Goal: Feedback & Contribution: Contribute content

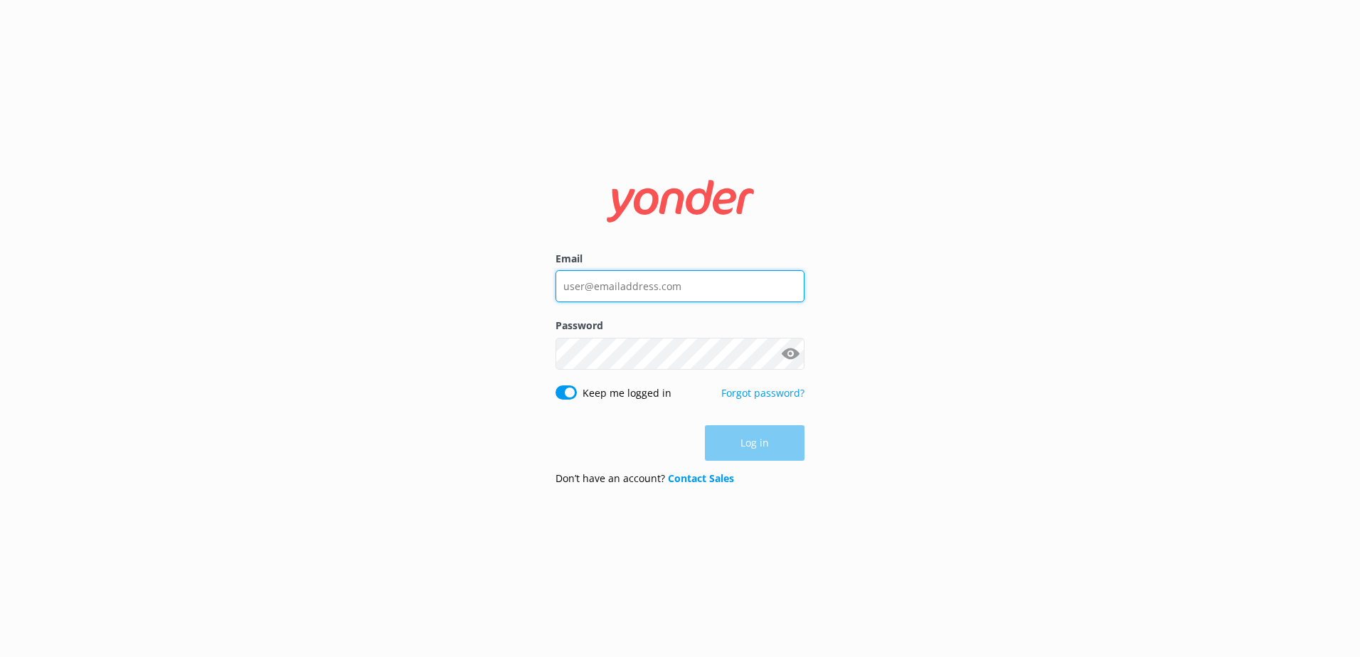
click at [653, 277] on input "Email" at bounding box center [679, 286] width 249 height 32
type input "[EMAIL_ADDRESS][DOMAIN_NAME]"
click at [638, 279] on input "Email" at bounding box center [679, 286] width 249 height 32
type input "[EMAIL_ADDRESS][DOMAIN_NAME]"
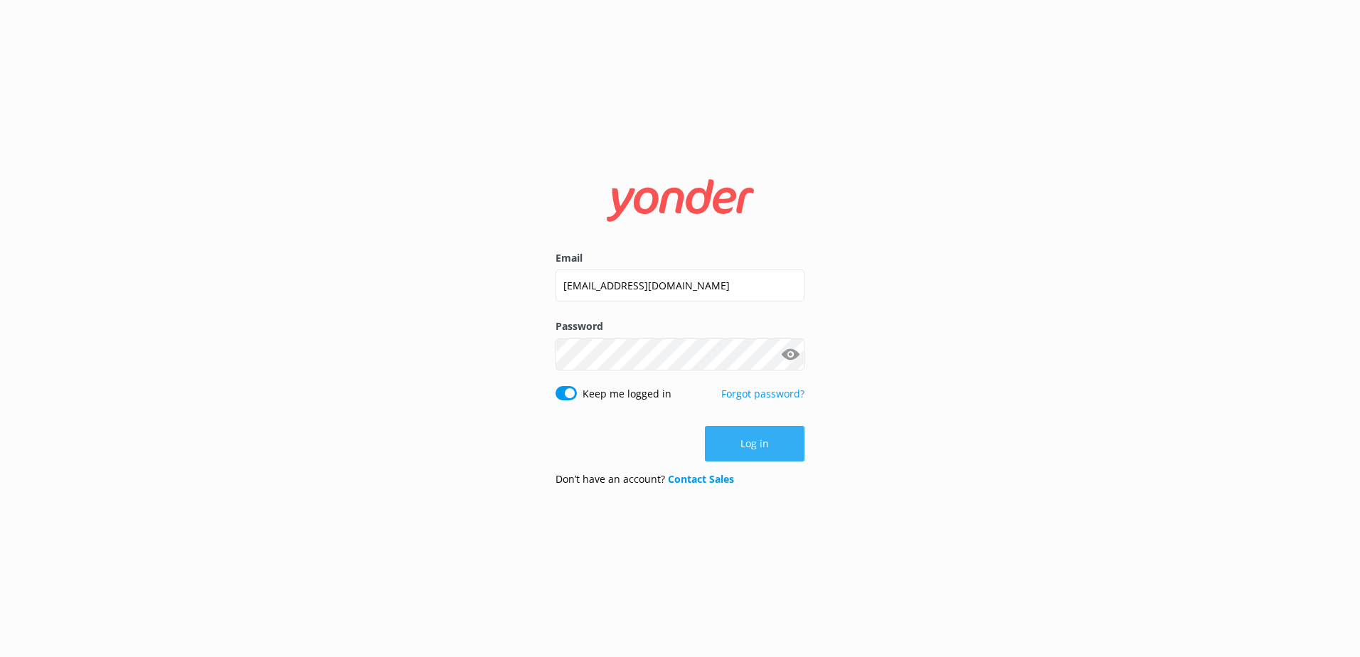
click at [753, 432] on button "Log in" at bounding box center [755, 444] width 100 height 36
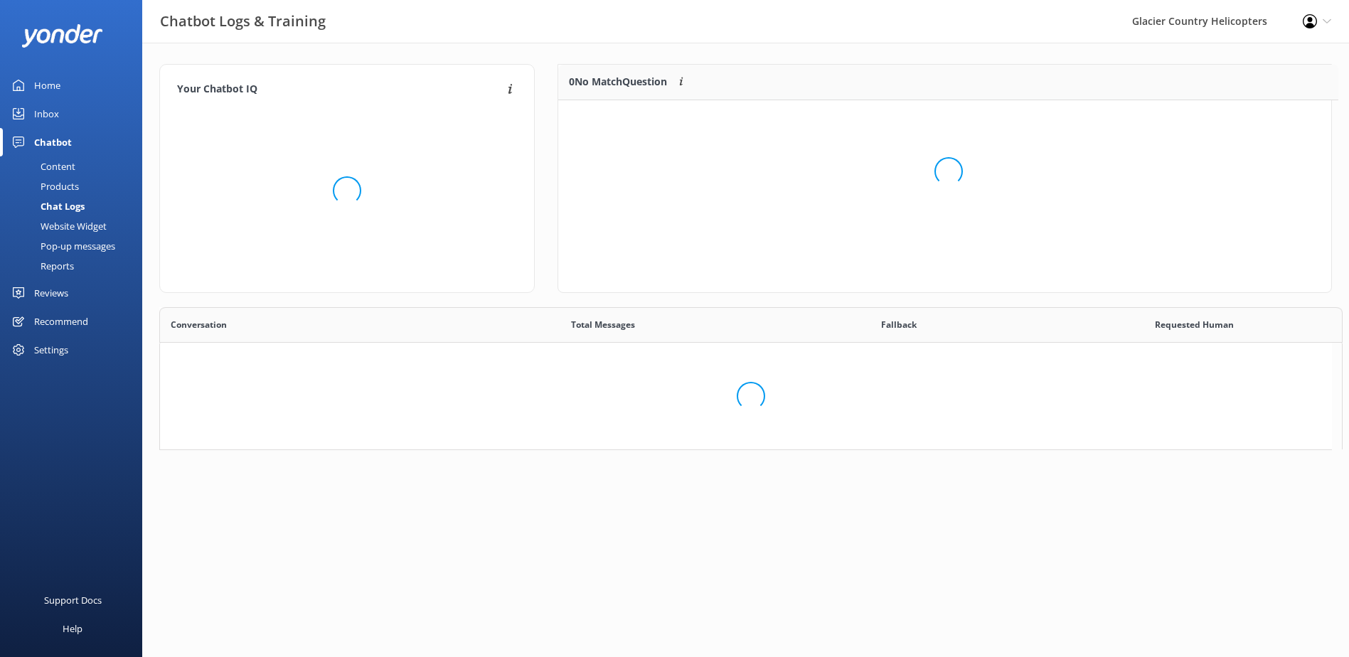
scroll to position [11, 11]
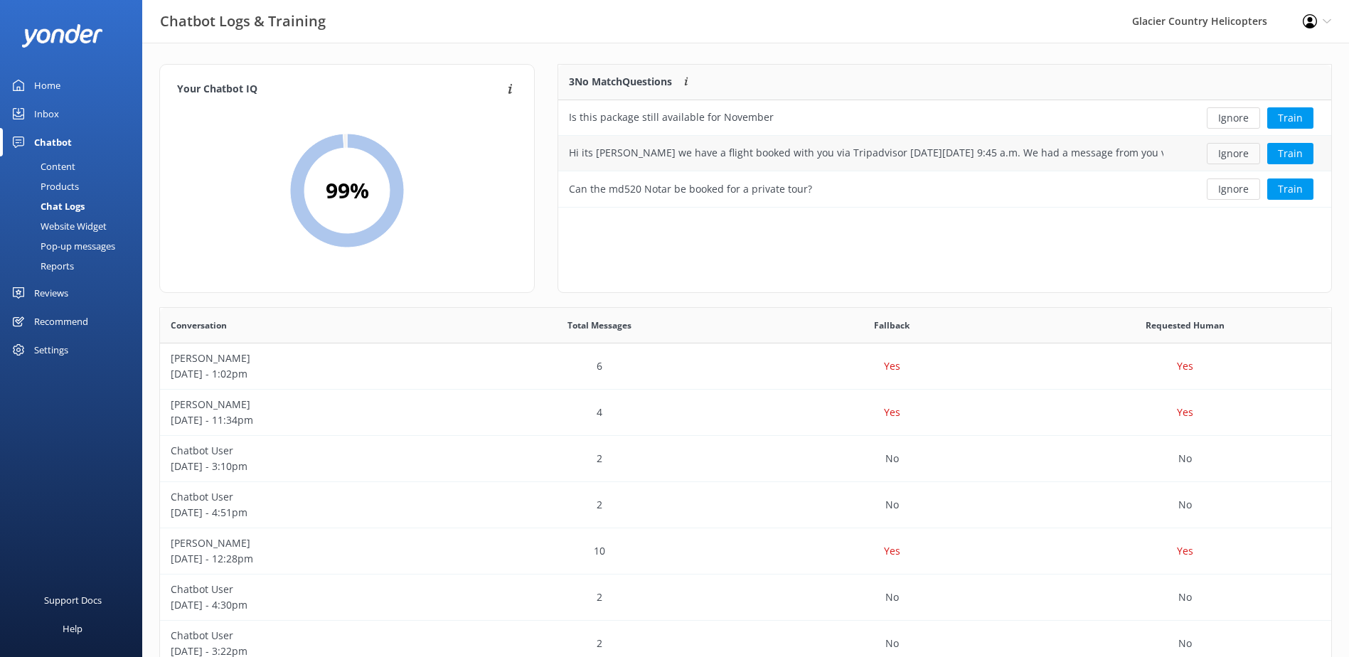
click at [1231, 155] on button "Ignore" at bounding box center [1233, 153] width 53 height 21
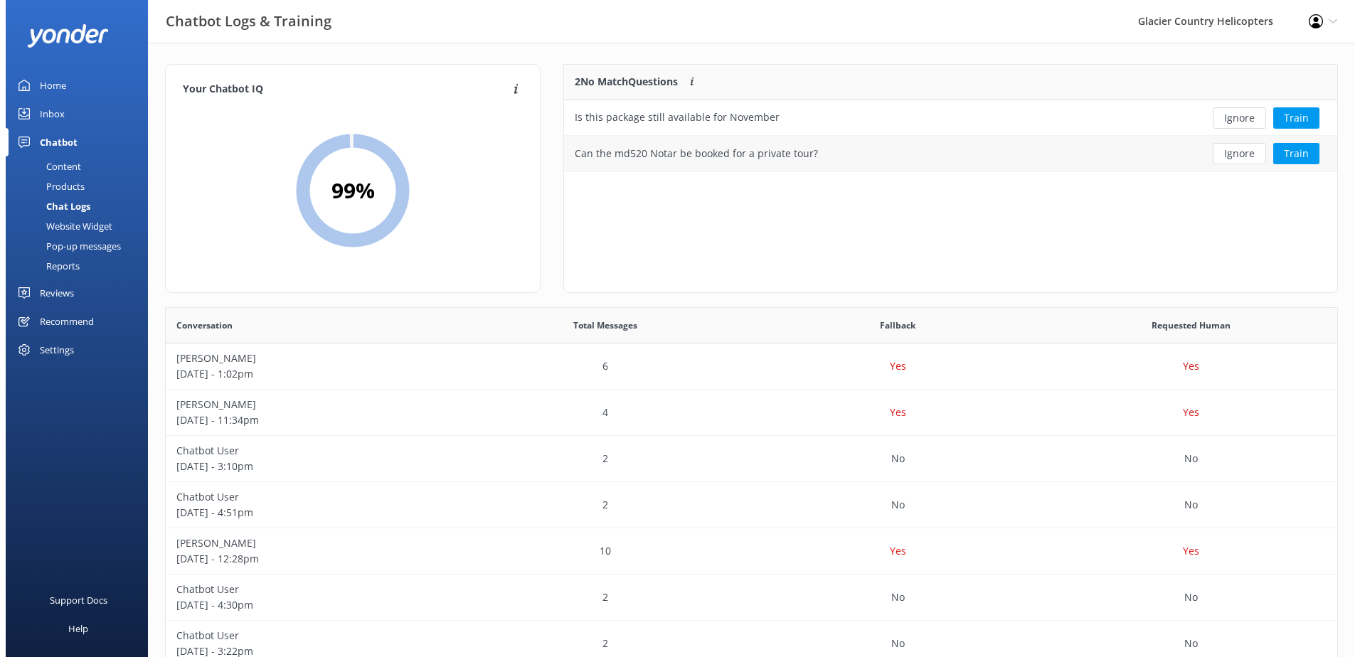
scroll to position [97, 762]
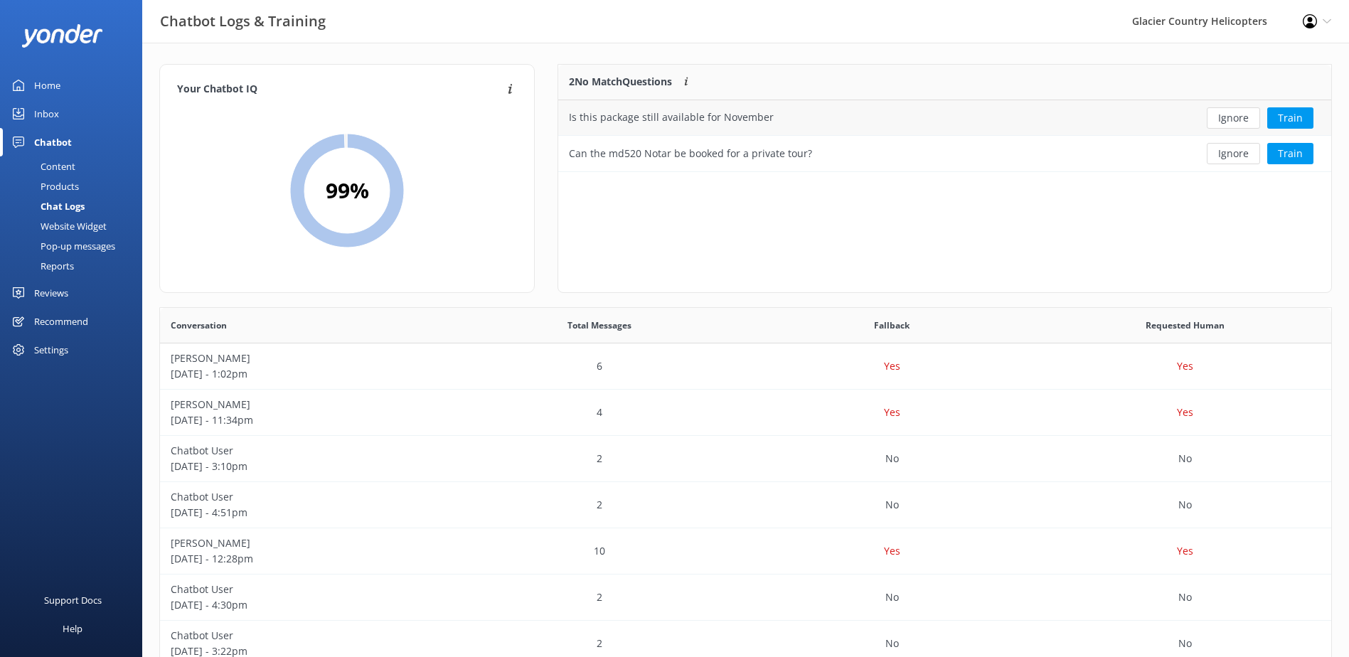
click at [711, 122] on div "Is this package still available for November" at bounding box center [671, 118] width 205 height 16
click at [263, 569] on div "[PERSON_NAME] [DATE] - 12:28pm" at bounding box center [306, 551] width 293 height 46
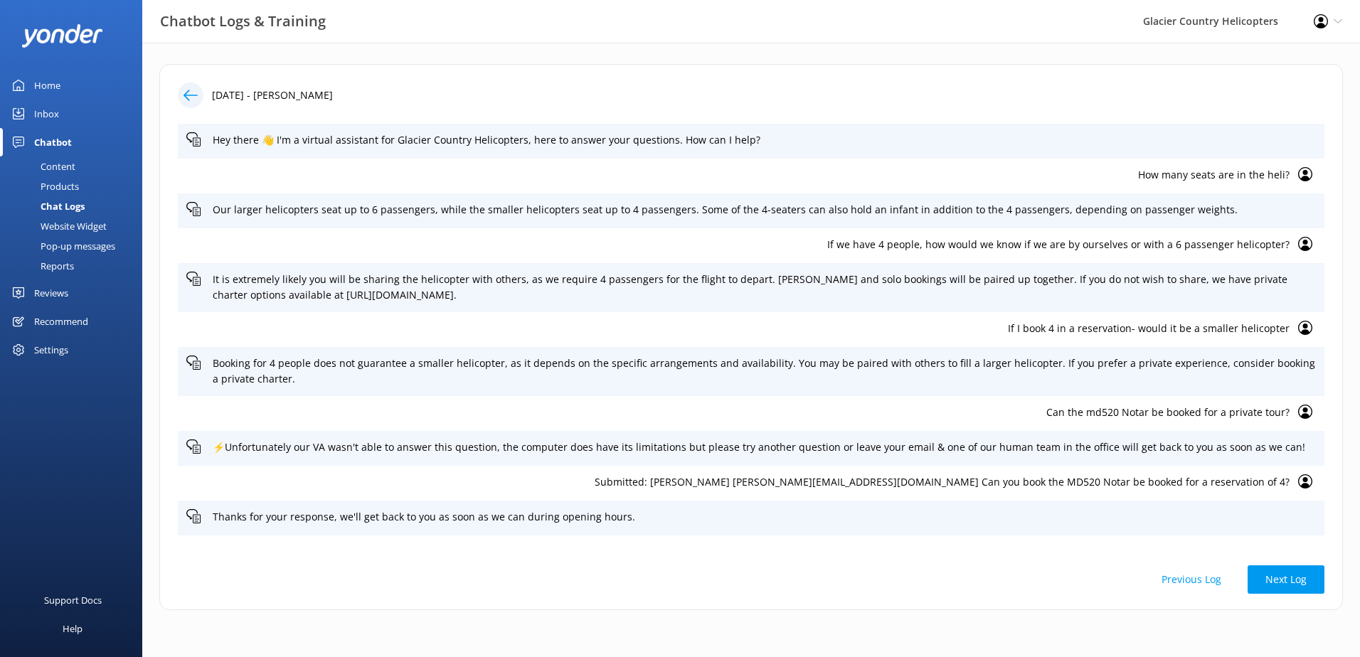
click at [195, 105] on div at bounding box center [191, 95] width 26 height 26
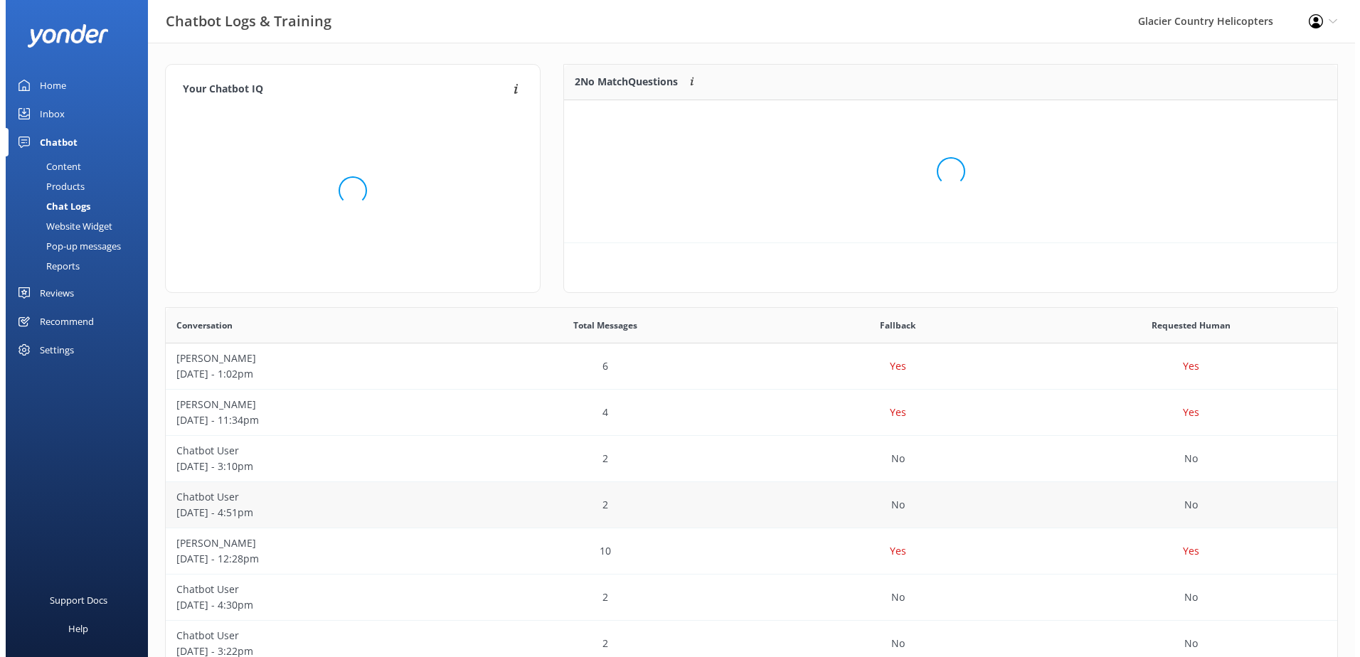
scroll to position [97, 762]
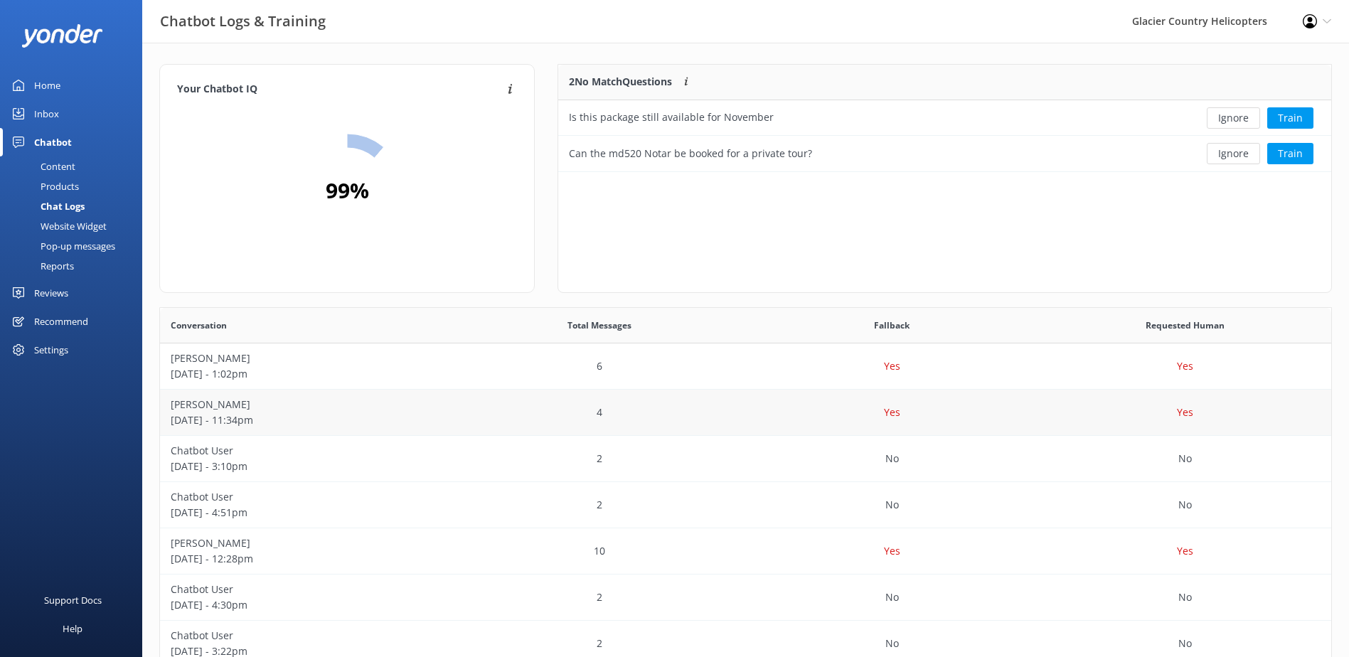
click at [264, 421] on p "[DATE] - 11:34pm" at bounding box center [307, 420] width 272 height 16
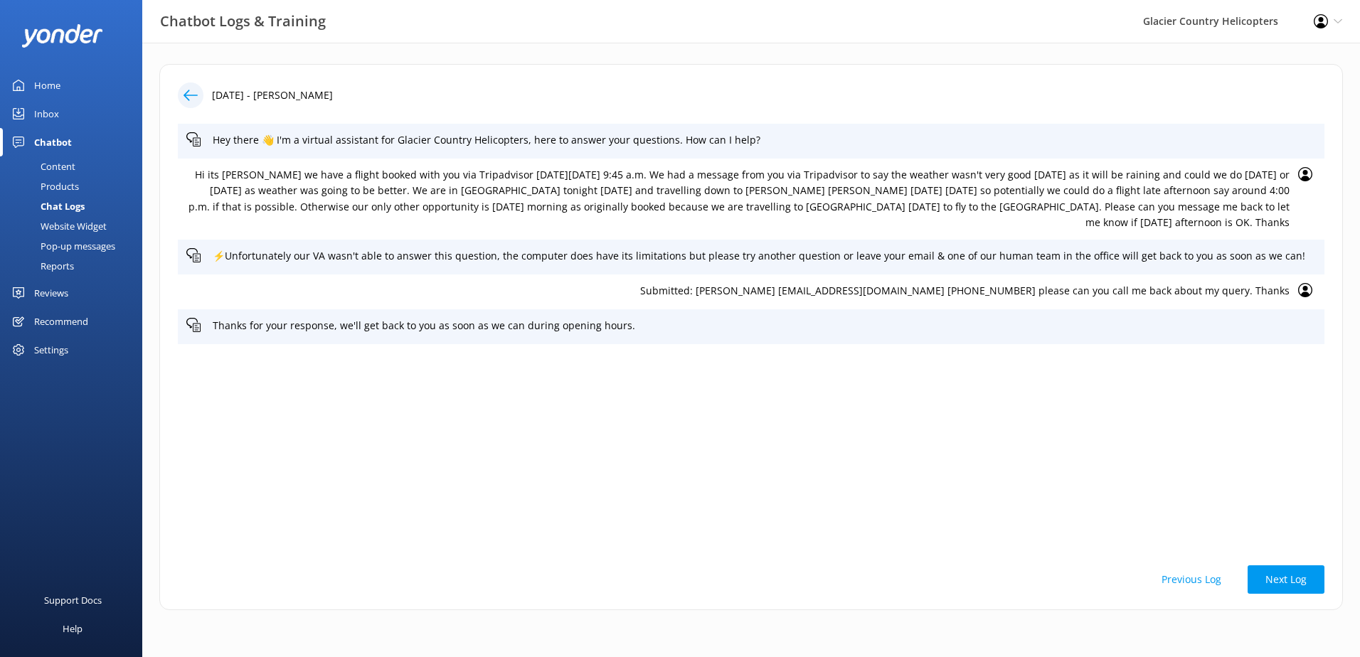
click at [193, 96] on icon at bounding box center [190, 95] width 14 height 14
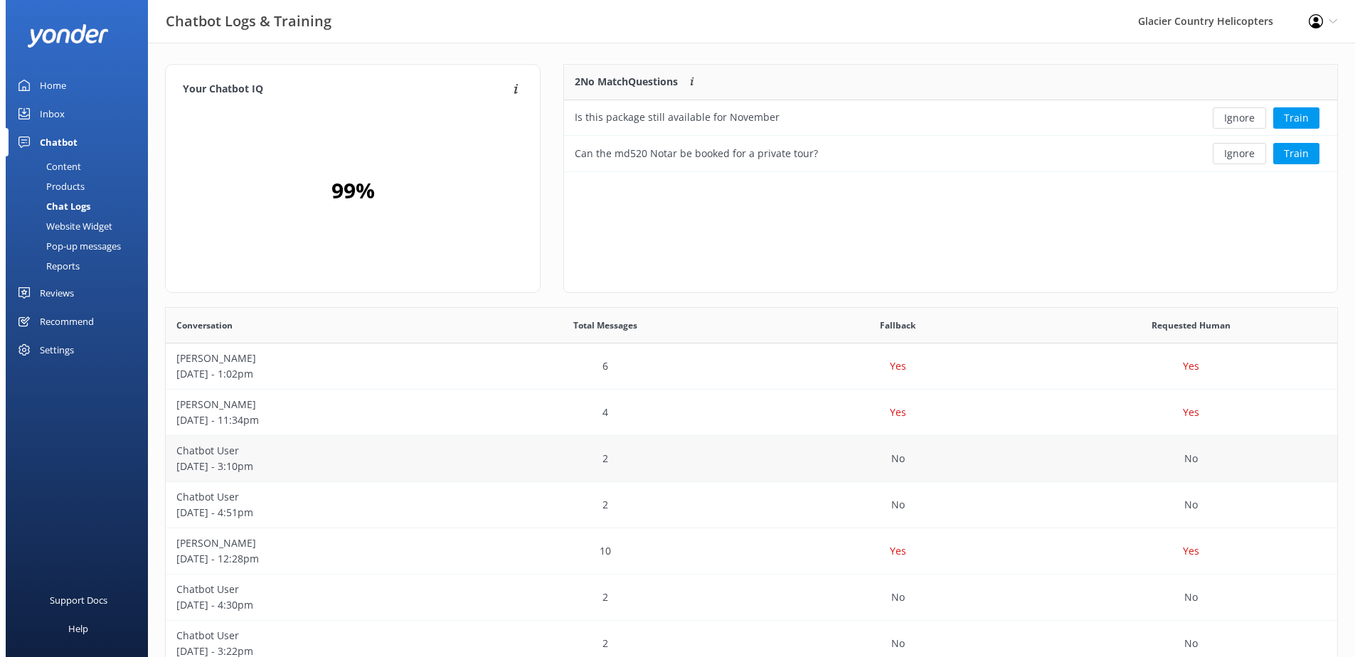
scroll to position [97, 762]
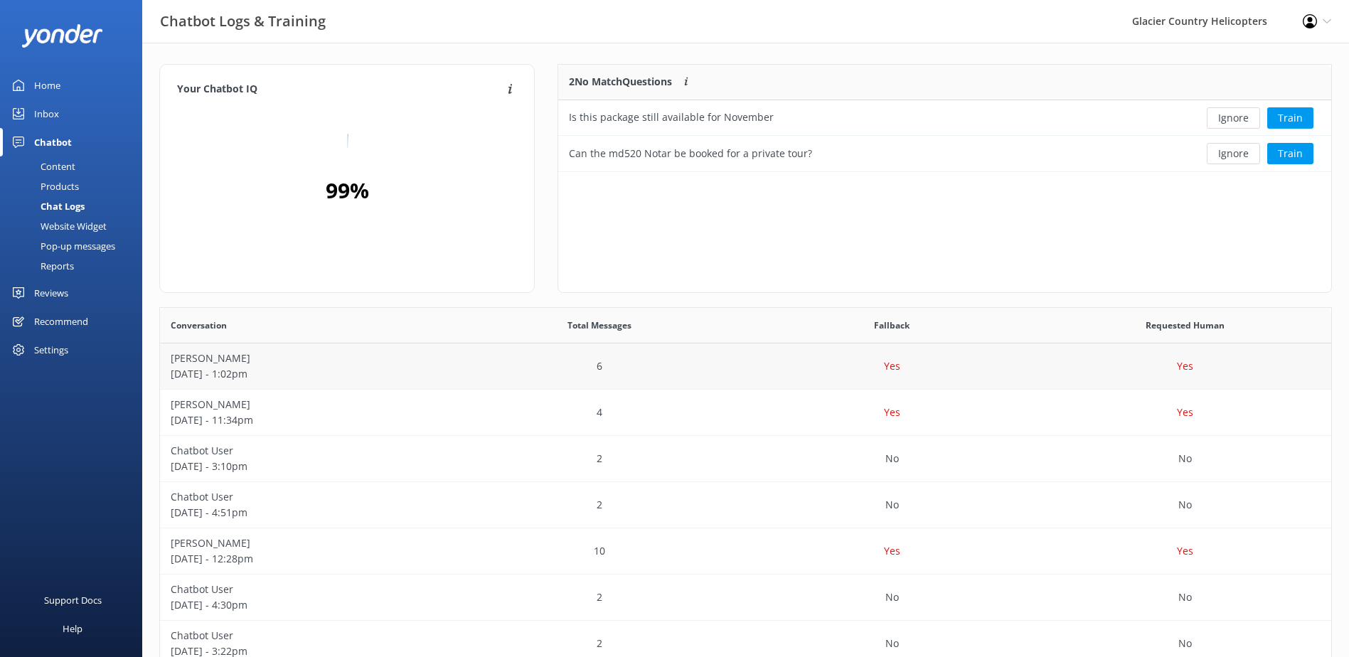
click at [271, 375] on p "[DATE] - 1:02pm" at bounding box center [307, 374] width 272 height 16
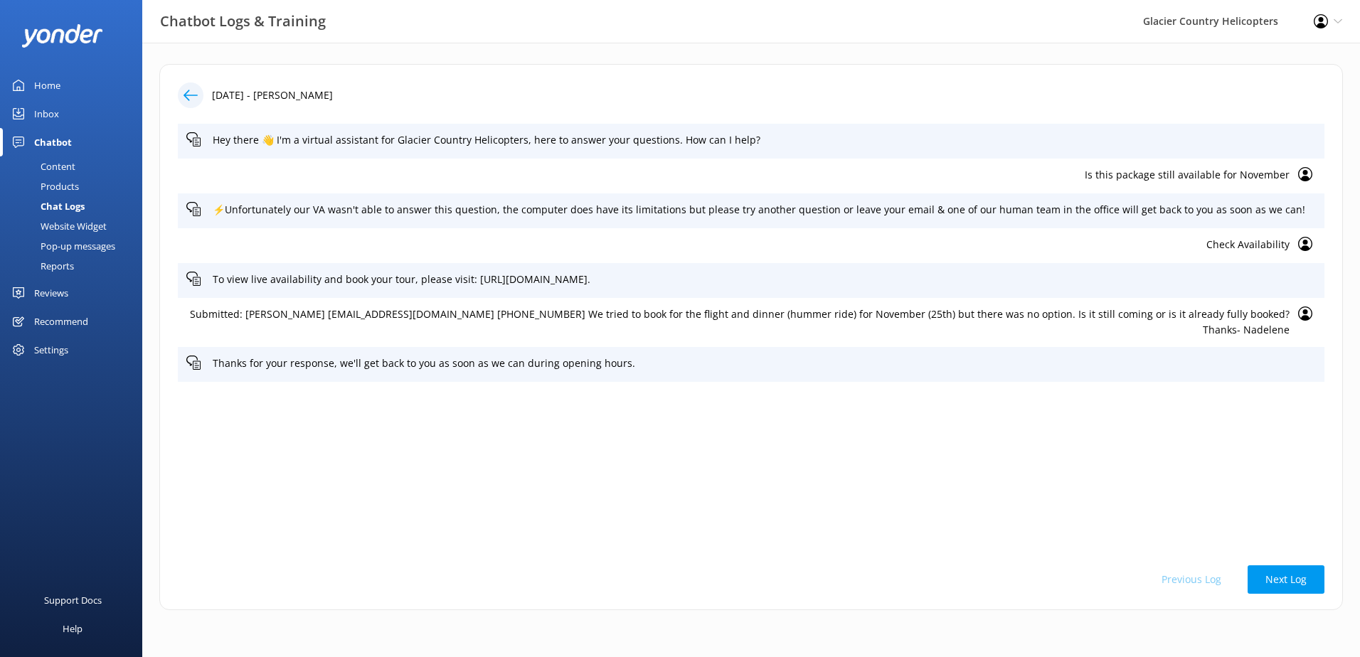
click at [63, 169] on div "Content" at bounding box center [42, 166] width 67 height 20
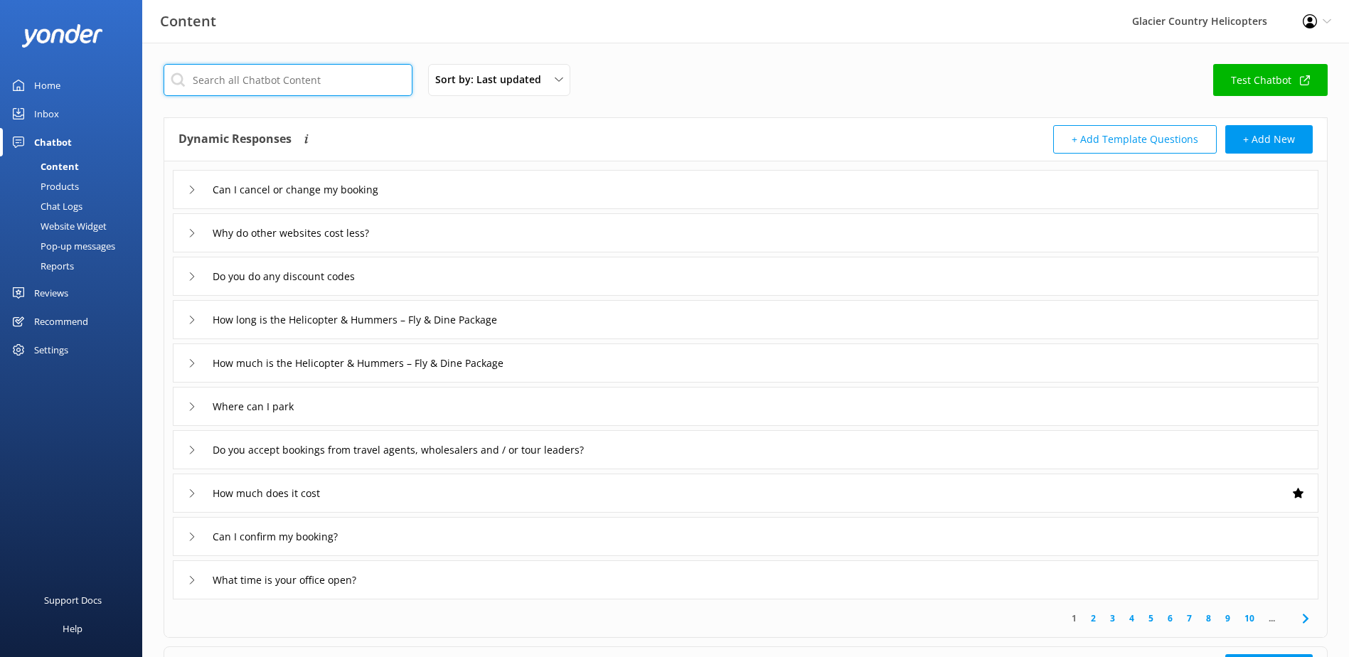
click at [259, 82] on input "text" at bounding box center [288, 80] width 249 height 32
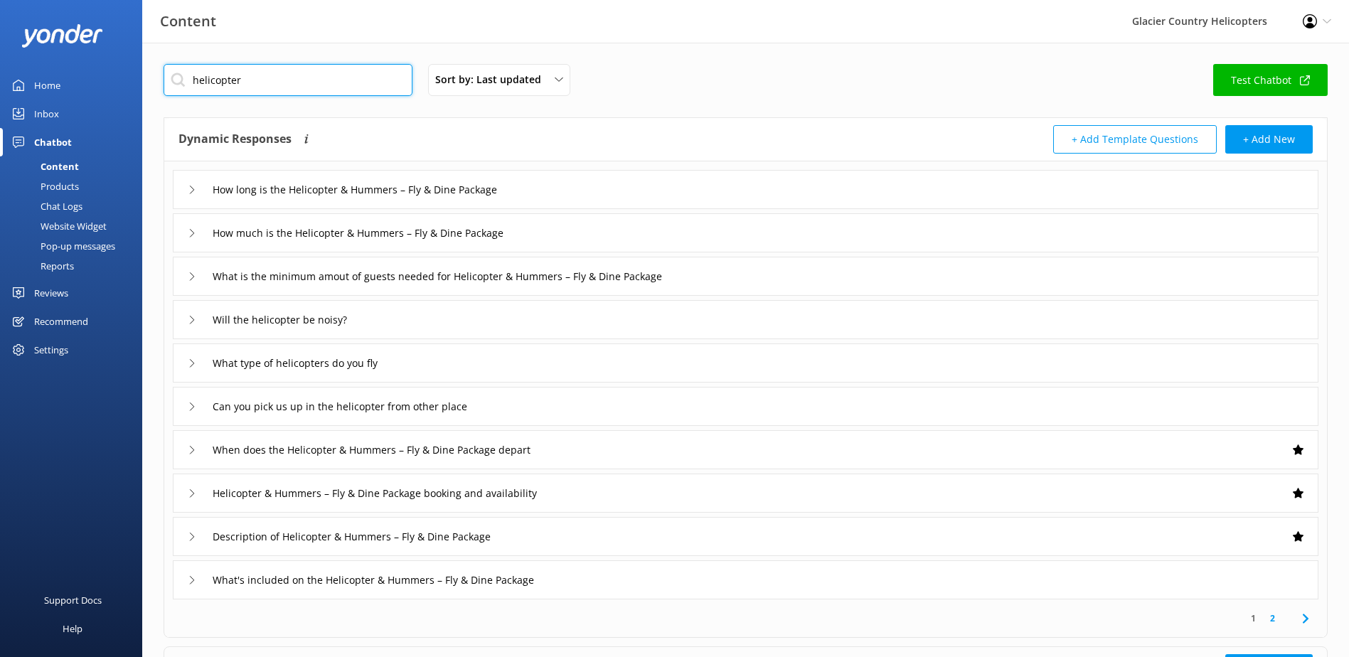
type input "h"
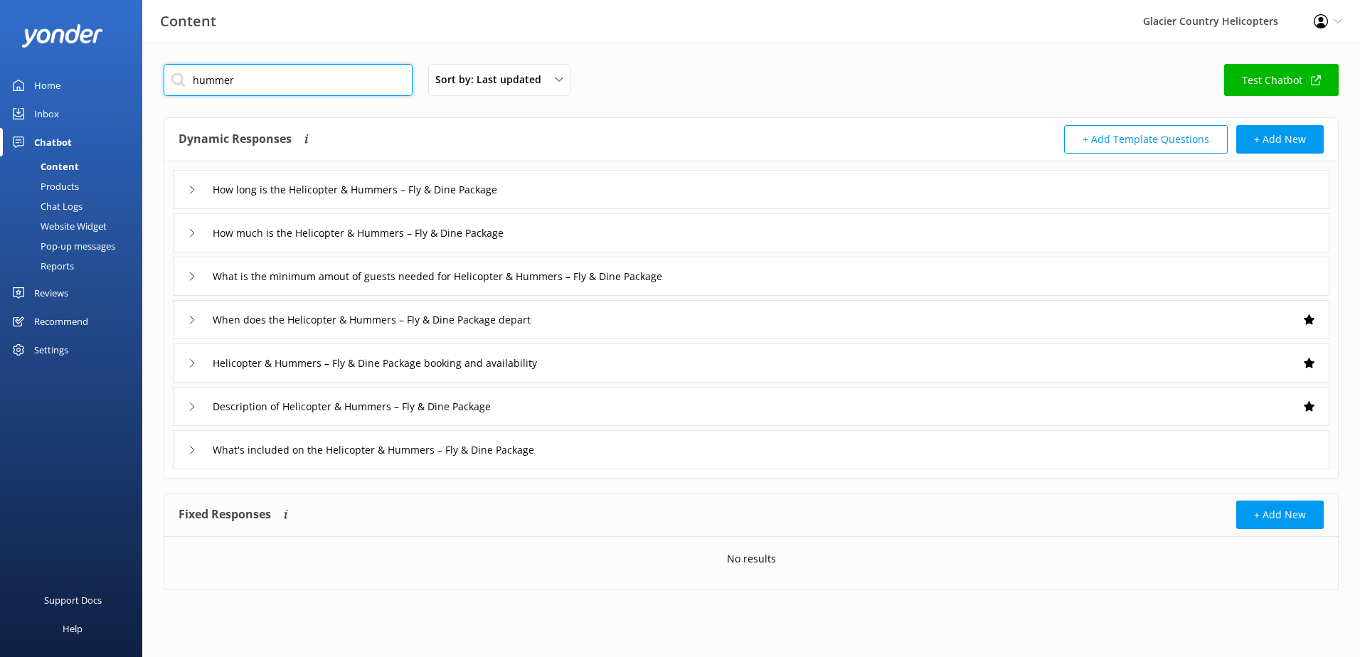
type input "hummer"
click at [192, 367] on icon at bounding box center [192, 363] width 9 height 9
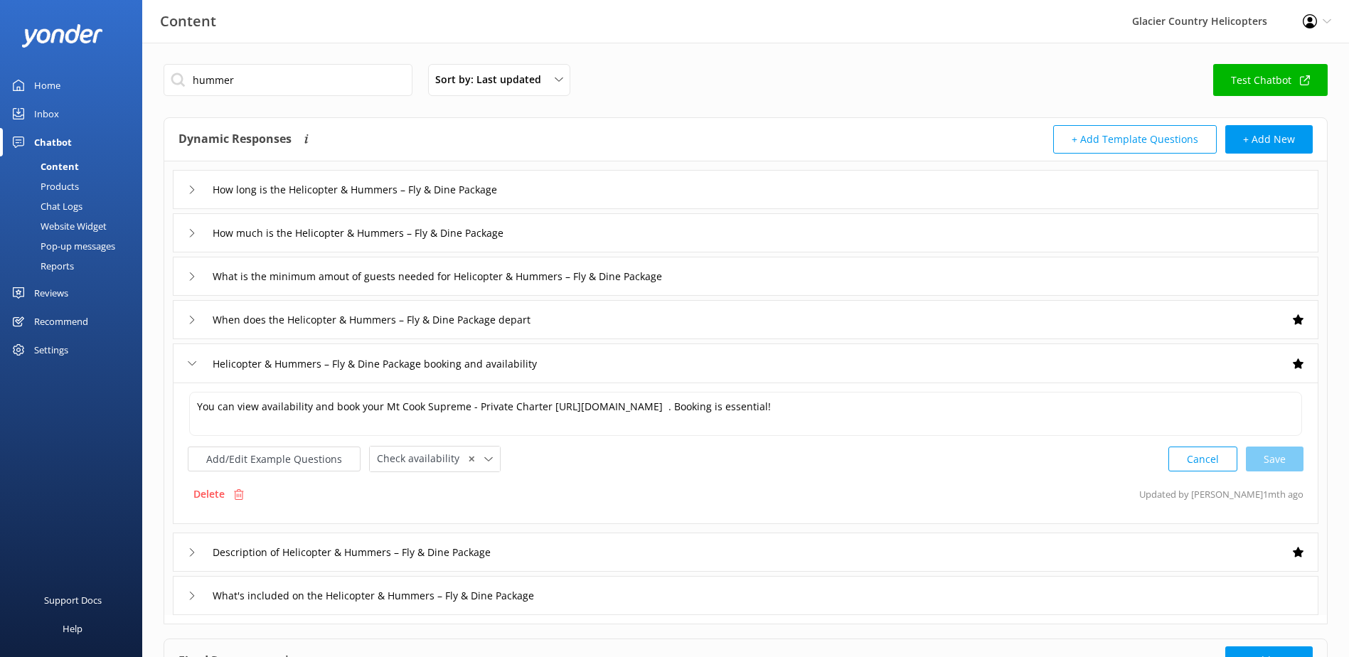
click at [192, 367] on icon at bounding box center [192, 363] width 9 height 9
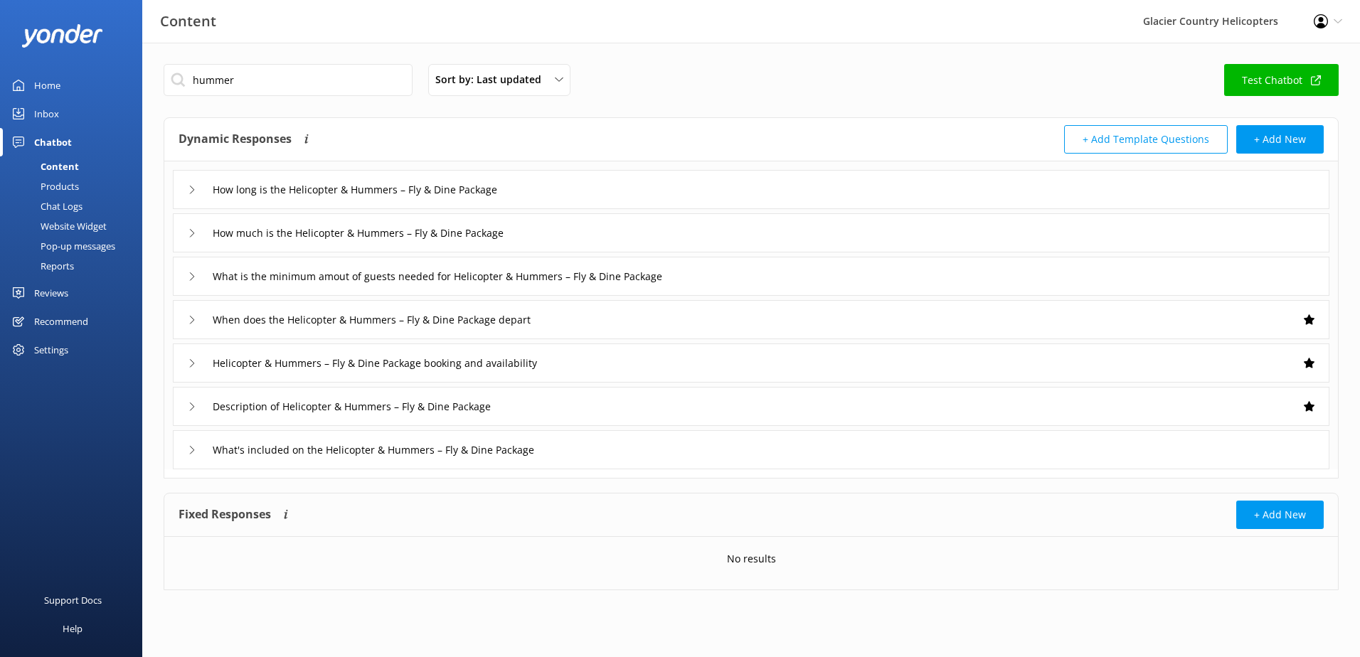
click at [184, 319] on div "When does the Helicopter & Hummers – Fly & Dine Package depart" at bounding box center [751, 319] width 1156 height 39
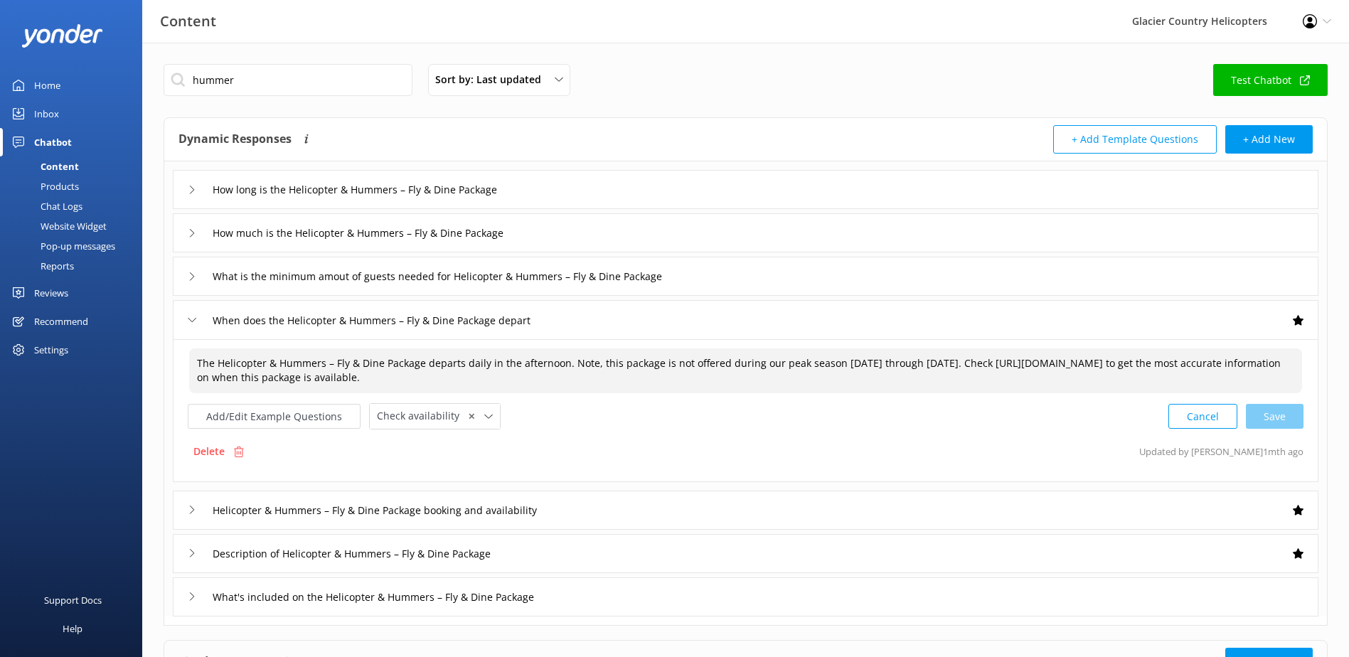
click at [844, 368] on textarea "The Helicopter & Hummers – Fly & Dine Package departs daily in the afternoon. N…" at bounding box center [745, 370] width 1113 height 45
click at [888, 371] on textarea "The Helicopter & Hummers – Fly & Dine Package departs daily in the afternoon. N…" at bounding box center [745, 370] width 1113 height 45
drag, startPoint x: 903, startPoint y: 368, endPoint x: 833, endPoint y: 366, distance: 70.4
click at [833, 366] on textarea "The Helicopter & Hummers – Fly & Dine Package departs daily in the afternoon. N…" at bounding box center [745, 370] width 1113 height 45
drag, startPoint x: 938, startPoint y: 365, endPoint x: 925, endPoint y: 366, distance: 13.5
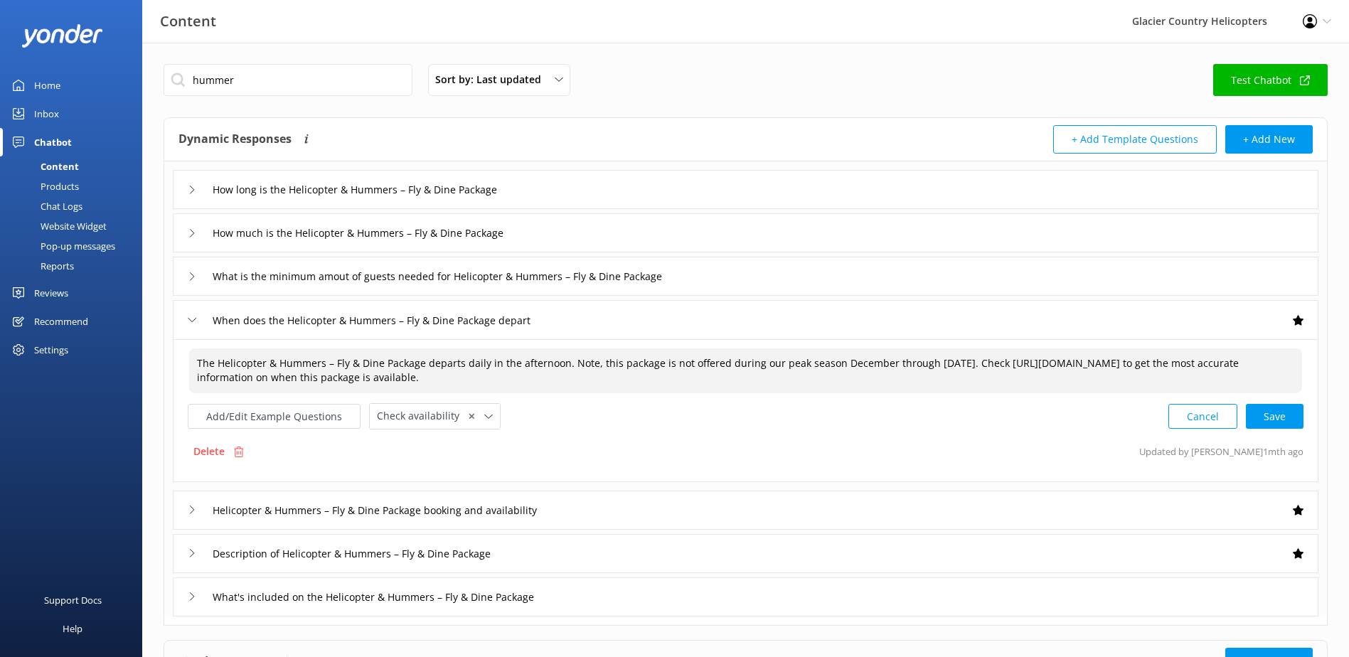
click at [925, 366] on textarea "The Helicopter & Hummers – Fly & Dine Package departs daily in the afternoon. N…" at bounding box center [745, 370] width 1113 height 45
click at [1271, 416] on div "Cancel Save" at bounding box center [1235, 416] width 135 height 26
click at [833, 355] on textarea "The Helicopter & Hummers – Fly & Dine Package departs daily in the afternoon. N…" at bounding box center [745, 370] width 1114 height 45
drag, startPoint x: 953, startPoint y: 366, endPoint x: 826, endPoint y: 366, distance: 126.6
click at [826, 366] on textarea "The Helicopter & Hummers – Fly & Dine Package departs daily in the afternoon. N…" at bounding box center [745, 370] width 1114 height 45
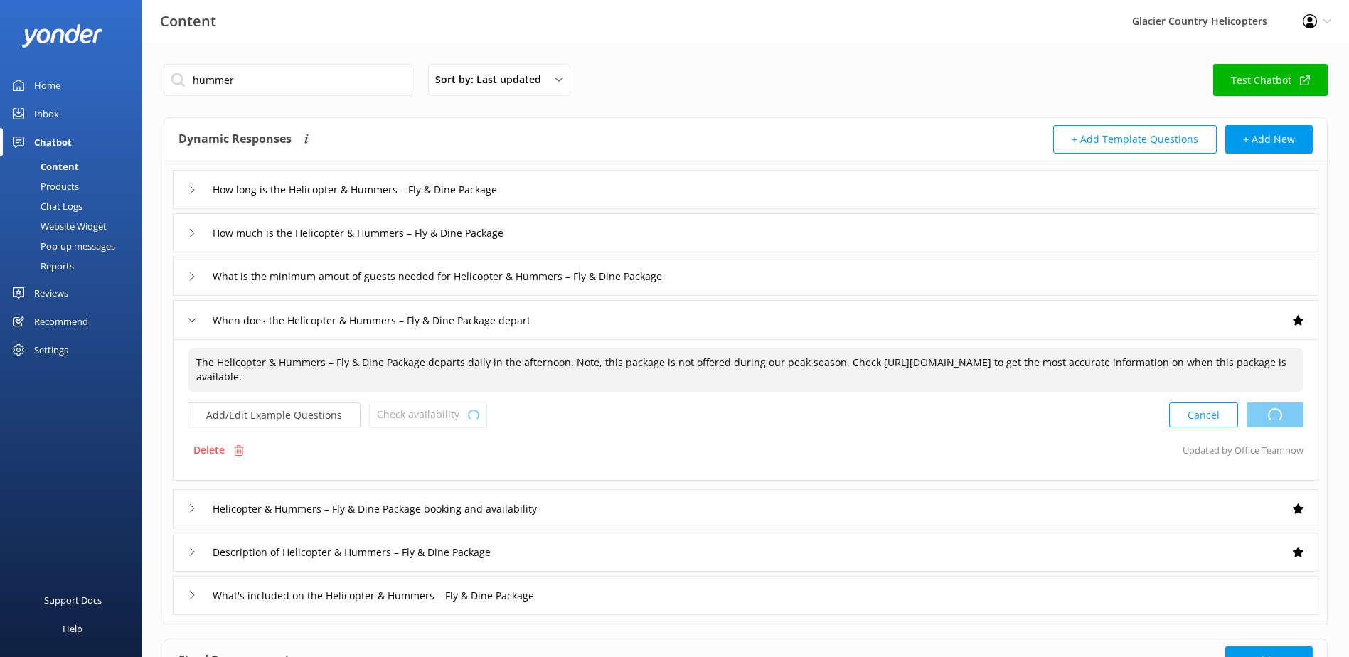
click at [1288, 413] on div "Cancel Loading.." at bounding box center [1236, 415] width 134 height 26
type textarea "The Helicopter & Hummers – Fly & Dine Package departs daily in the afternoon. N…"
click at [43, 112] on div "Inbox" at bounding box center [46, 114] width 25 height 28
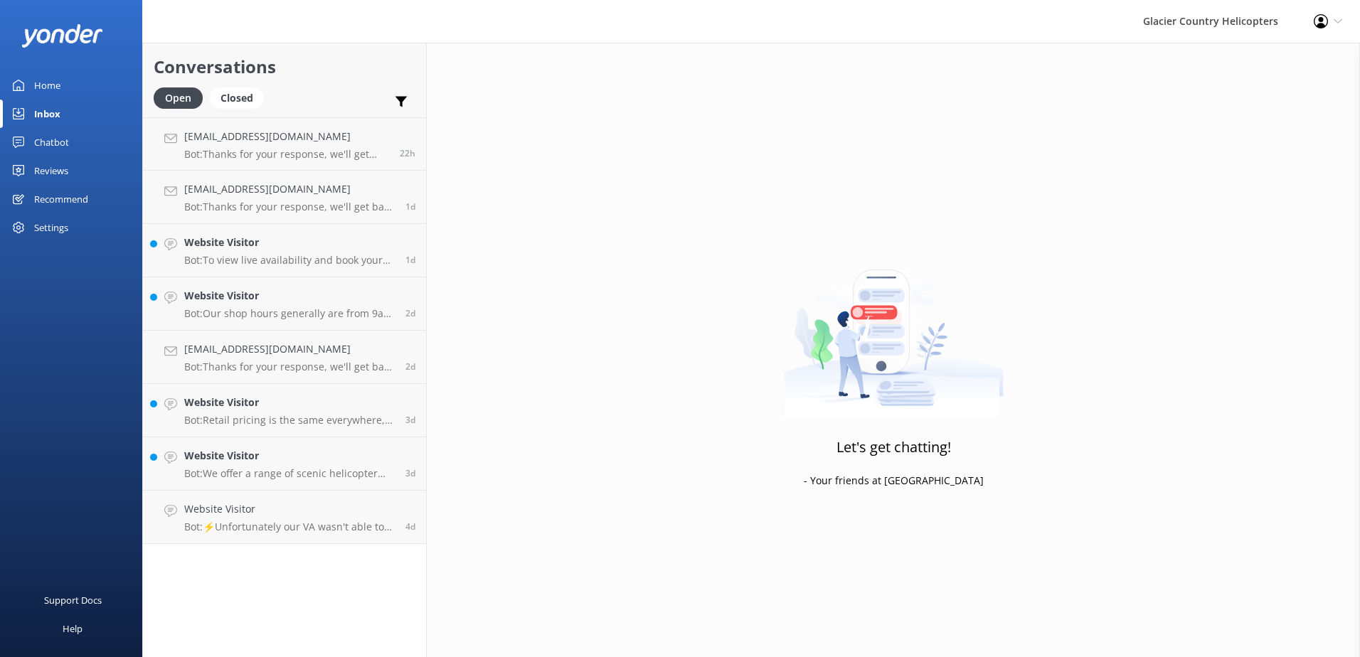
click at [37, 90] on div "Home" at bounding box center [47, 85] width 26 height 28
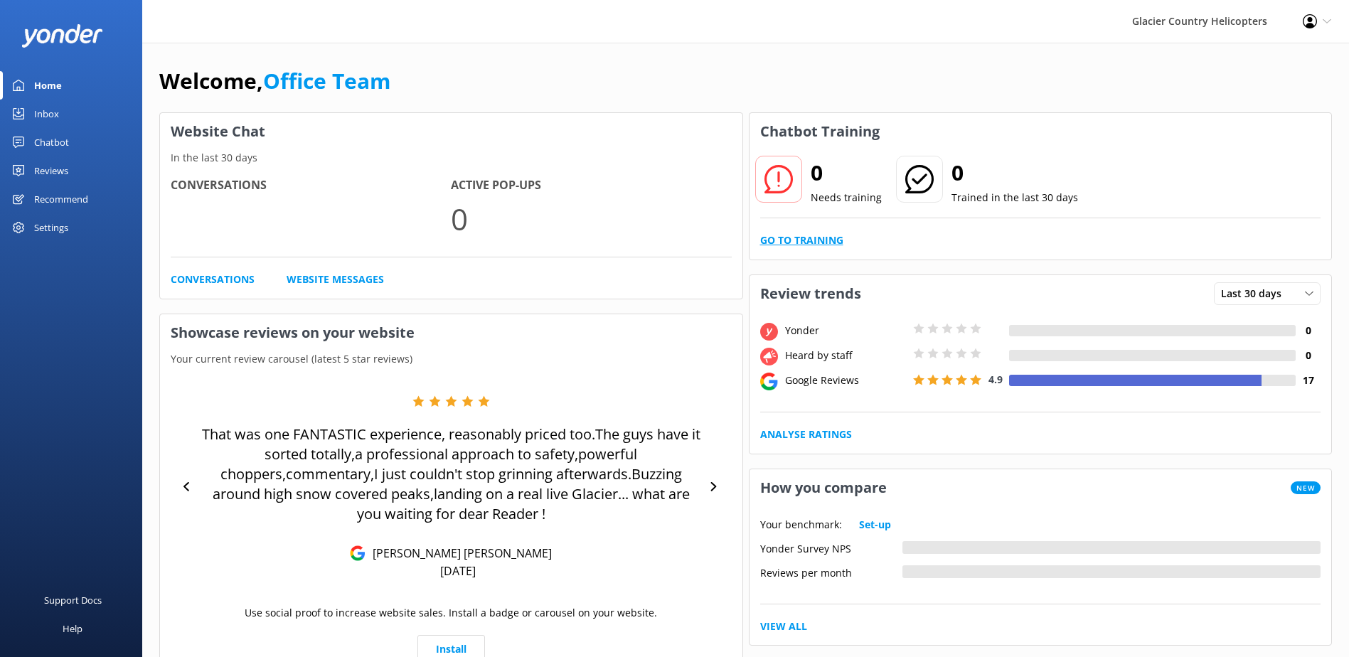
click at [807, 238] on link "Go to Training" at bounding box center [801, 241] width 83 height 16
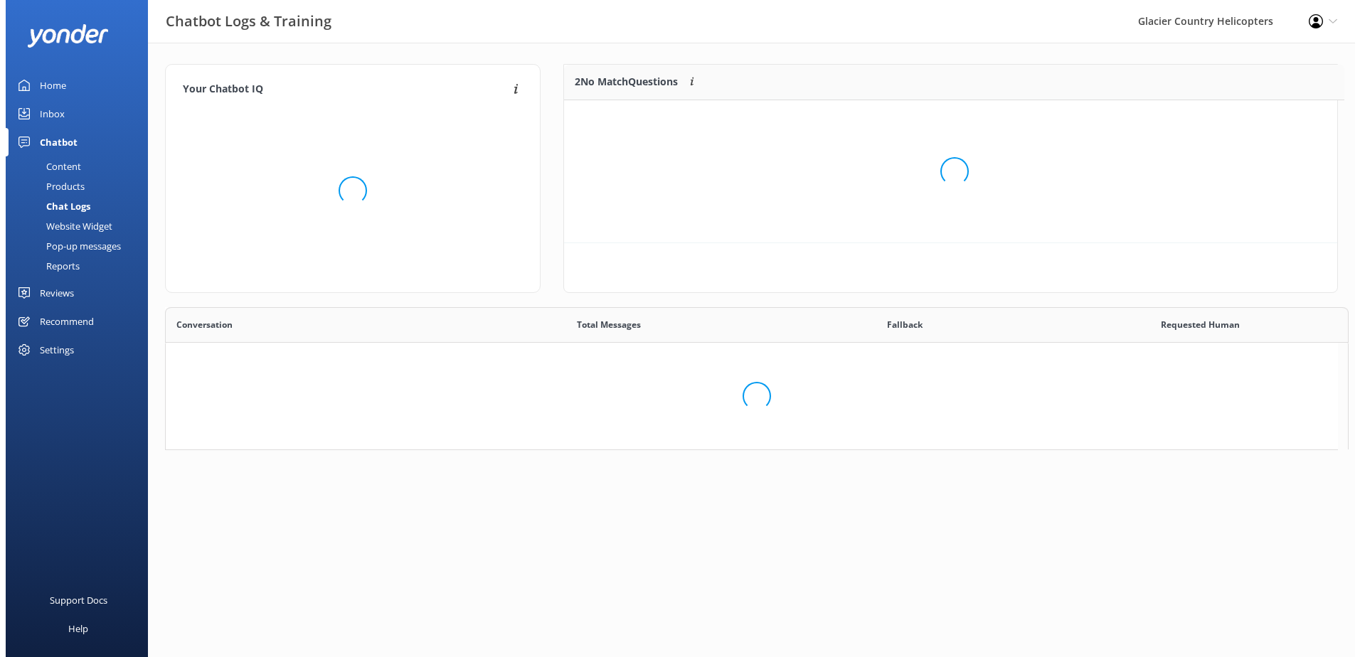
scroll to position [97, 762]
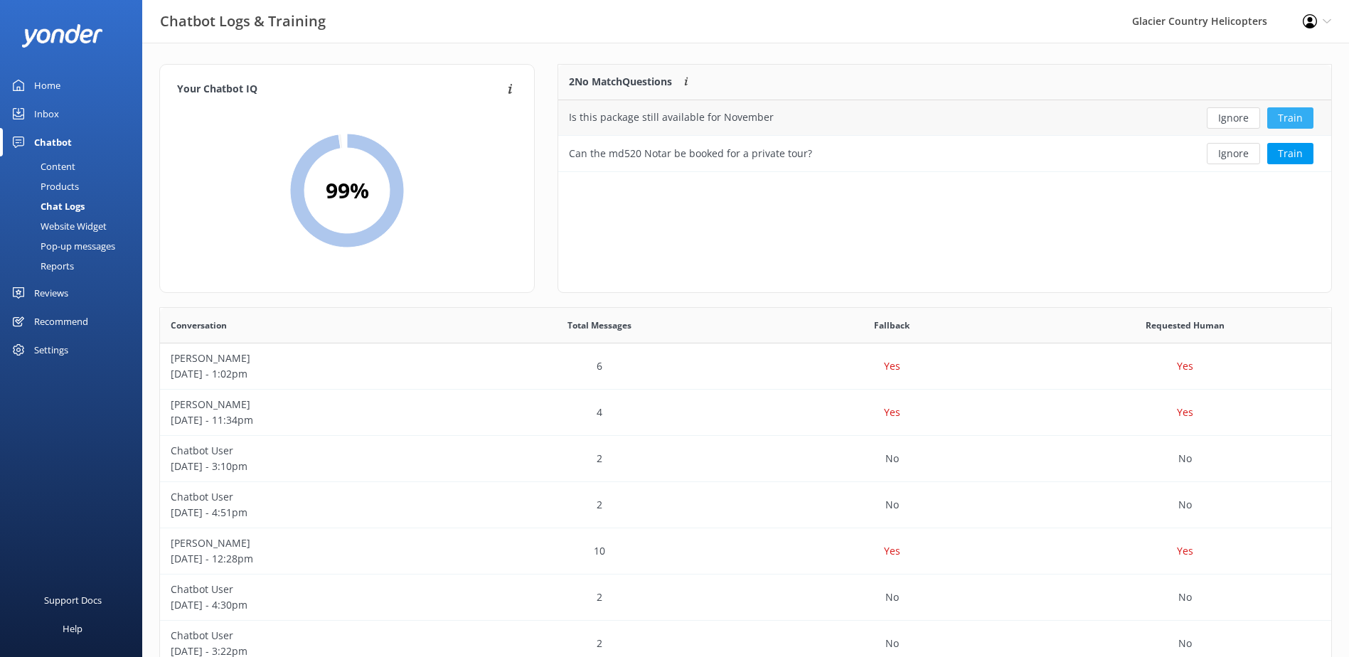
click at [1297, 119] on button "Train" at bounding box center [1290, 117] width 46 height 21
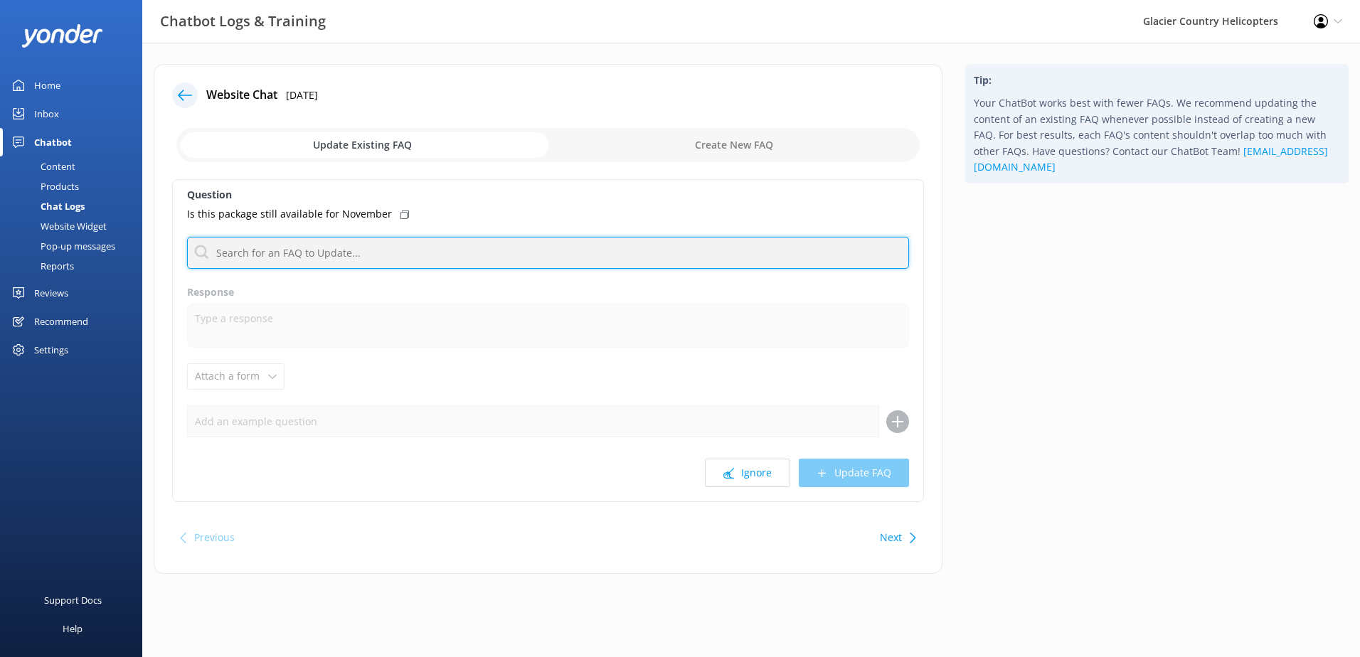
click at [233, 247] on input "text" at bounding box center [548, 253] width 722 height 32
type input "hummer"
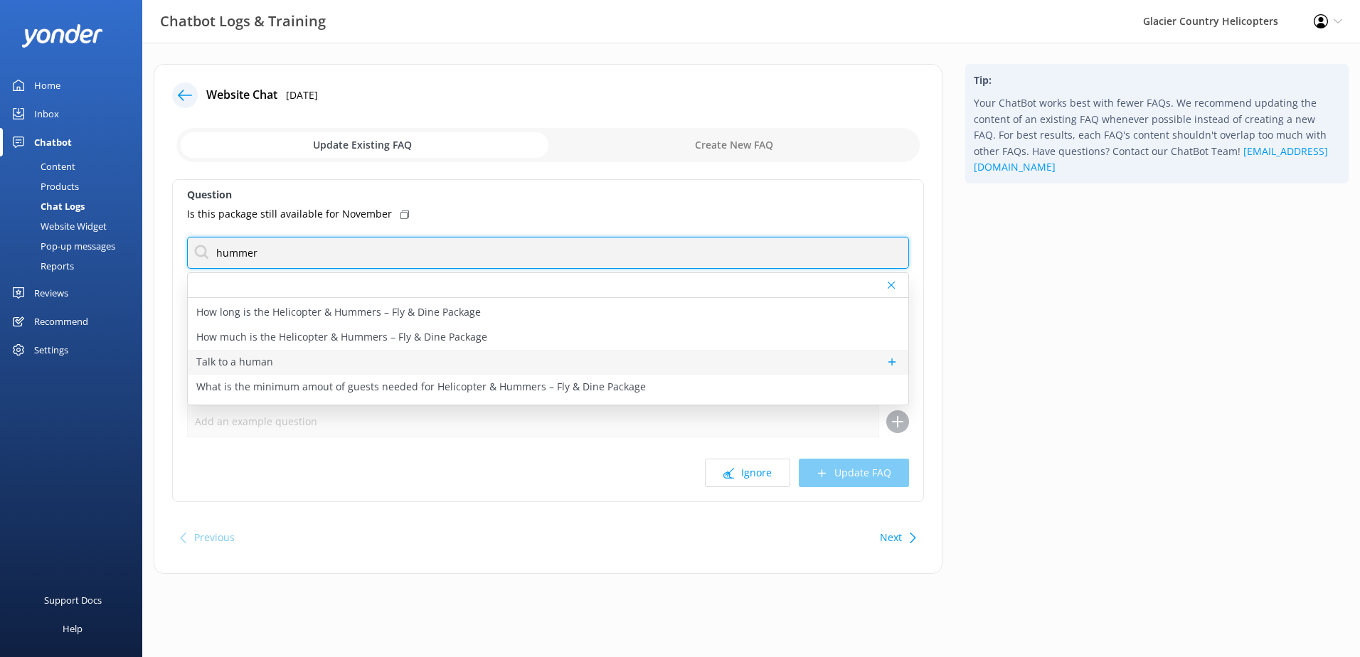
scroll to position [92, 0]
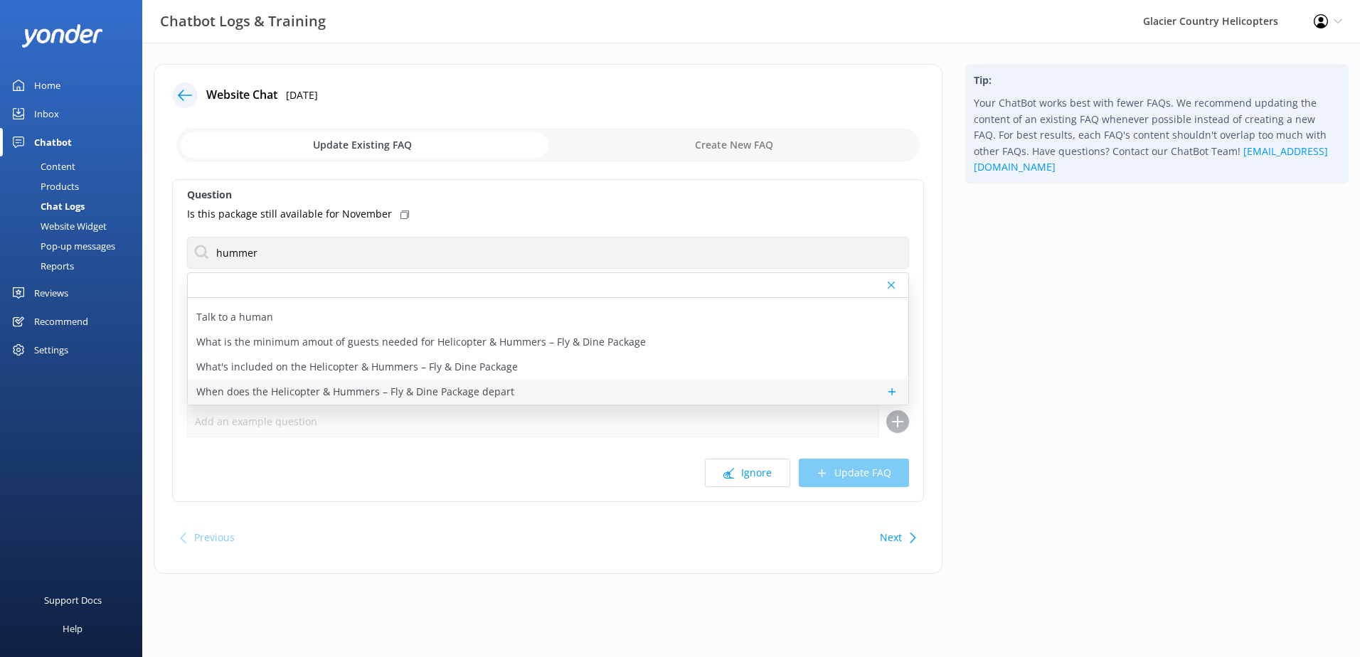
click at [502, 390] on p "When does the Helicopter & Hummers – Fly & Dine Package depart" at bounding box center [355, 392] width 318 height 16
type textarea "The Helicopter & Hummers – Fly & Dine Package departs daily in the afternoon. N…"
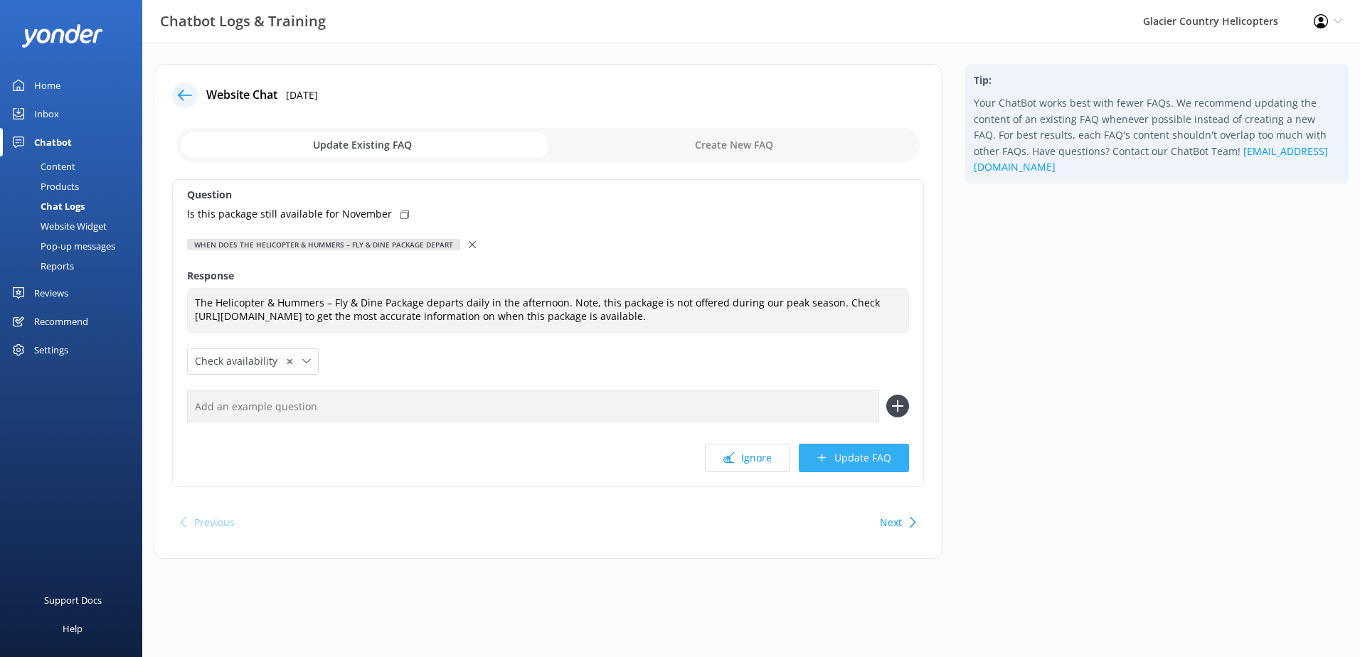
click at [892, 459] on button "Update FAQ" at bounding box center [854, 458] width 110 height 28
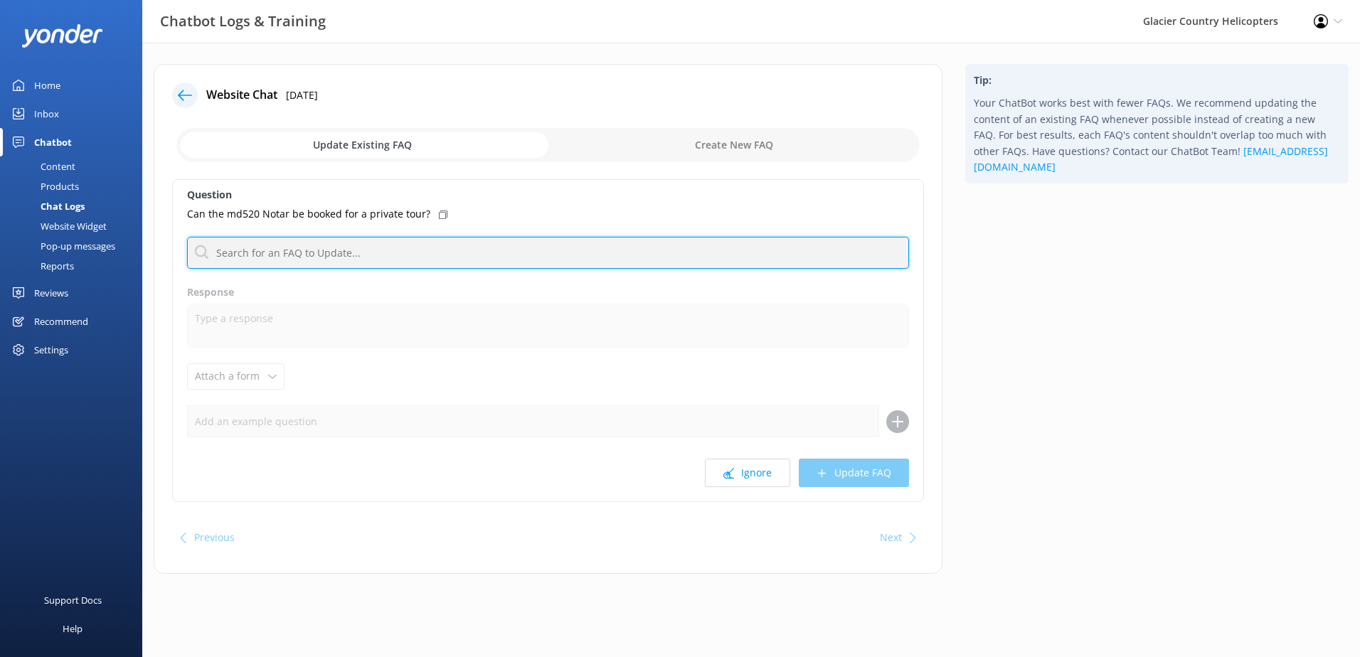
click at [279, 256] on input "text" at bounding box center [548, 253] width 722 height 32
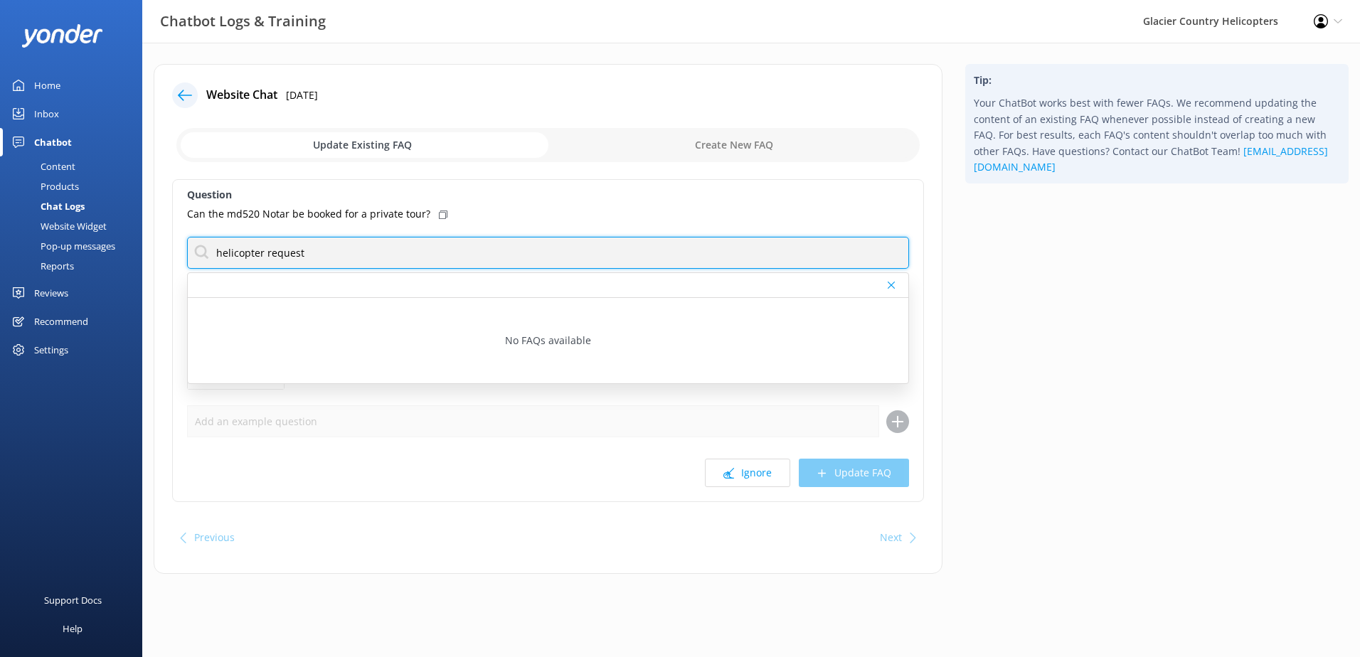
drag, startPoint x: 263, startPoint y: 252, endPoint x: 219, endPoint y: 255, distance: 44.2
click at [219, 255] on input "helicopter request" at bounding box center [548, 253] width 722 height 32
type input "request a helicopter"
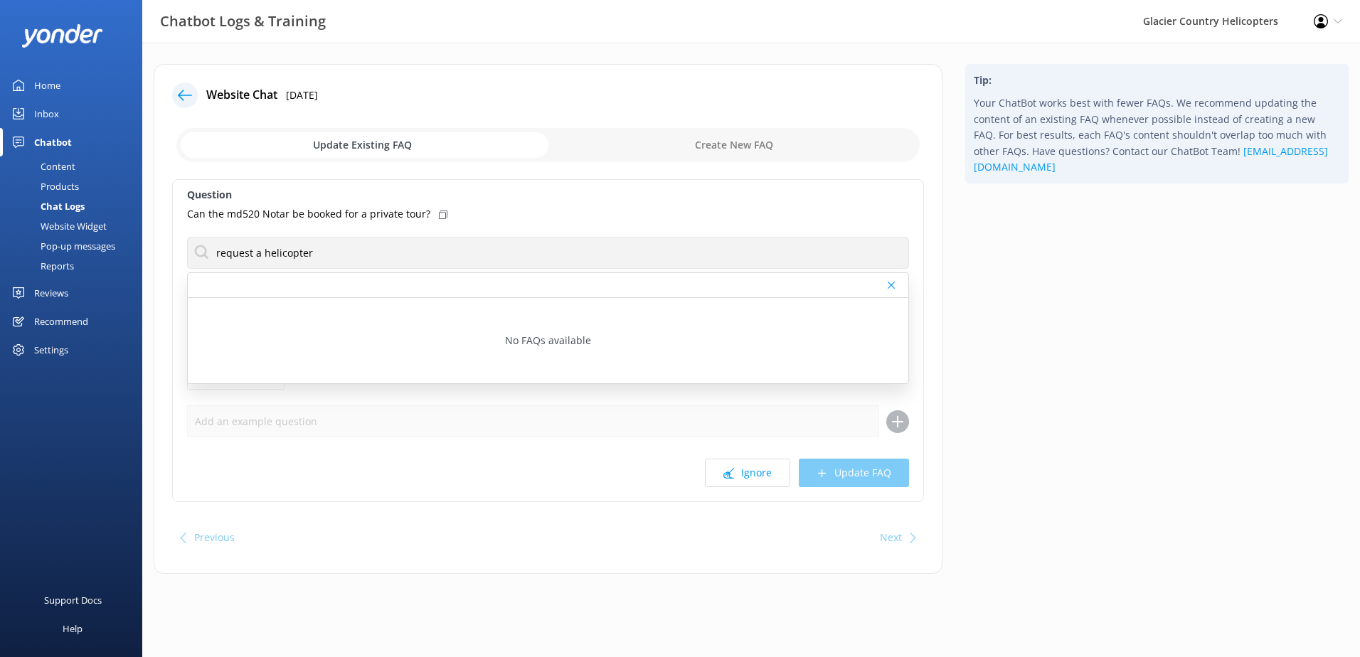
click at [533, 209] on div "Can the md520 Notar be booked for a private tour?" at bounding box center [548, 214] width 722 height 16
click at [713, 144] on input "checkbox" at bounding box center [547, 145] width 743 height 34
checkbox input "true"
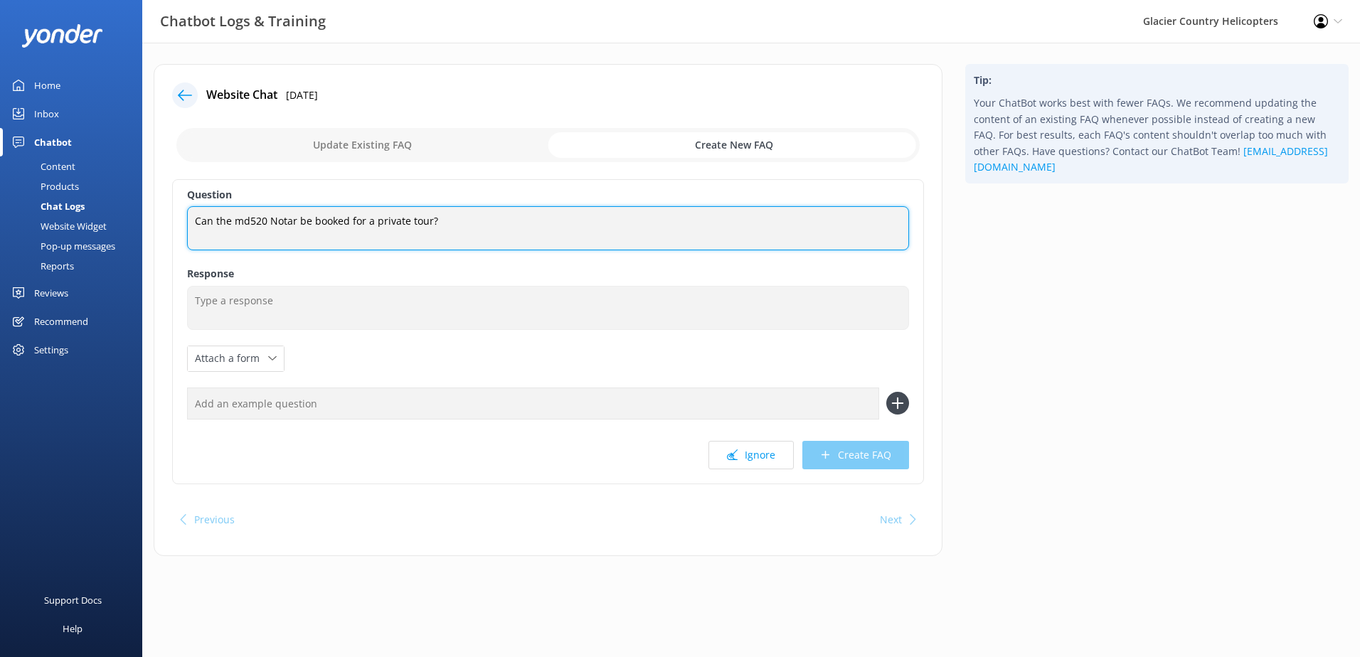
drag, startPoint x: 512, startPoint y: 225, endPoint x: 122, endPoint y: 233, distance: 390.5
click at [122, 233] on div "Chatbot Logs & Training Glacier Country Helicopters Profile Settings Logout Hom…" at bounding box center [680, 321] width 1360 height 556
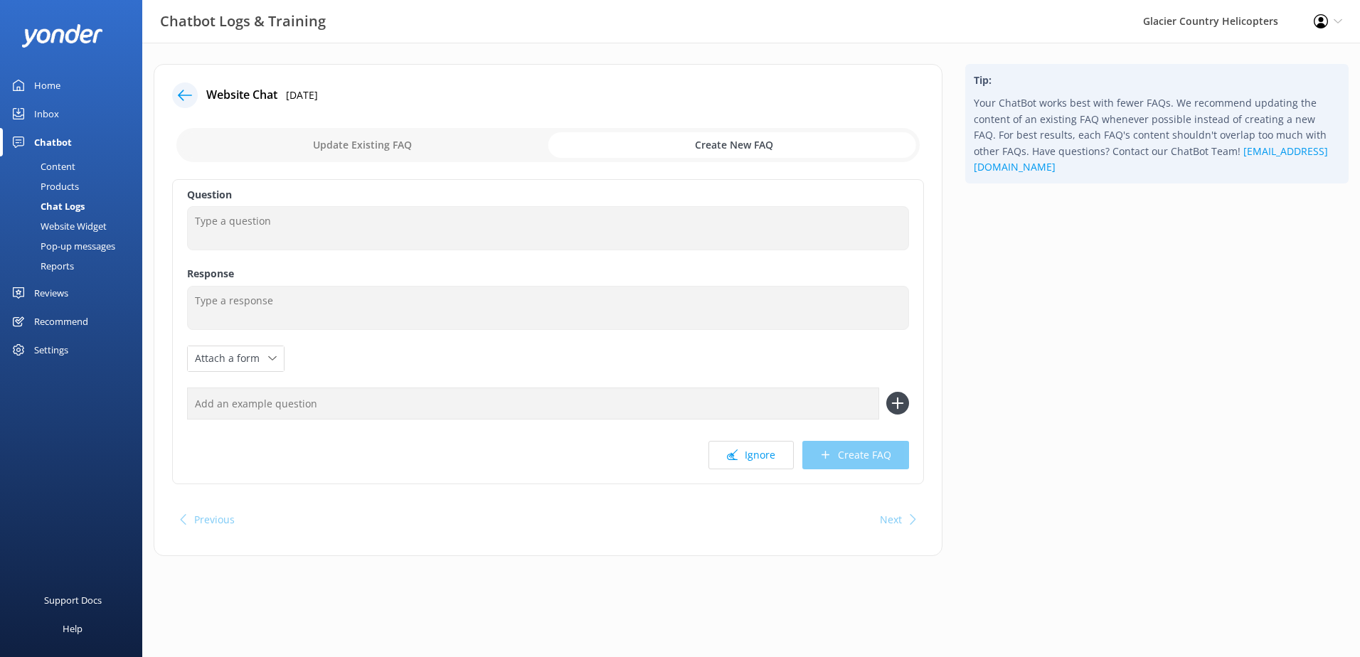
click at [713, 405] on input "text" at bounding box center [533, 404] width 692 height 32
click at [883, 407] on div at bounding box center [548, 404] width 722 height 32
click at [898, 406] on use at bounding box center [898, 404] width 12 height 12
click at [548, 406] on input "text" at bounding box center [533, 404] width 692 height 32
paste input "Can the md520 Notar be booked for a private tour?"
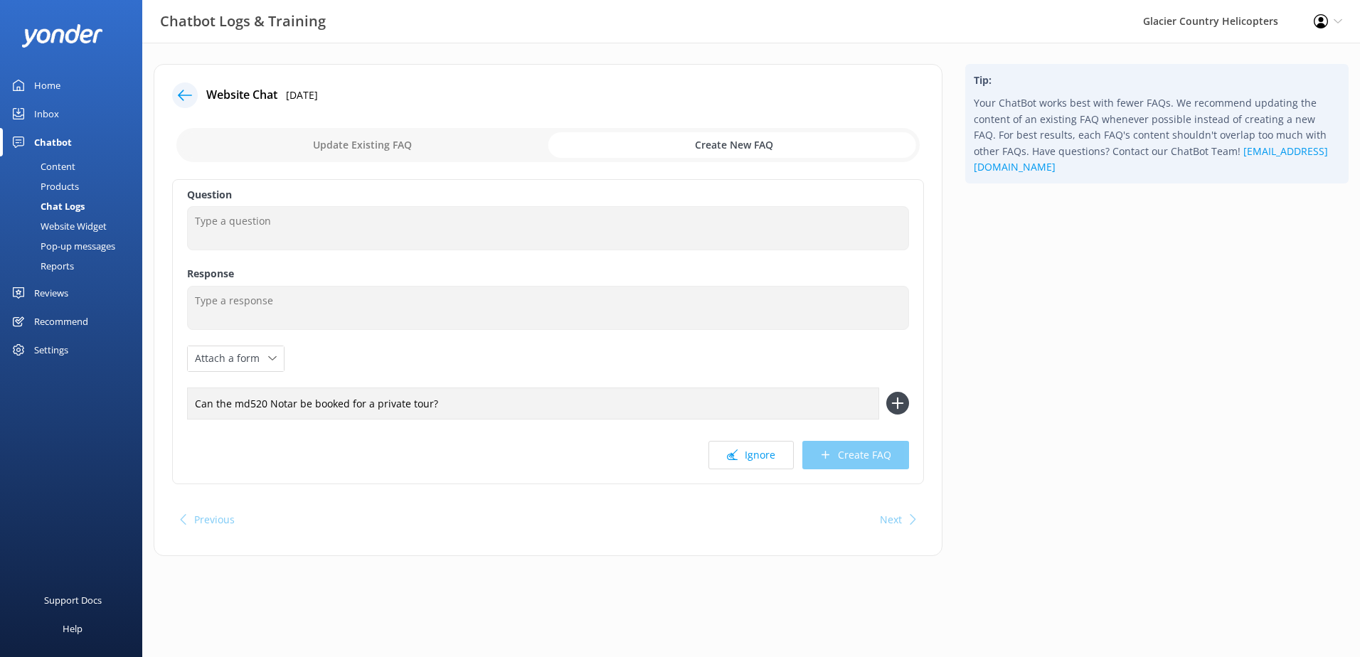
type input "Can the md520 Notar be booked for a private tour?"
click at [898, 405] on use at bounding box center [898, 404] width 12 height 12
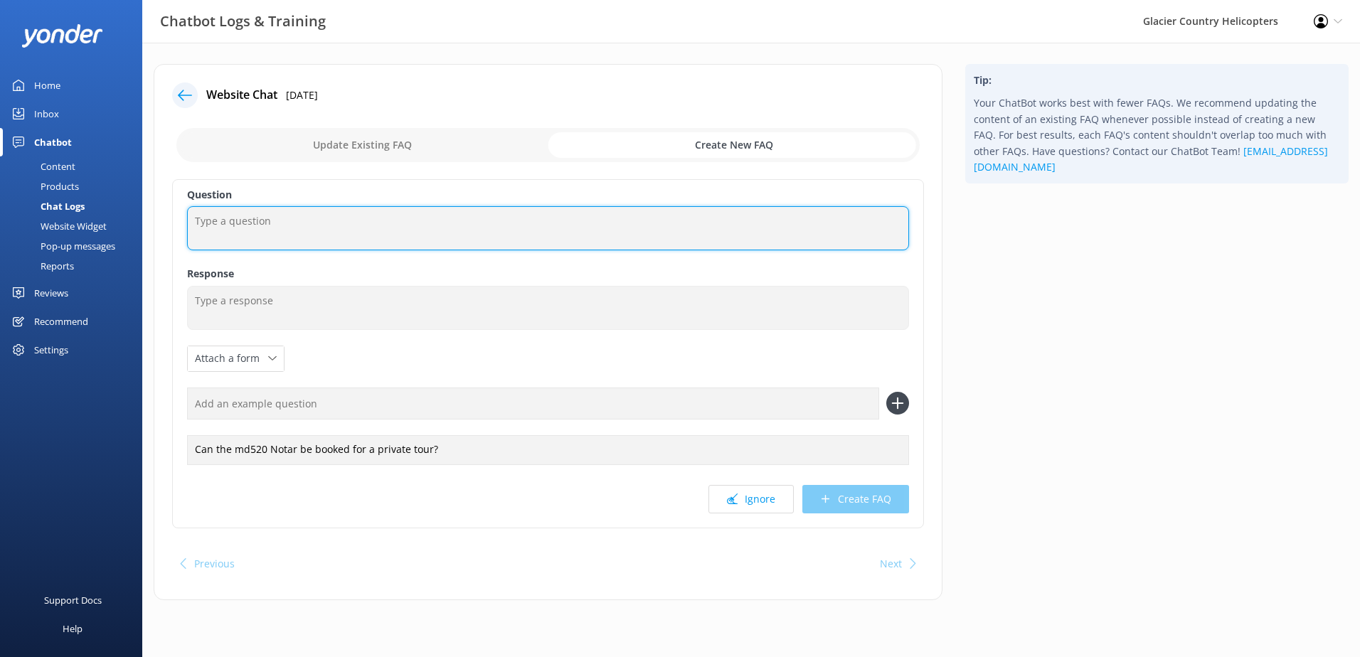
click at [255, 230] on textarea at bounding box center [548, 228] width 722 height 44
type textarea "J"
type textarea "Can I request a specific helicopter?"
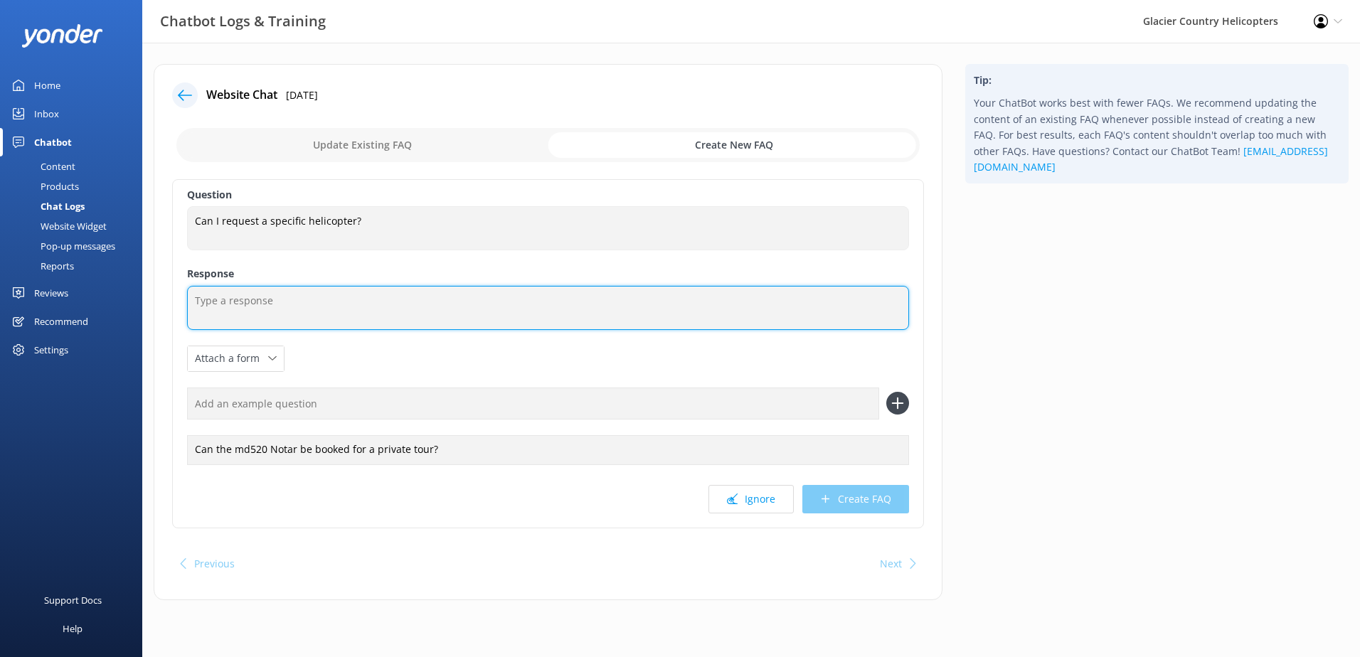
click at [330, 308] on textarea at bounding box center [548, 308] width 722 height 44
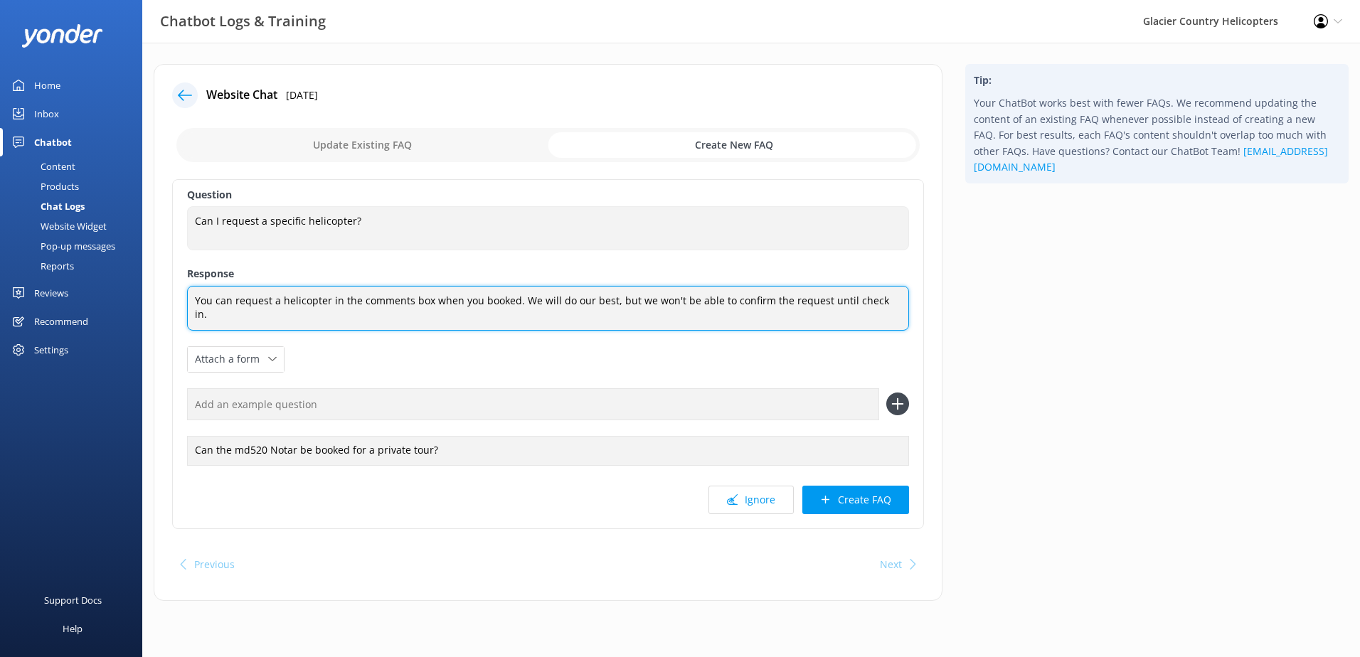
click at [888, 297] on textarea "You can request a helicopter in the comments box when you booked. We will do ou…" at bounding box center [548, 308] width 722 height 45
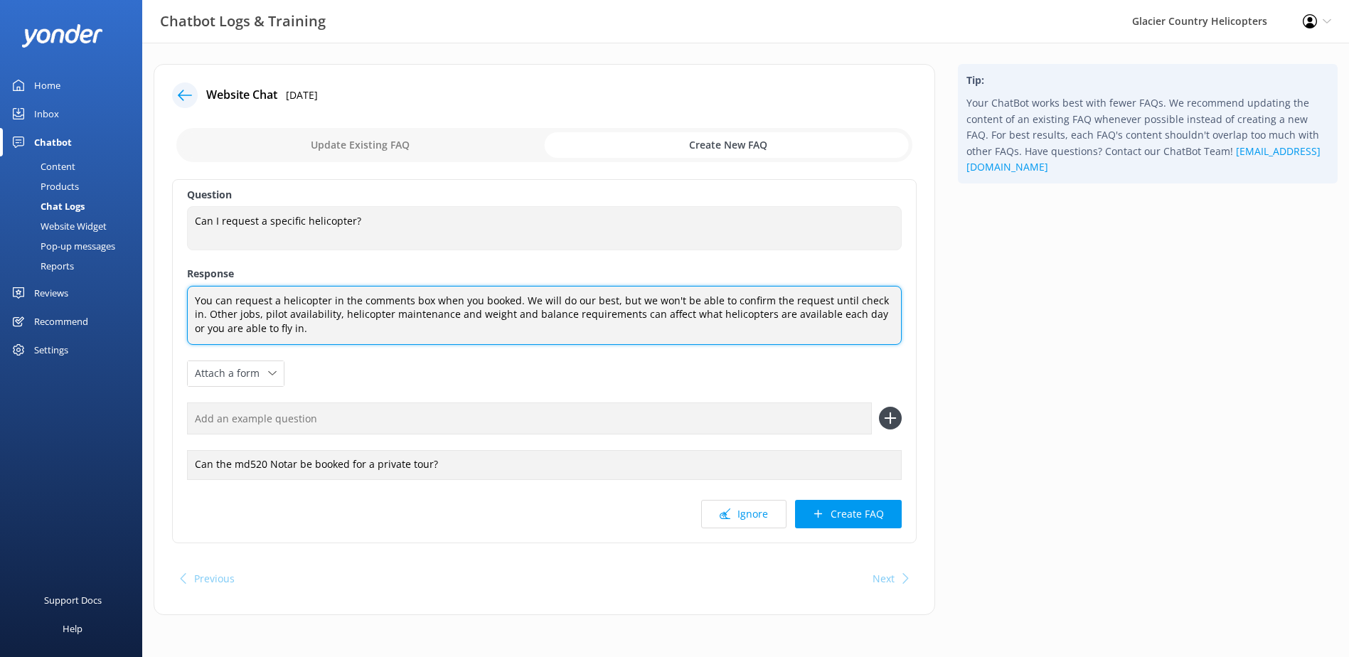
click at [223, 314] on textarea "You can request a helicopter in the comments box when you booked. We will do ou…" at bounding box center [544, 315] width 715 height 59
click at [460, 316] on textarea "You can request a helicopter in the comments box when you booked. We will do ou…" at bounding box center [544, 315] width 715 height 59
click at [671, 314] on textarea "You can request a helicopter in the comments box when you booked. We will do ou…" at bounding box center [544, 315] width 715 height 59
click at [494, 297] on textarea "You can request a helicopter in the comments box when you booked. We will do ou…" at bounding box center [544, 315] width 715 height 59
type textarea "You can request a helicopter in the comments box when you book. We will do our …"
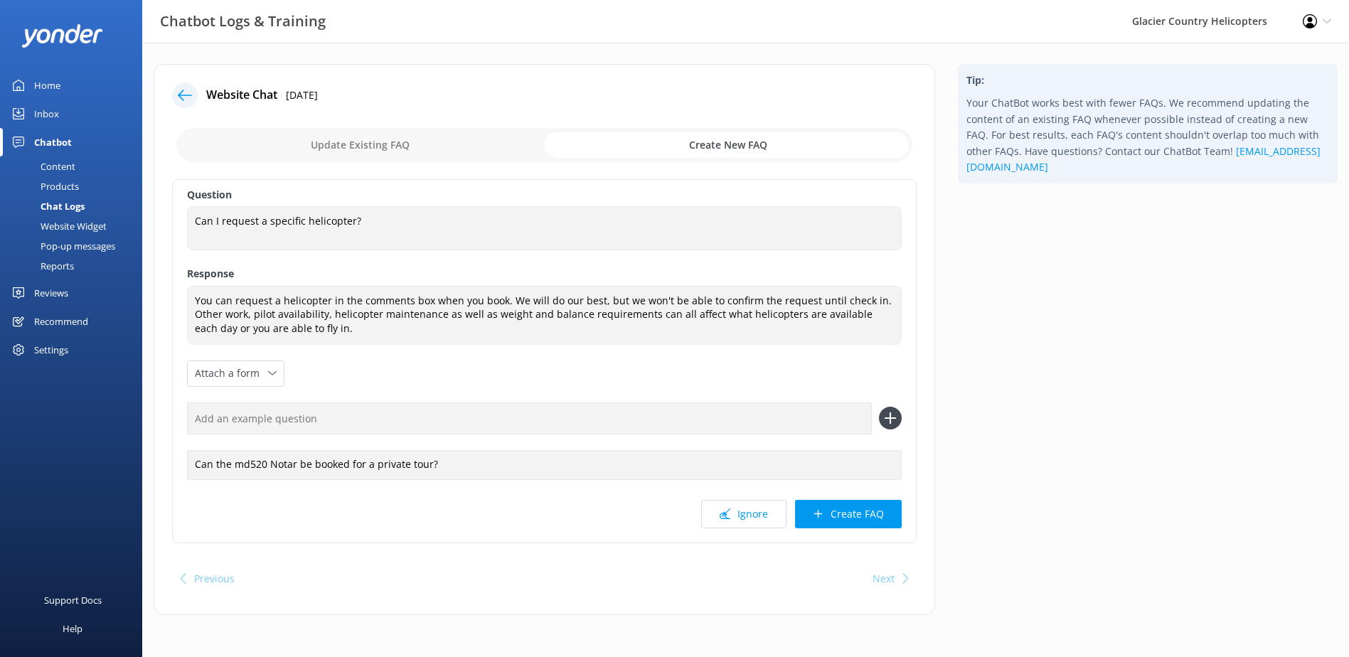
click at [789, 418] on input "text" at bounding box center [529, 419] width 685 height 32
drag, startPoint x: 789, startPoint y: 418, endPoint x: 198, endPoint y: 422, distance: 591.0
click at [198, 422] on input "Can I book the MD520N?" at bounding box center [529, 419] width 685 height 32
type input "Can I book the MD520N?"
click at [893, 415] on icon at bounding box center [890, 418] width 23 height 23
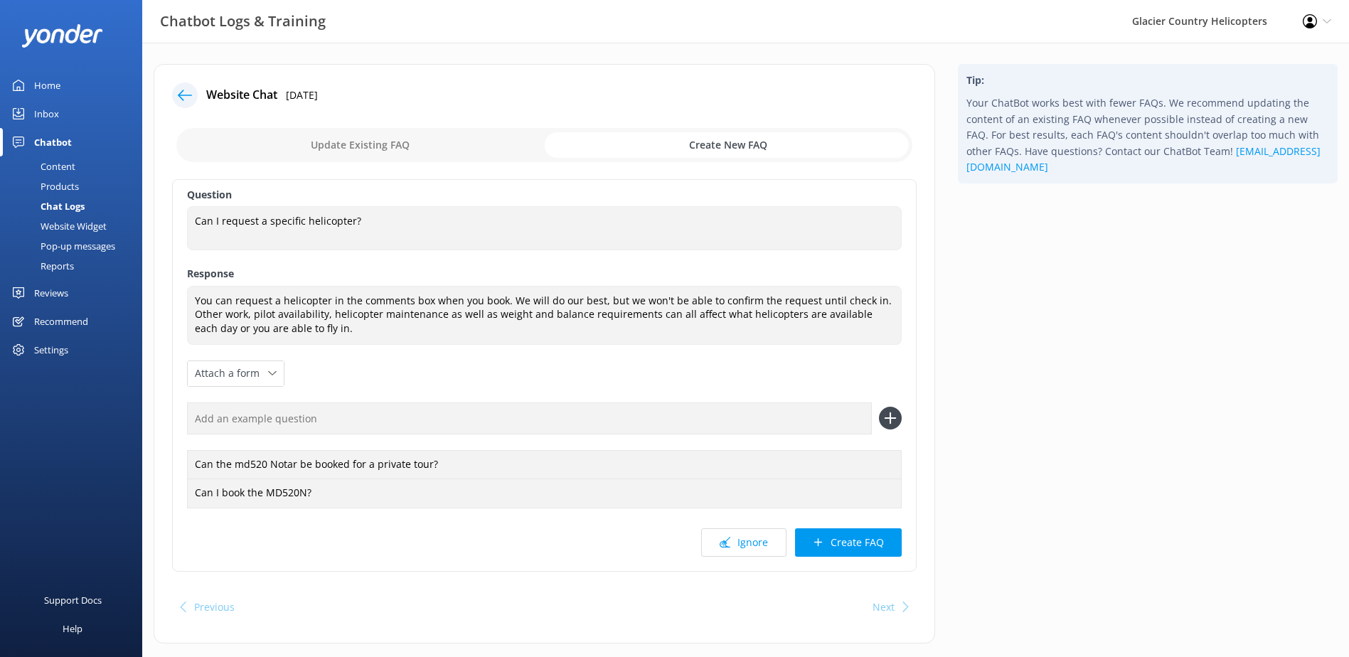
click at [337, 433] on input "text" at bounding box center [529, 419] width 685 height 32
paste input "Can I book the MD520N?"
click at [223, 417] on input "Can I book the MD520N?" at bounding box center [529, 419] width 685 height 32
drag, startPoint x: 453, startPoint y: 417, endPoint x: 316, endPoint y: 425, distance: 137.5
click at [316, 425] on input "Can I request a b2 squirrelbook the MD520N?" at bounding box center [529, 419] width 685 height 32
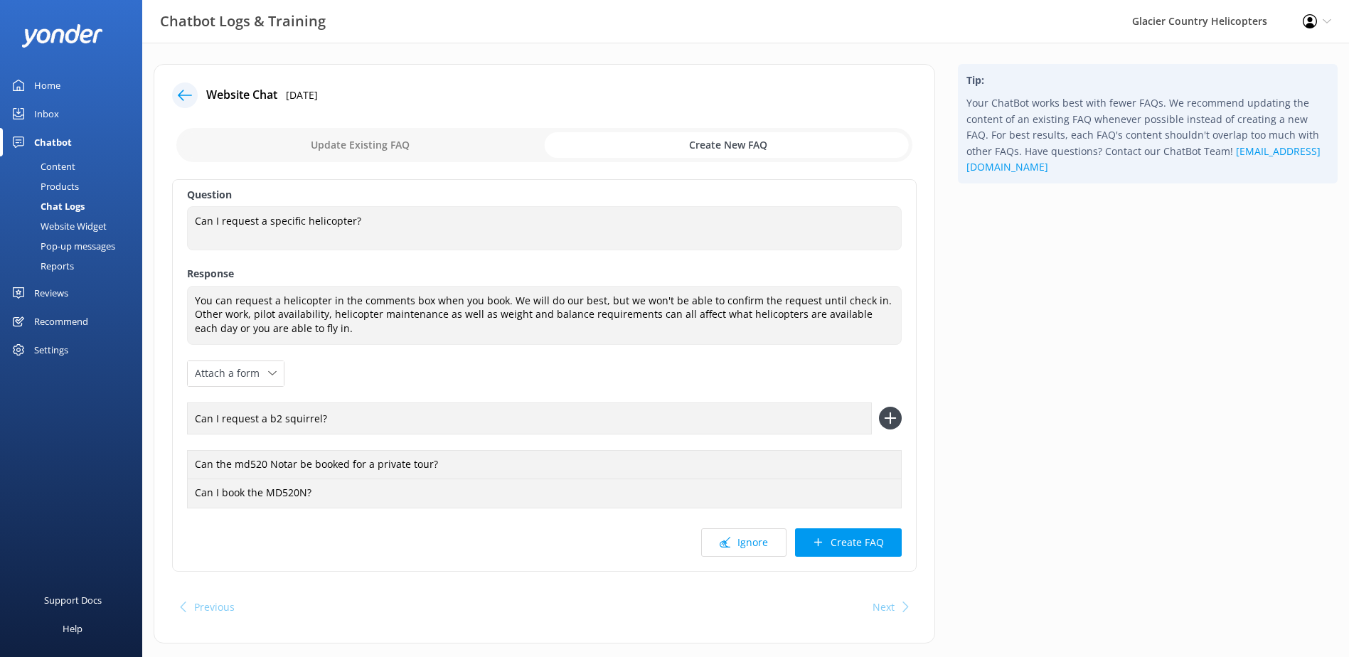
type input "Can I request a b2 squirrel?"
click at [893, 421] on icon at bounding box center [890, 418] width 23 height 23
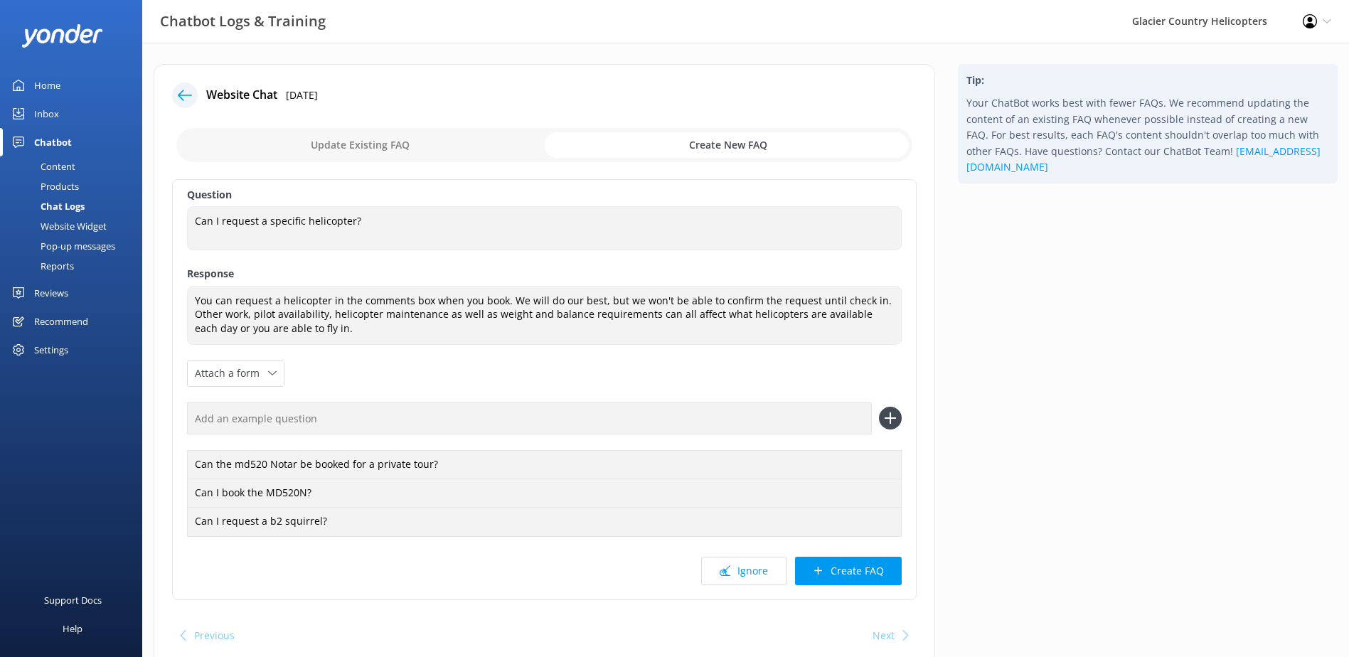
click at [387, 427] on input "text" at bounding box center [529, 419] width 685 height 32
type input "Can I choose my helicopter?"
click at [890, 417] on icon at bounding box center [890, 418] width 23 height 23
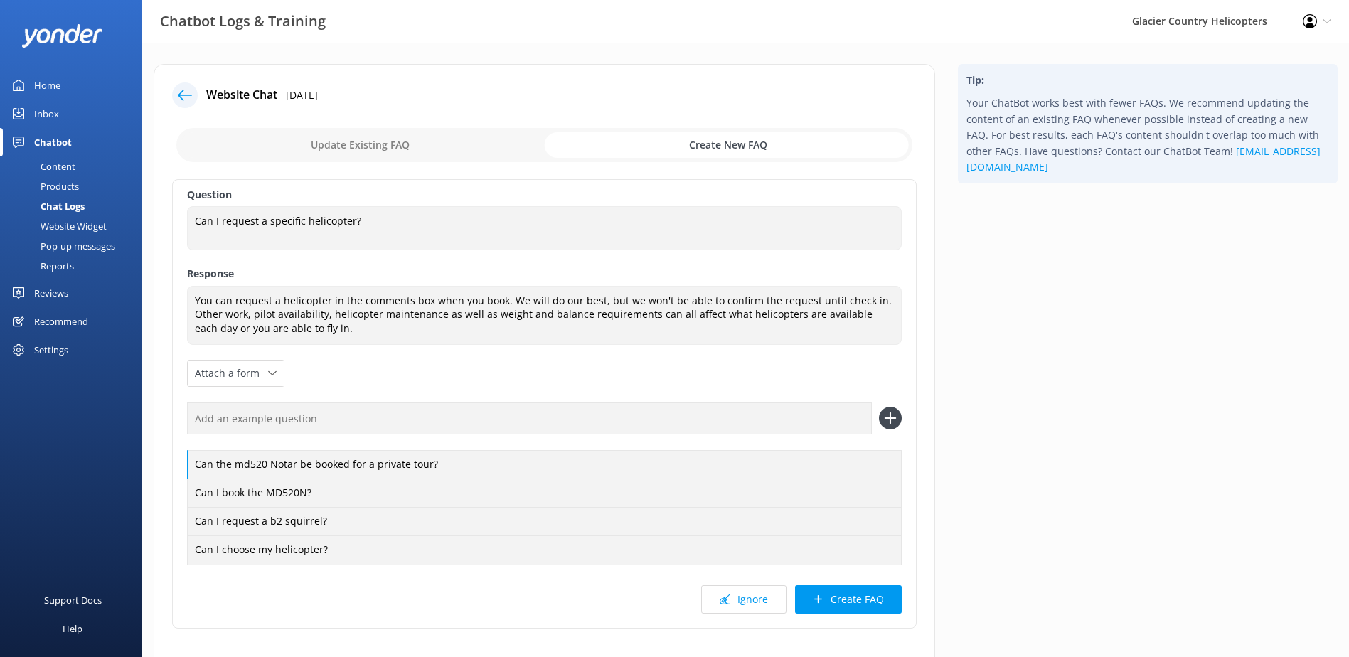
click at [251, 435] on div "Can the md520 Notar be booked for a private tour? Can I book the MD520N? Can I …" at bounding box center [544, 483] width 715 height 161
click at [244, 423] on input "text" at bounding box center [529, 419] width 685 height 32
click at [262, 410] on input "text" at bounding box center [529, 419] width 685 height 32
type input "C"
type input "Will I be flying in the AS520 B2?"
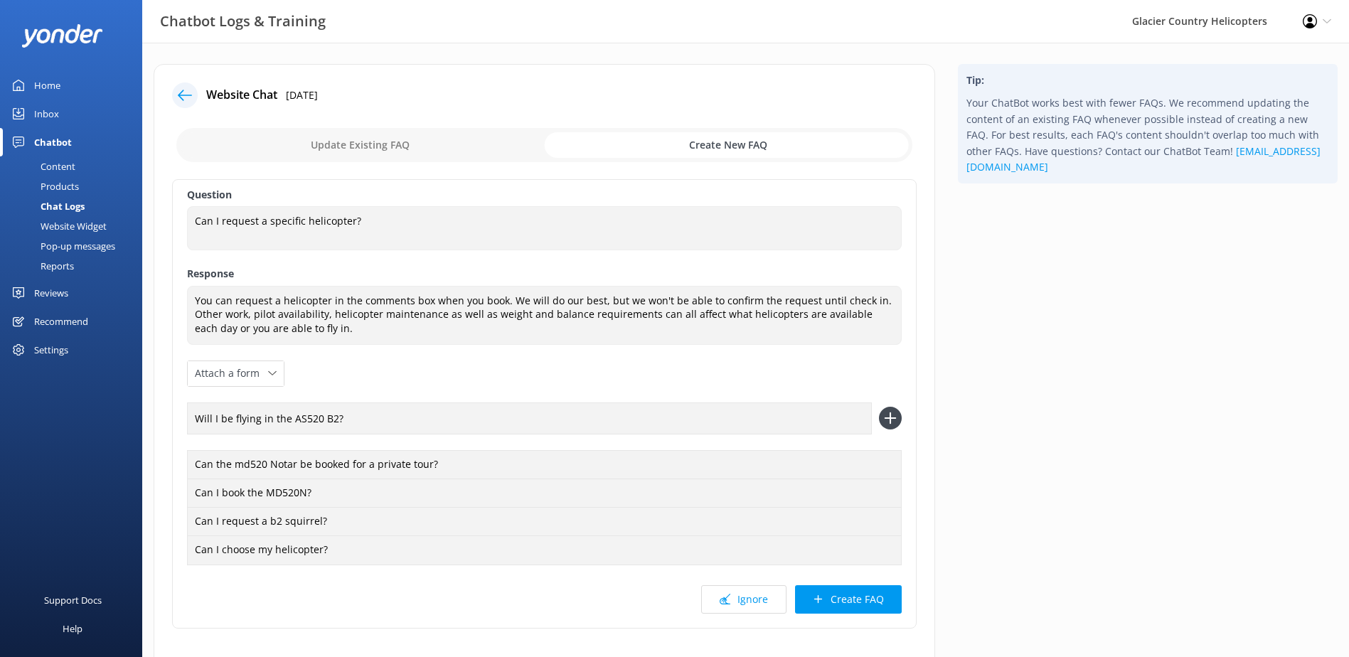
click at [895, 421] on icon at bounding box center [890, 418] width 23 height 23
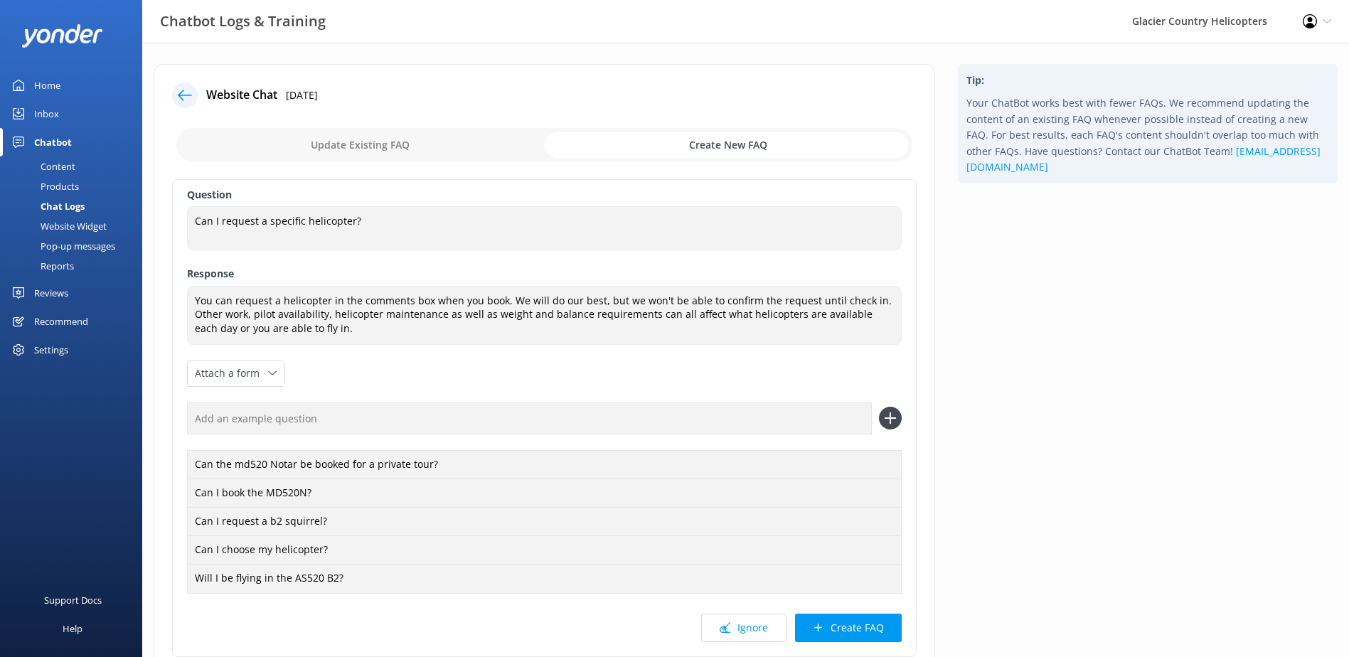
click at [208, 414] on input "text" at bounding box center [529, 419] width 685 height 32
type input "Can I pick the Airbus H125 to fly in?"
click at [898, 417] on icon at bounding box center [890, 418] width 23 height 23
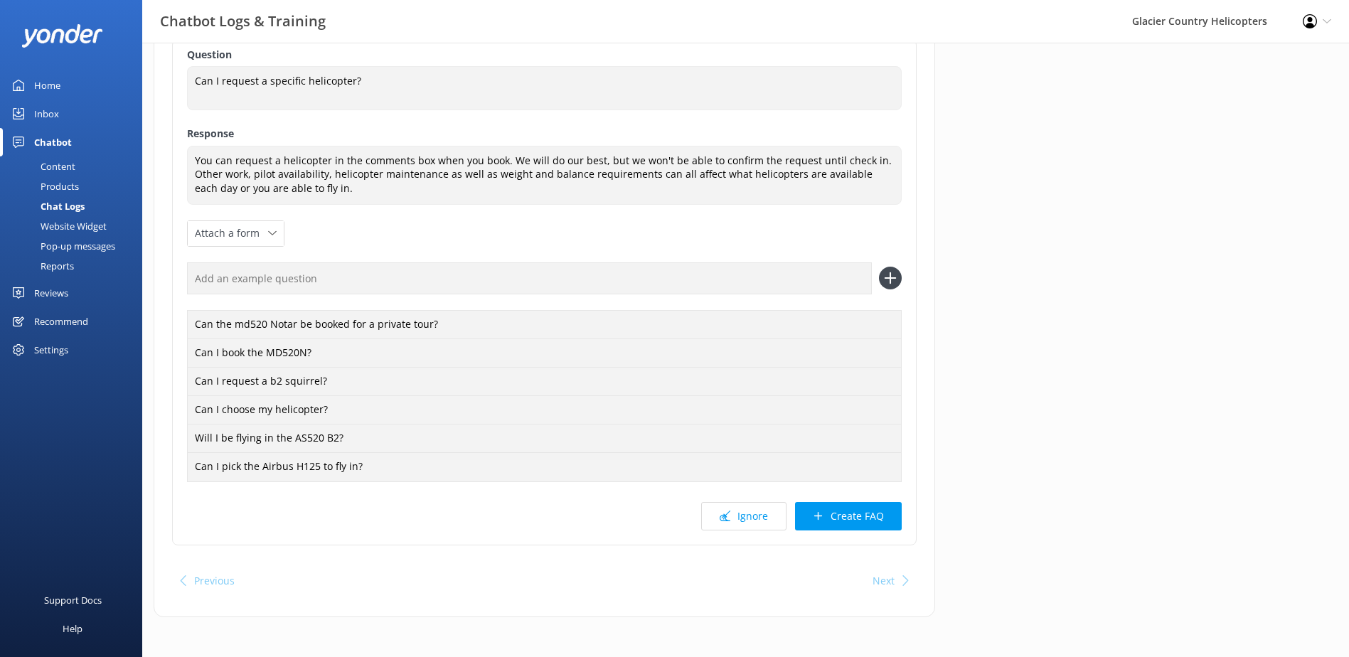
scroll to position [143, 0]
drag, startPoint x: 827, startPoint y: 508, endPoint x: 939, endPoint y: 528, distance: 113.4
click at [827, 509] on button "Create FAQ" at bounding box center [848, 513] width 107 height 28
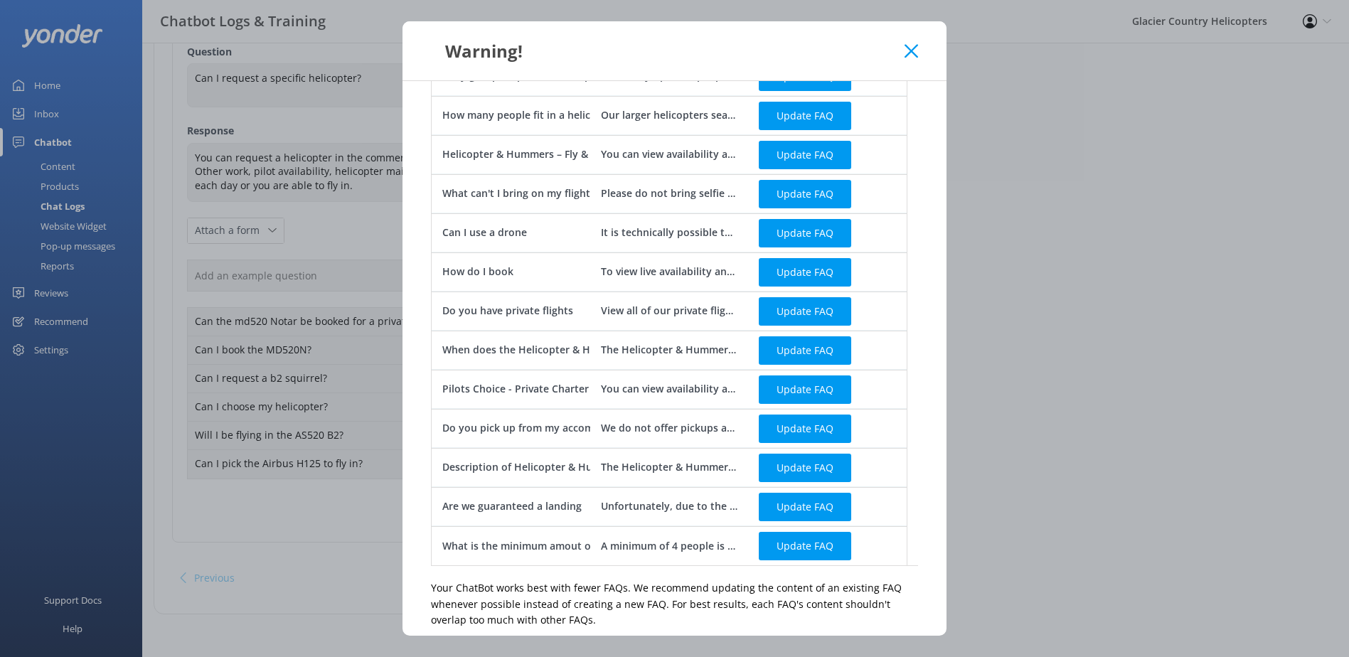
scroll to position [335, 0]
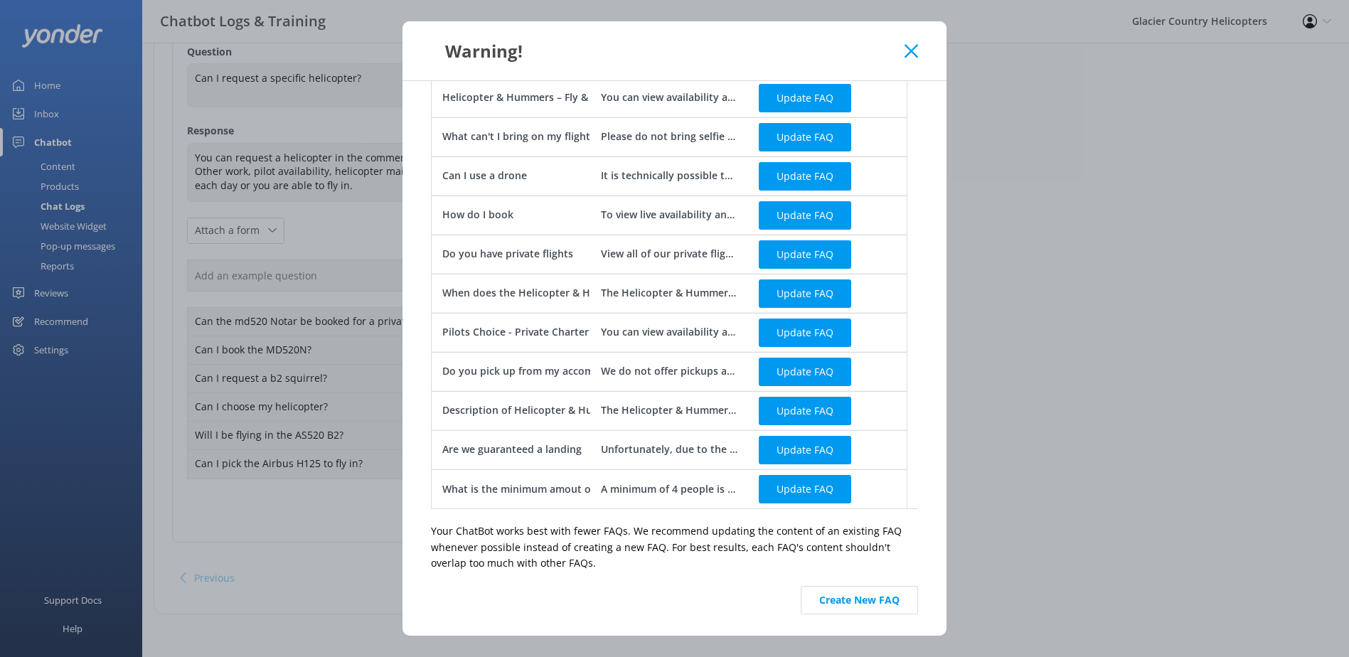
click at [861, 593] on button "Create New FAQ" at bounding box center [859, 600] width 117 height 28
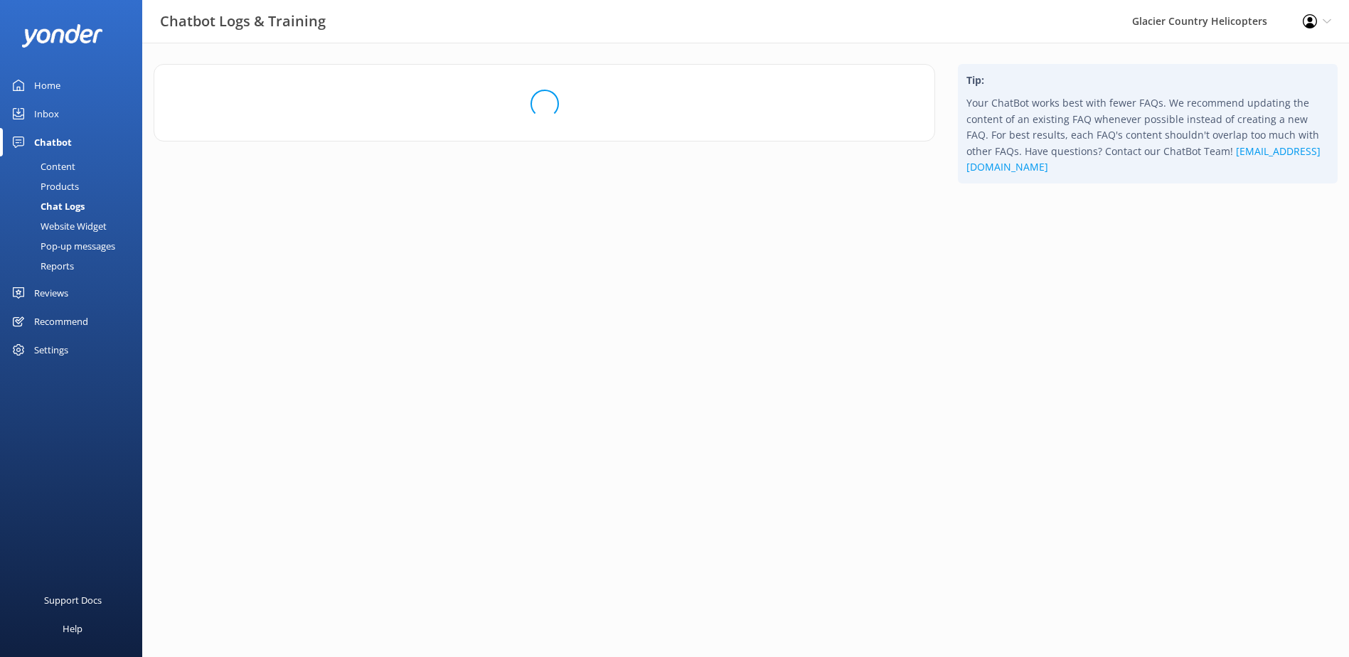
scroll to position [0, 0]
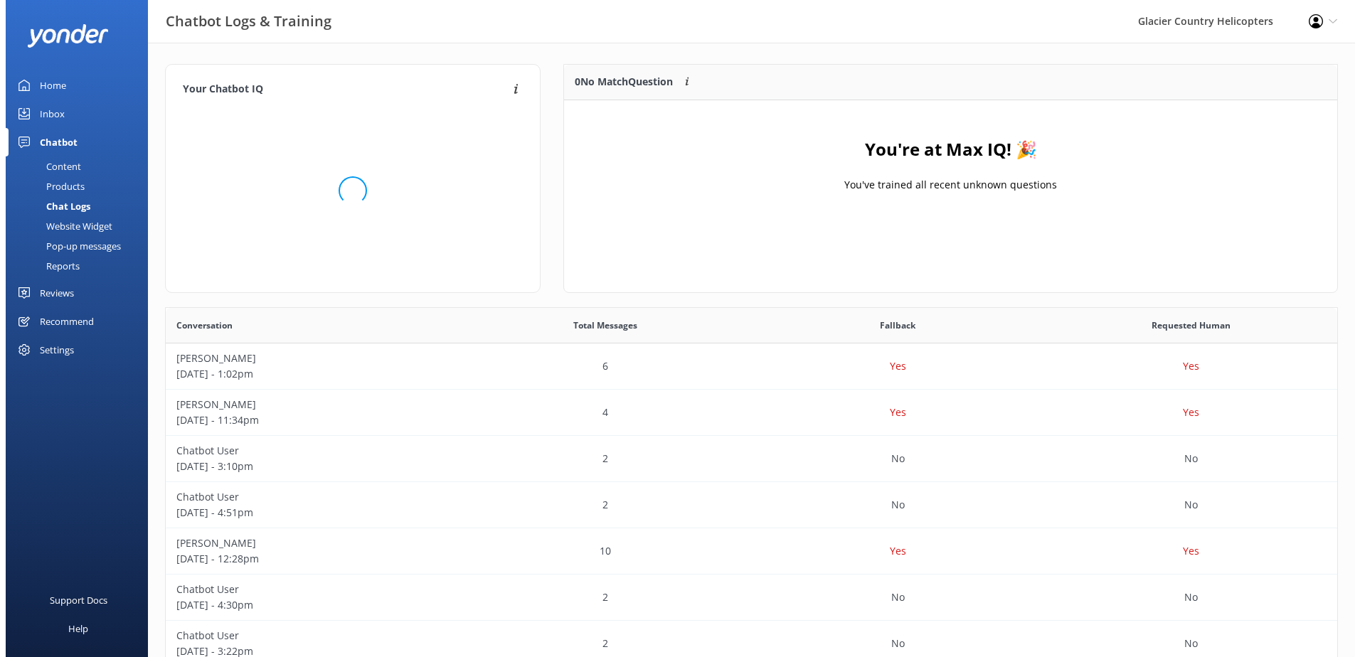
scroll to position [167, 762]
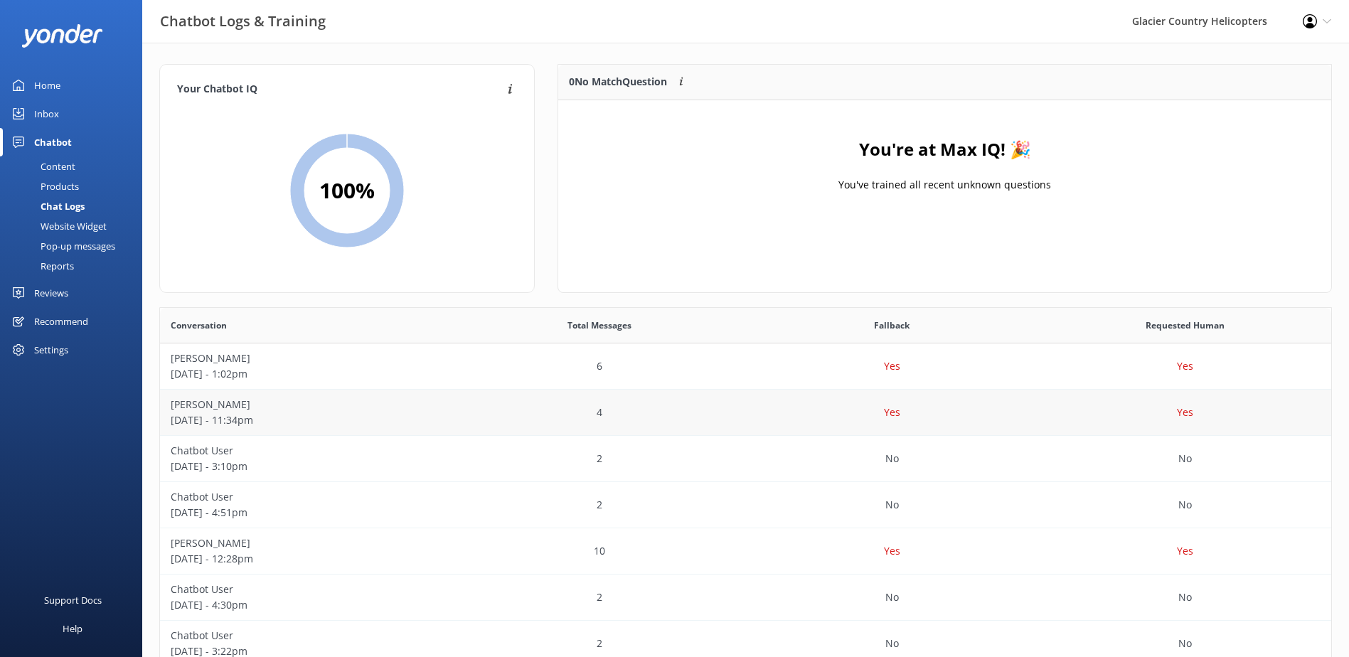
click at [329, 408] on p "[PERSON_NAME]" at bounding box center [307, 405] width 272 height 16
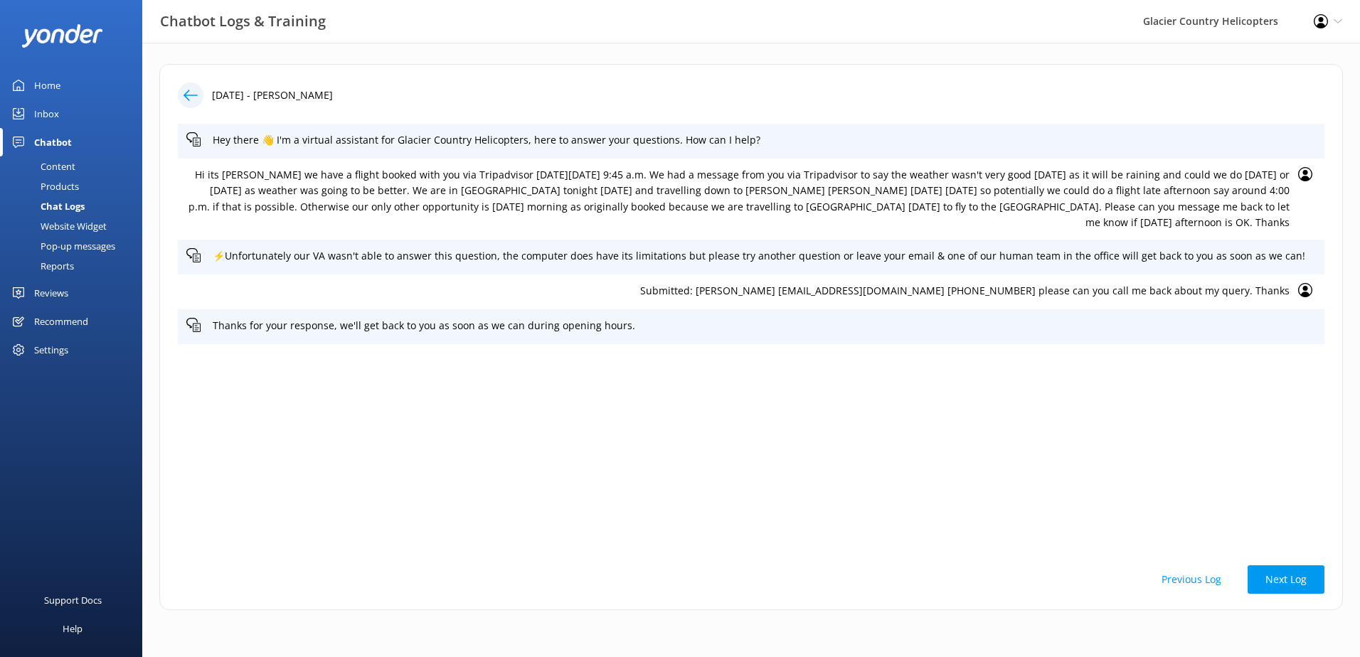
click at [186, 92] on icon at bounding box center [190, 95] width 14 height 14
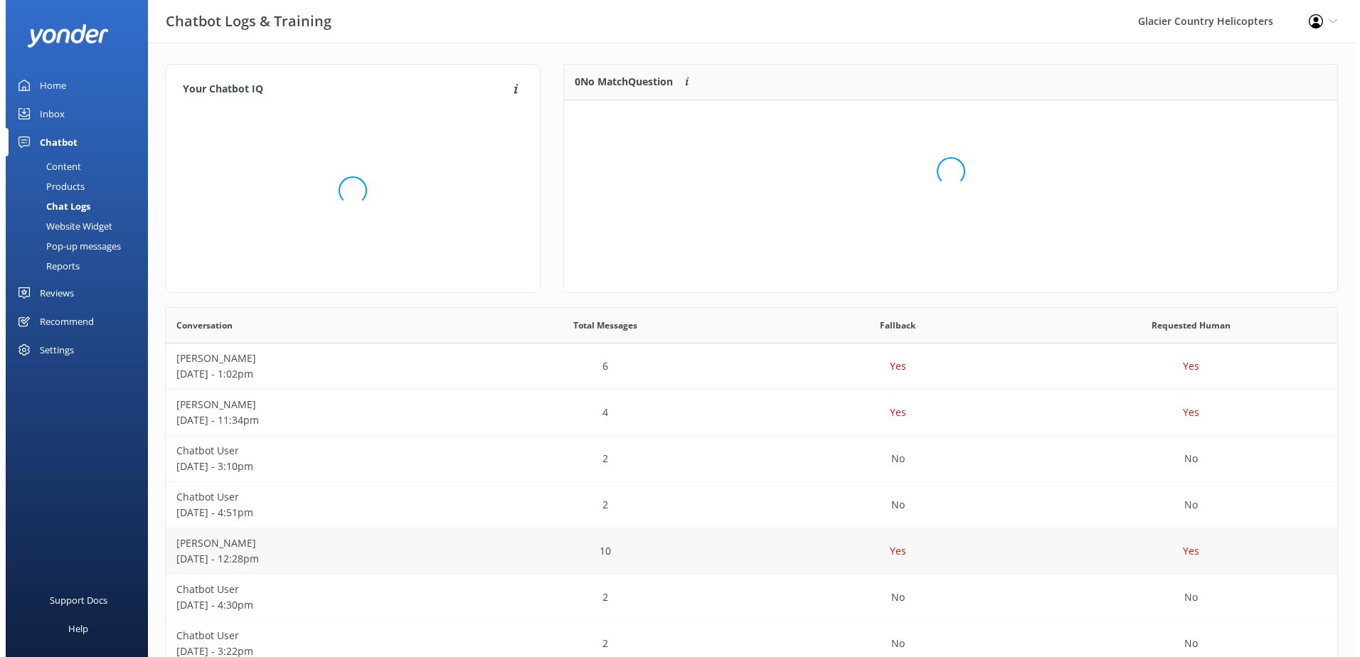
scroll to position [167, 762]
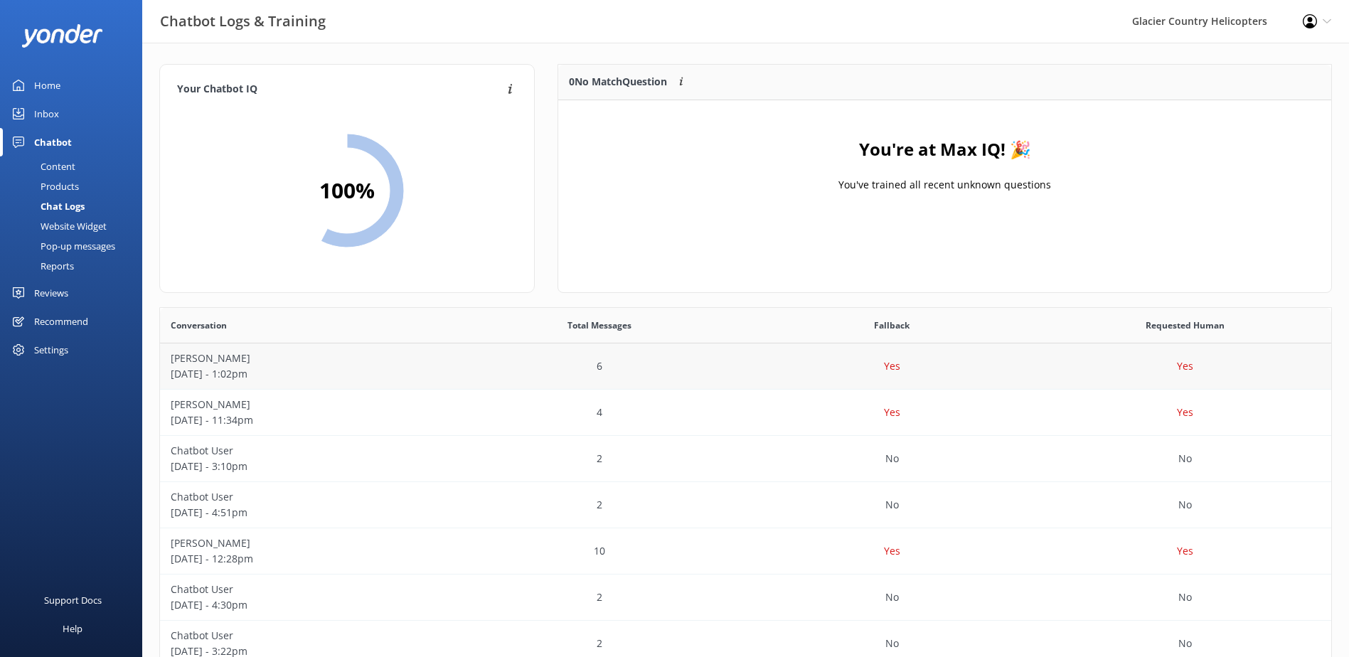
click at [252, 375] on p "[DATE] - 1:02pm" at bounding box center [307, 374] width 272 height 16
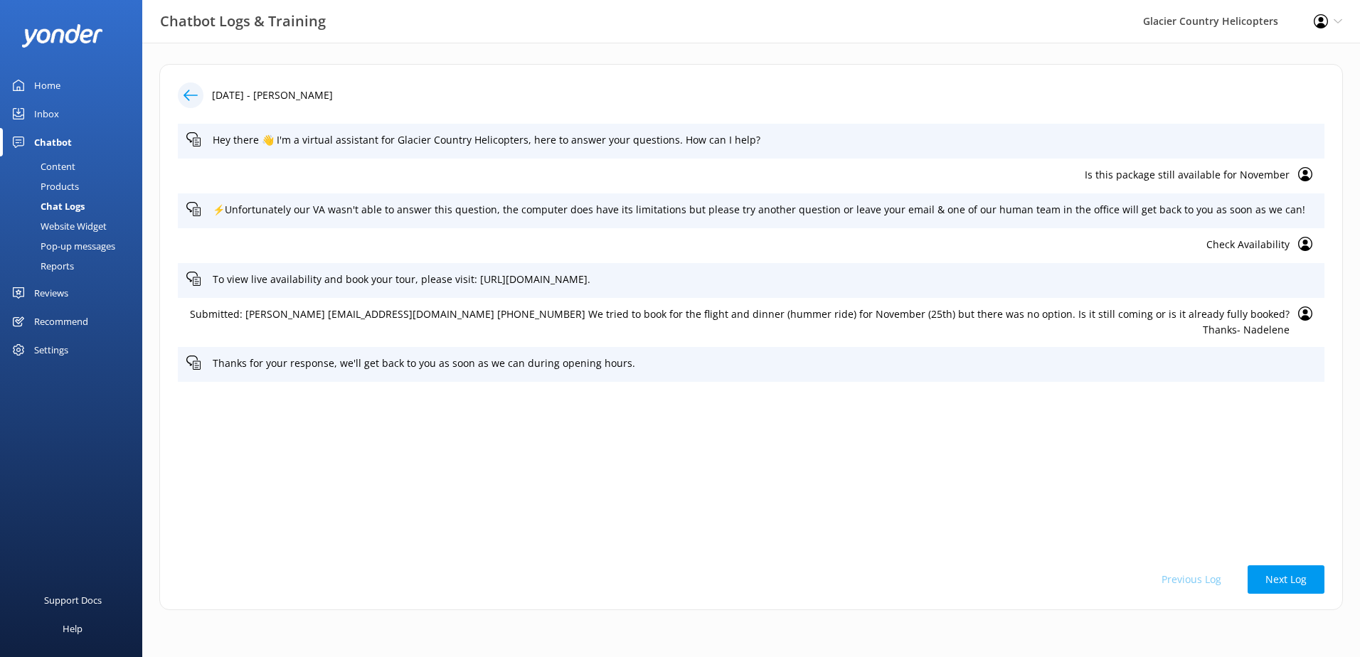
click at [192, 97] on icon at bounding box center [190, 95] width 14 height 14
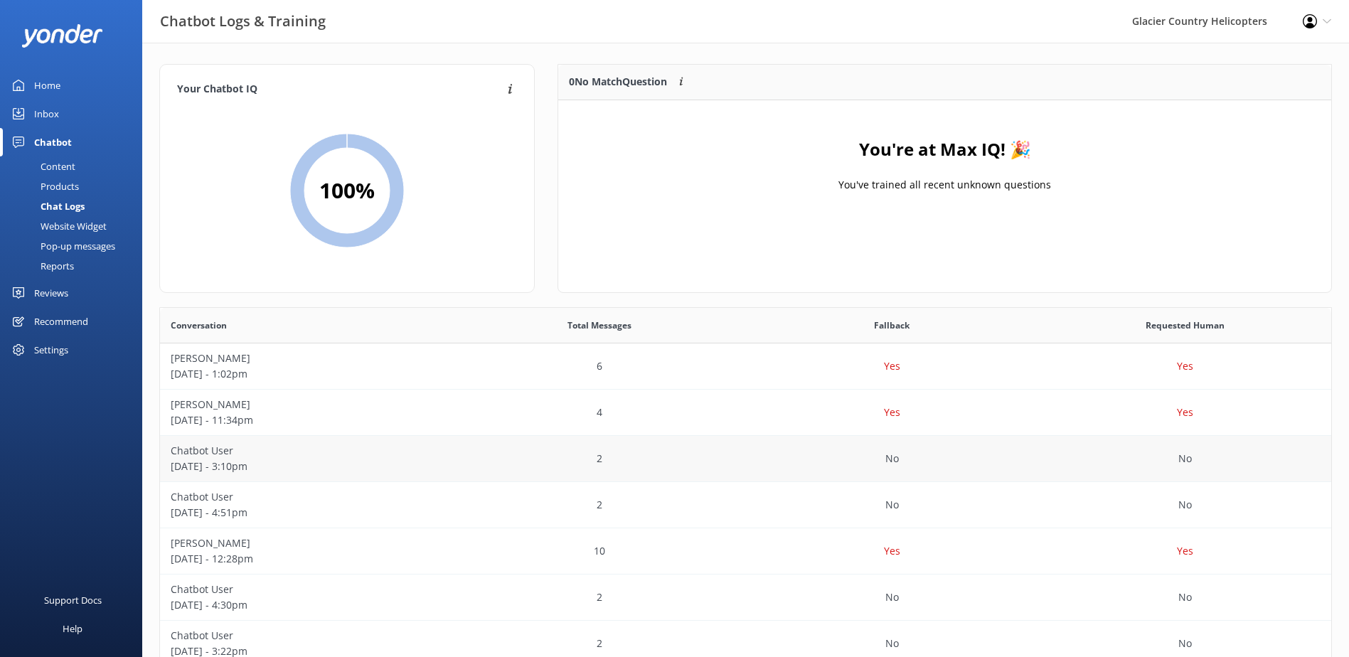
click at [265, 454] on p "Chatbot User" at bounding box center [307, 451] width 272 height 16
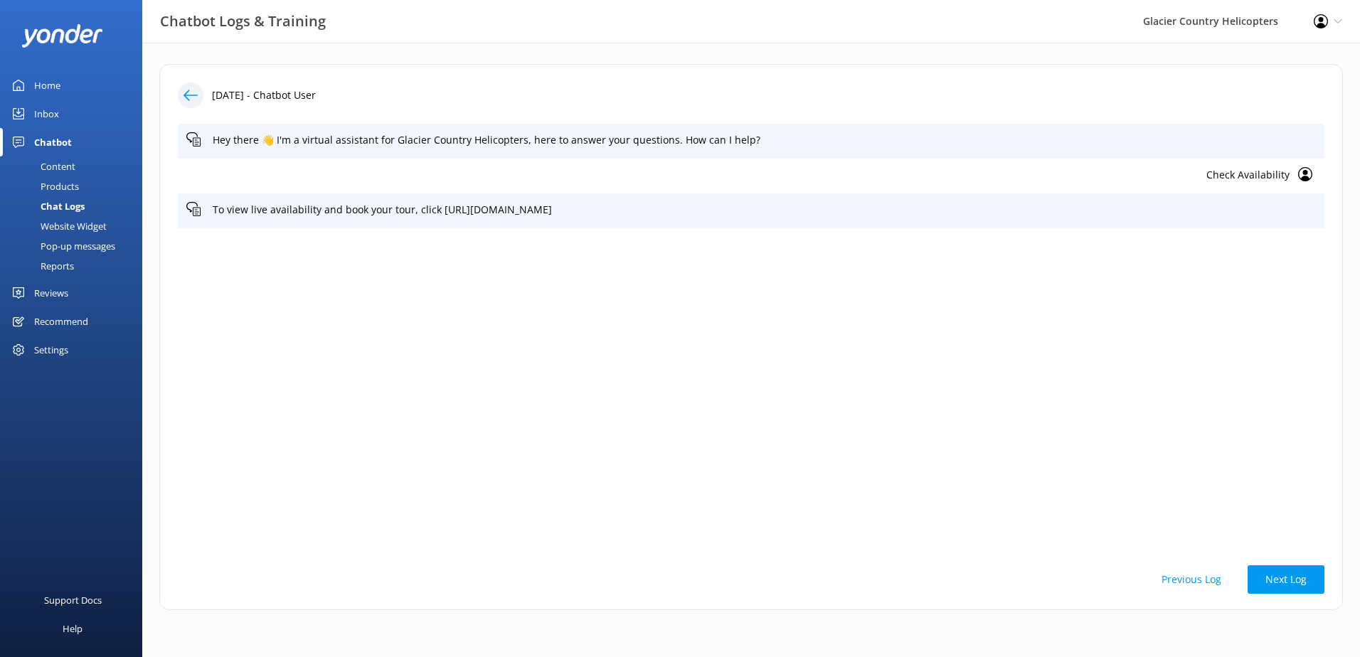
click at [194, 97] on icon at bounding box center [190, 95] width 14 height 14
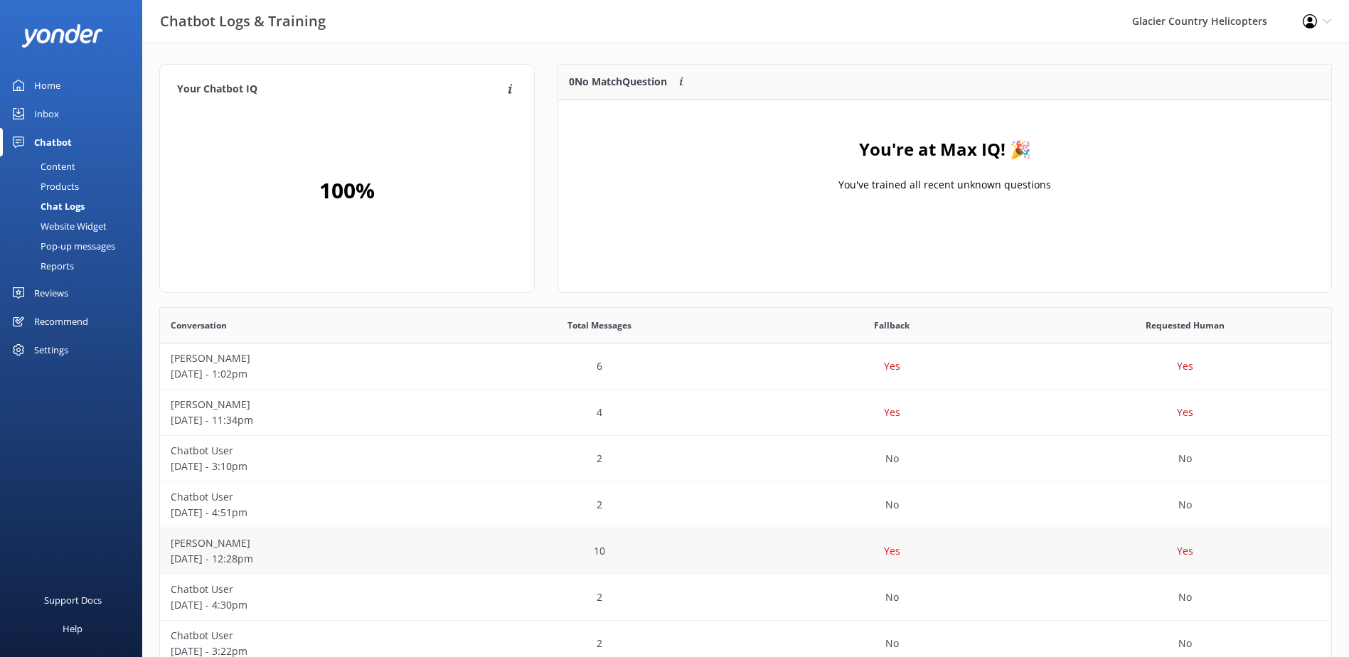
click at [336, 531] on div "[PERSON_NAME] [DATE] - 12:28pm" at bounding box center [306, 551] width 293 height 46
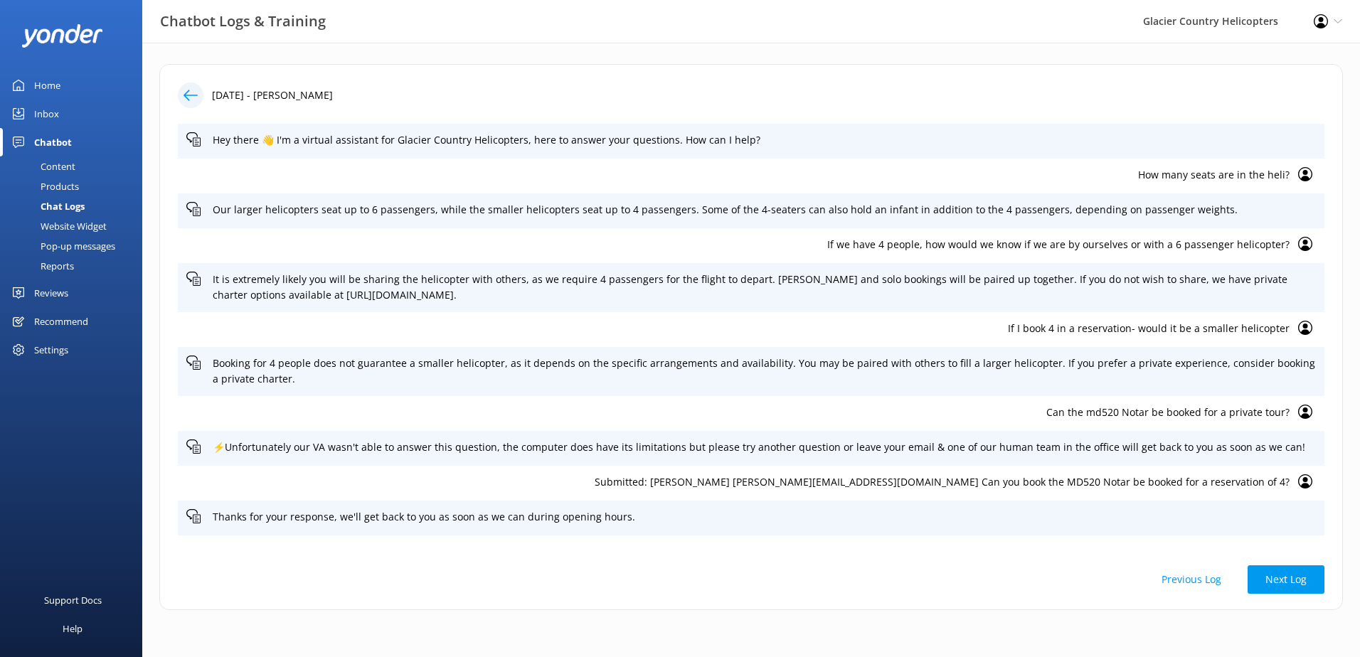
click at [190, 98] on icon at bounding box center [190, 95] width 14 height 14
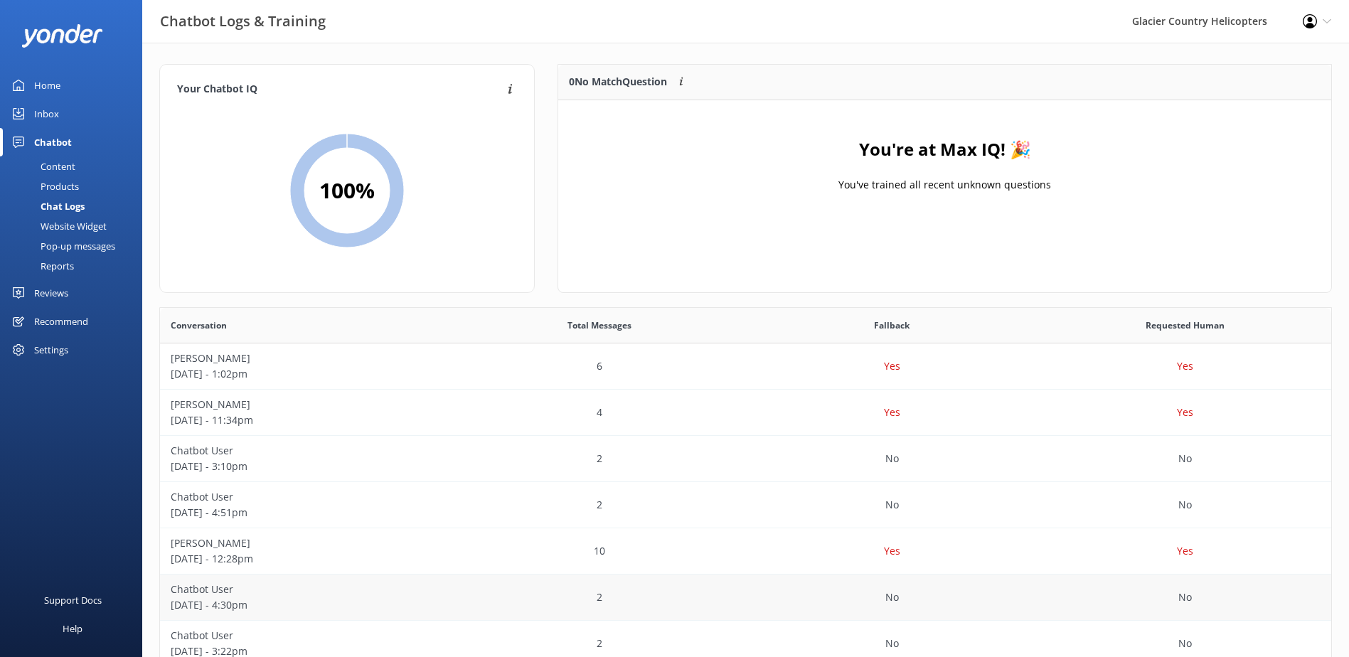
click at [311, 607] on p "[DATE] - 4:30pm" at bounding box center [307, 605] width 272 height 16
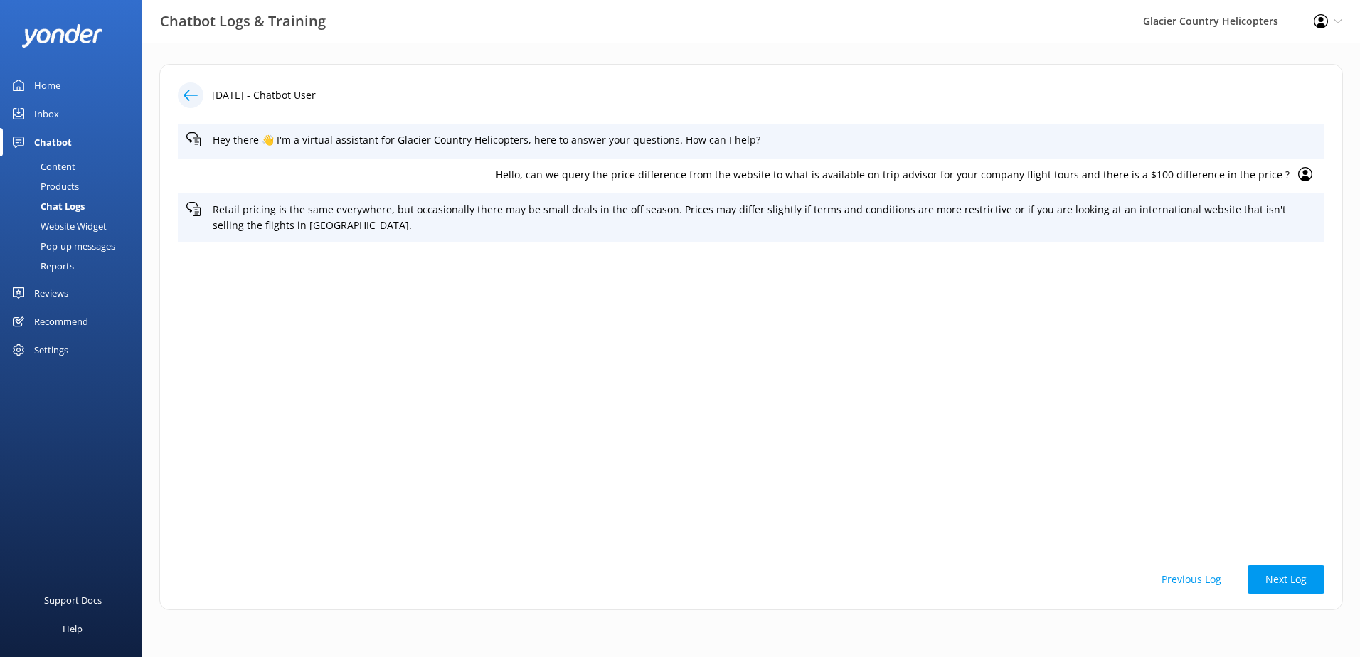
click at [188, 95] on icon at bounding box center [190, 95] width 14 height 14
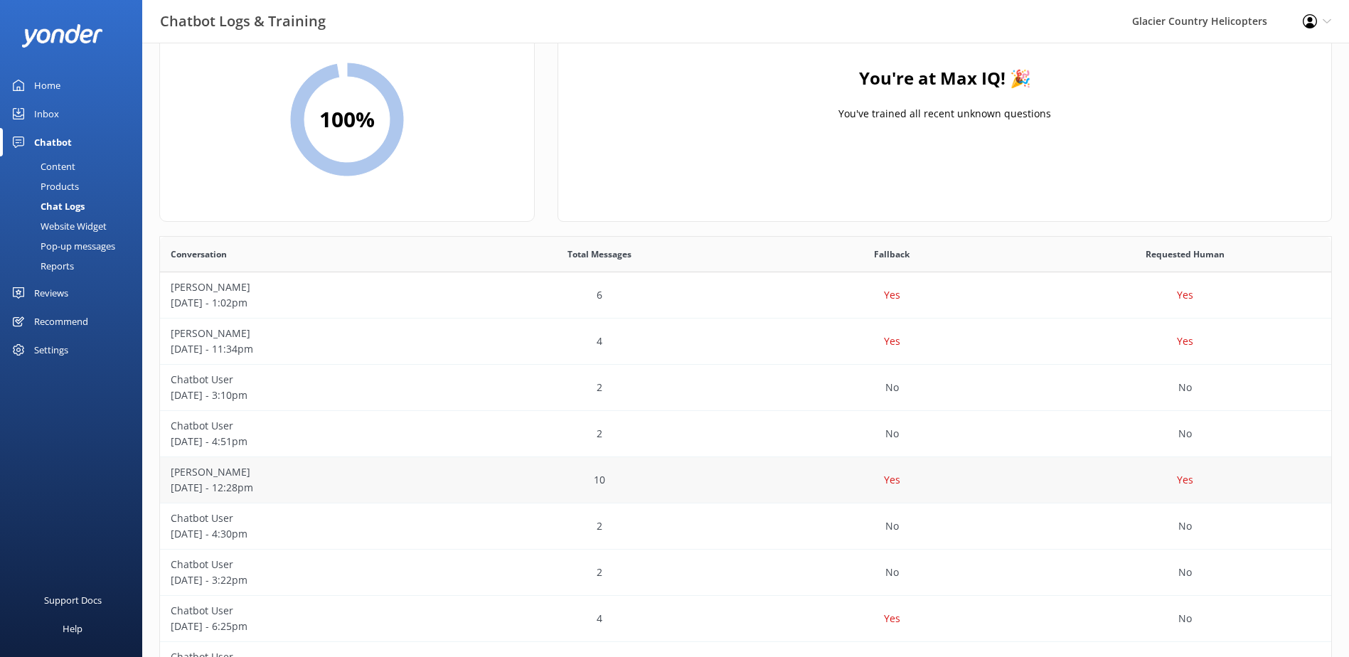
click at [365, 462] on div "[PERSON_NAME] [DATE] - 12:28pm" at bounding box center [306, 480] width 293 height 46
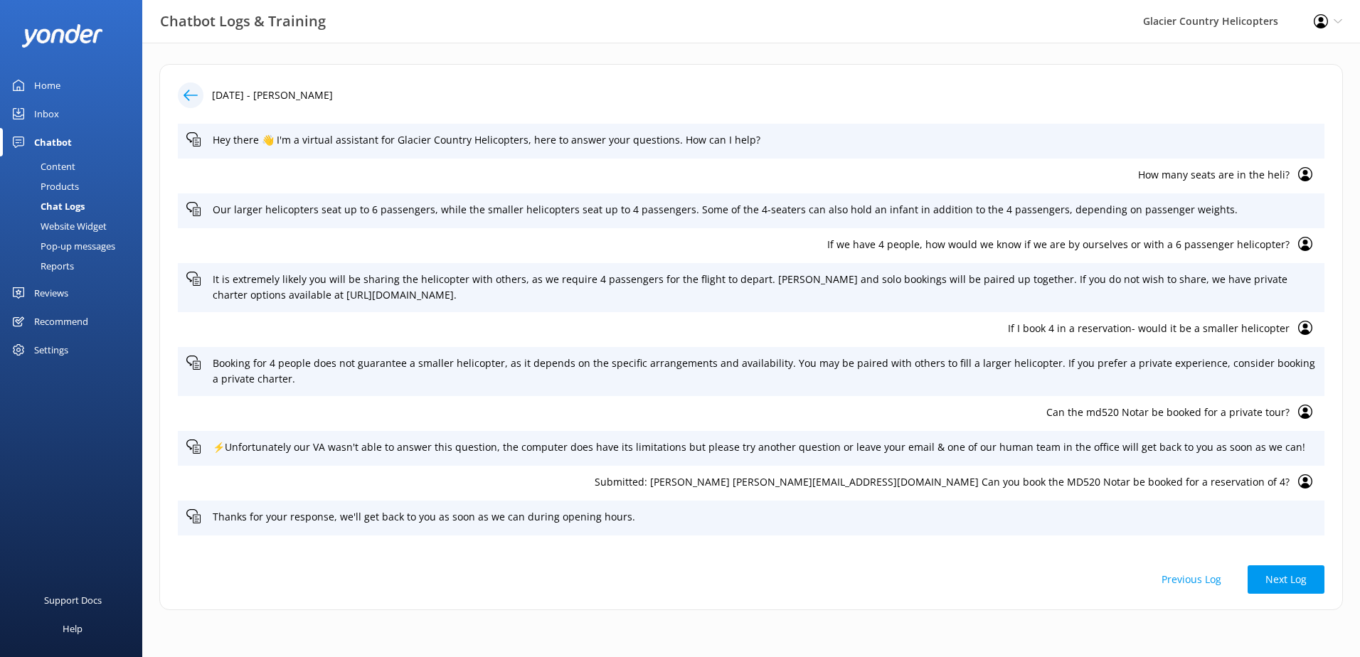
click at [193, 102] on icon at bounding box center [190, 95] width 14 height 14
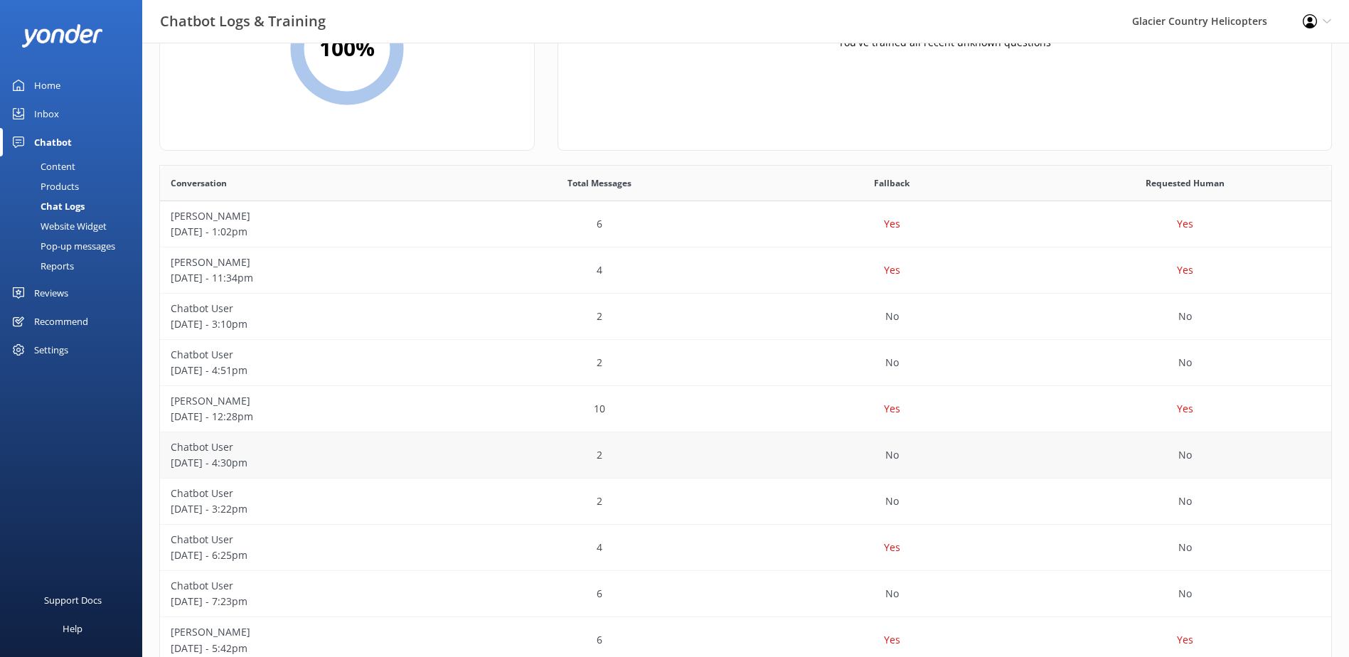
click at [293, 450] on p "Chatbot User" at bounding box center [307, 448] width 272 height 16
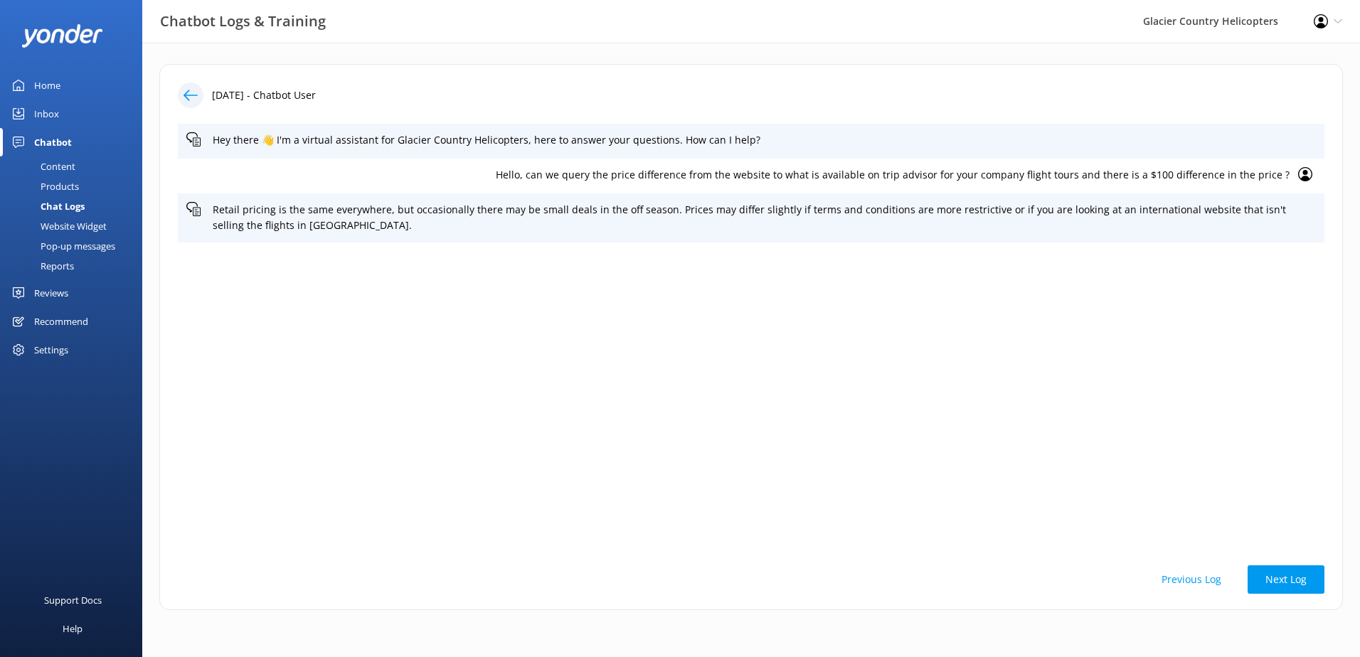
click at [191, 90] on icon at bounding box center [190, 95] width 14 height 14
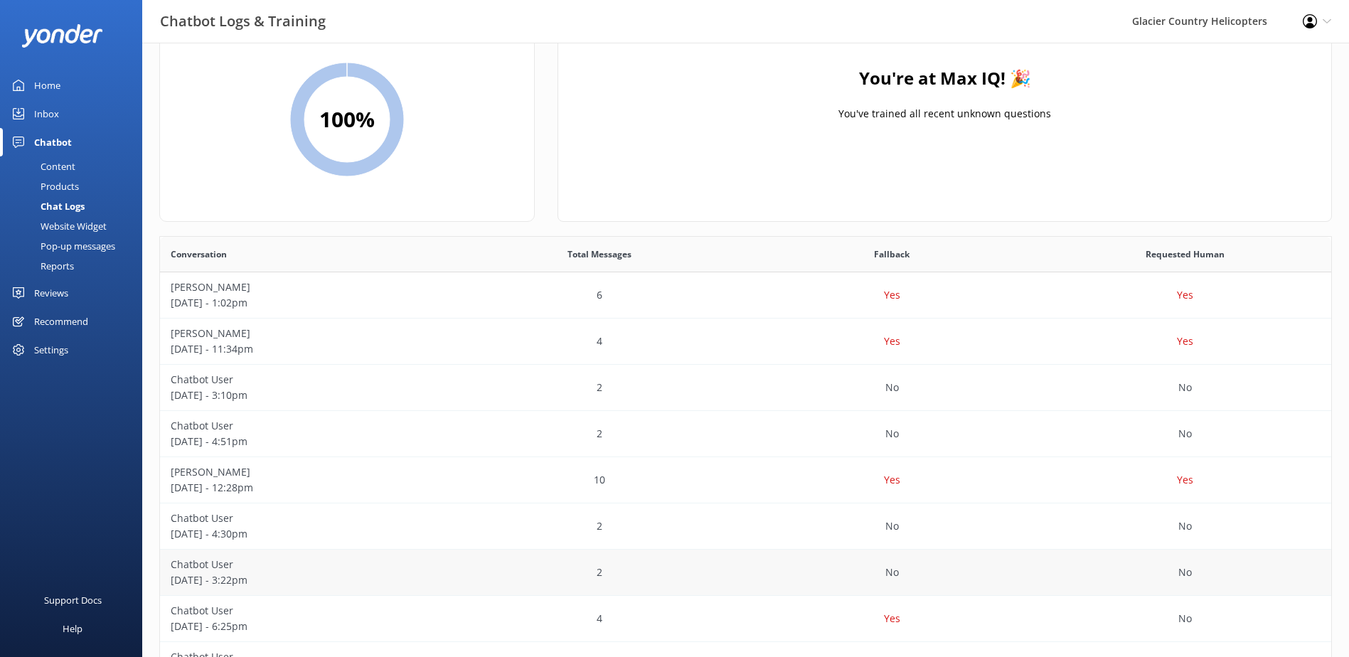
click at [316, 570] on p "Chatbot User" at bounding box center [307, 565] width 272 height 16
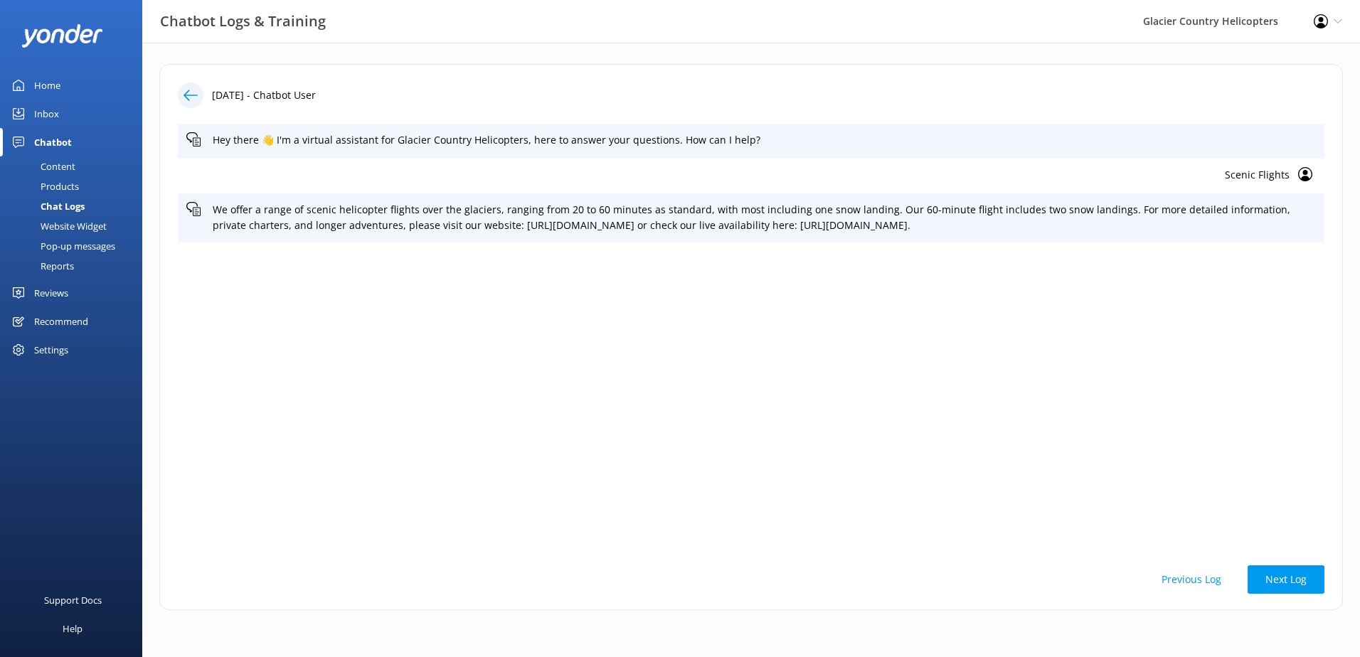
click at [181, 91] on div at bounding box center [191, 95] width 26 height 26
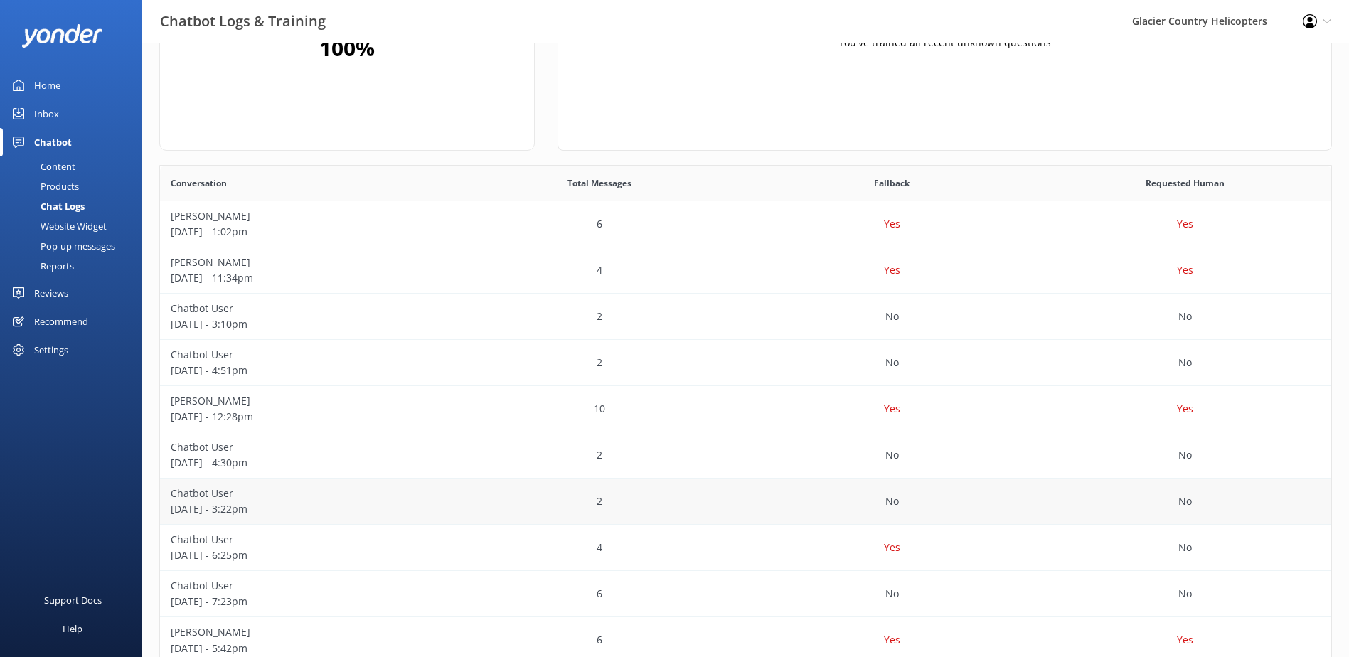
click at [313, 506] on p "[DATE] - 3:22pm" at bounding box center [307, 509] width 272 height 16
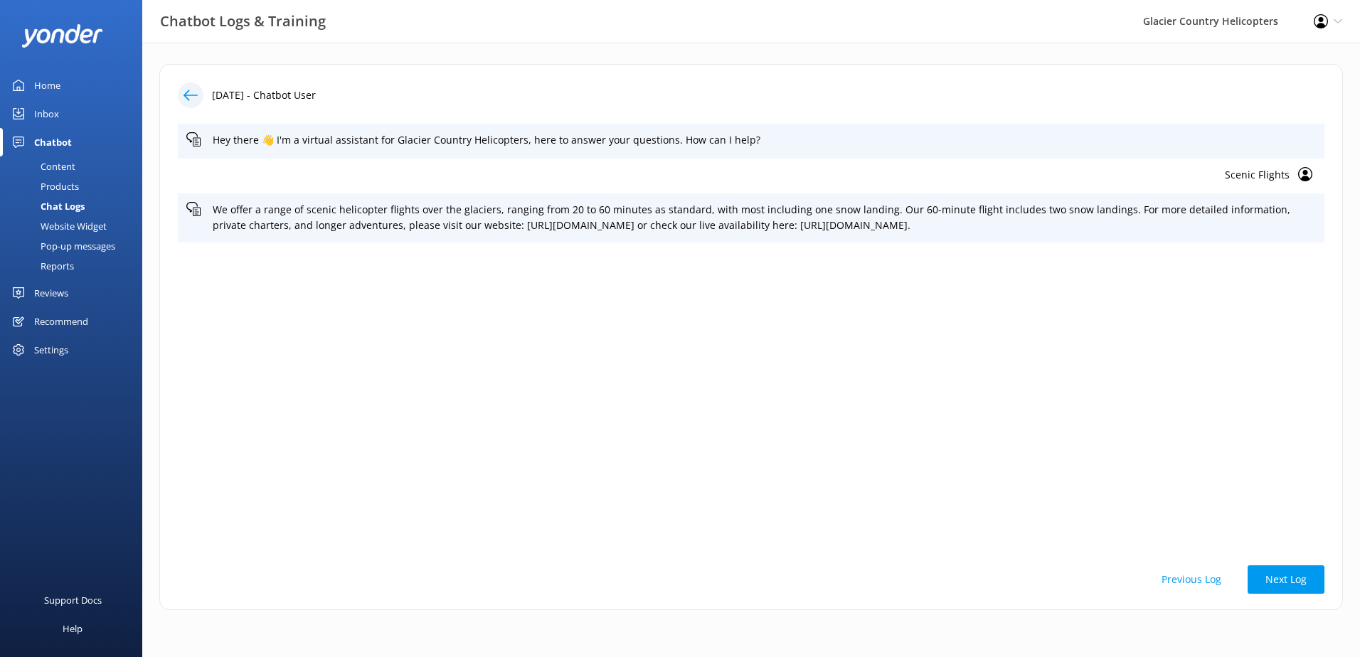
click at [190, 107] on div at bounding box center [191, 95] width 26 height 26
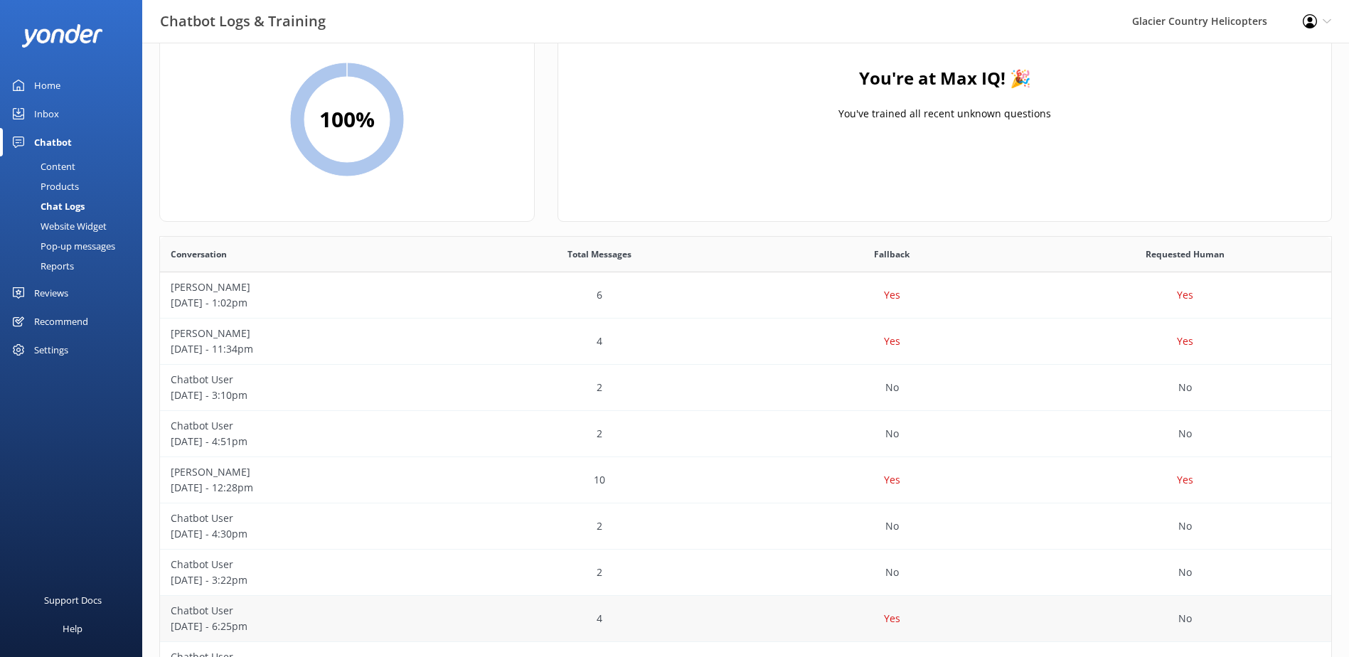
click at [345, 628] on p "[DATE] - 6:25pm" at bounding box center [307, 627] width 272 height 16
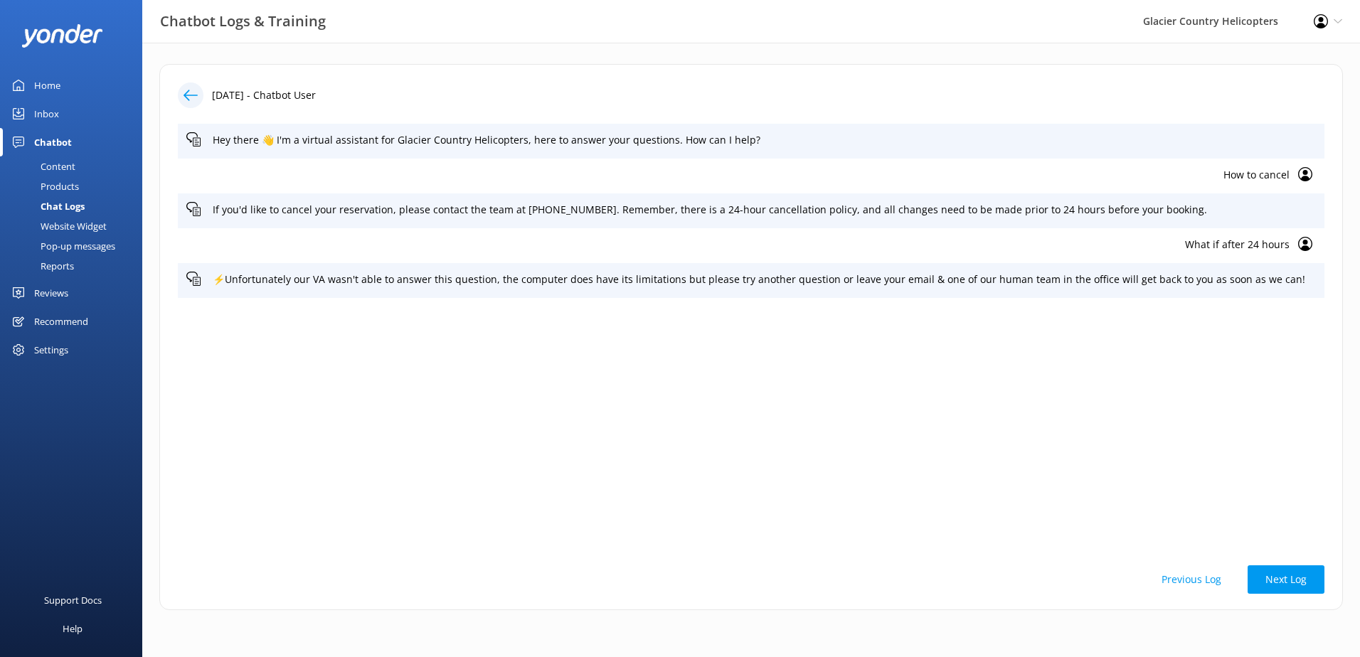
click at [185, 95] on use at bounding box center [190, 95] width 14 height 11
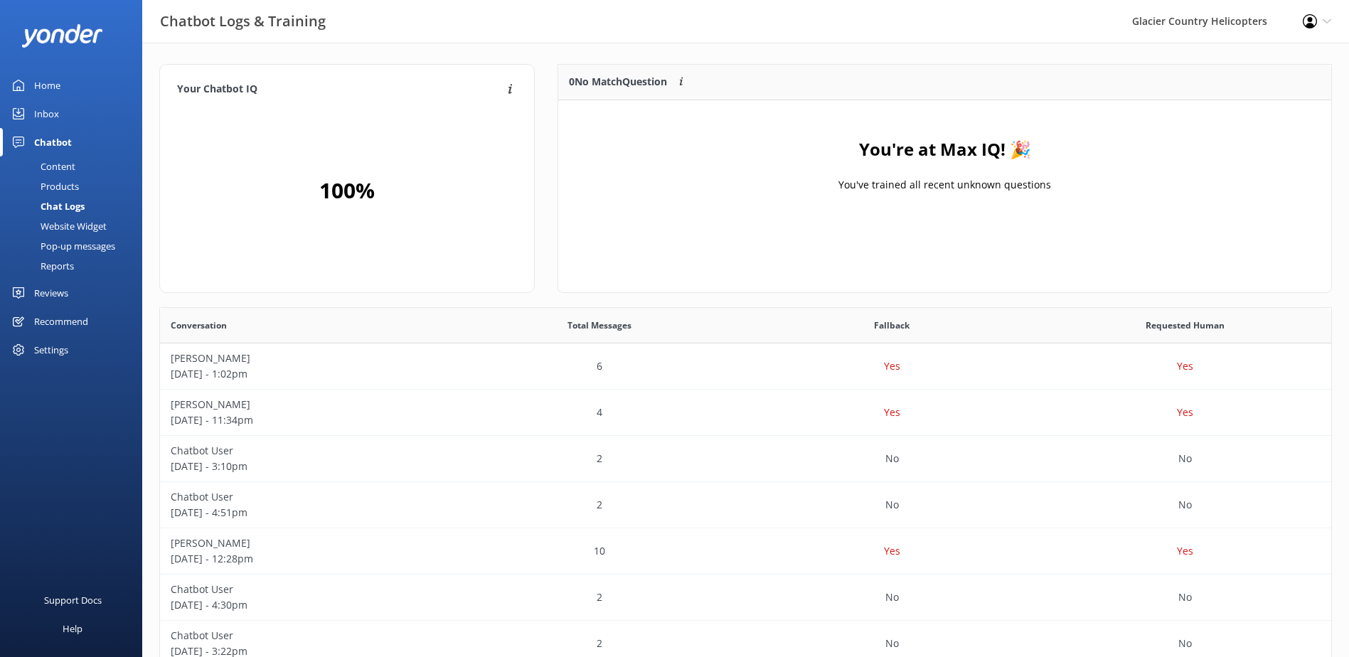
drag, startPoint x: 70, startPoint y: 88, endPoint x: 78, endPoint y: 111, distance: 24.3
click at [70, 88] on link "Home" at bounding box center [71, 85] width 142 height 28
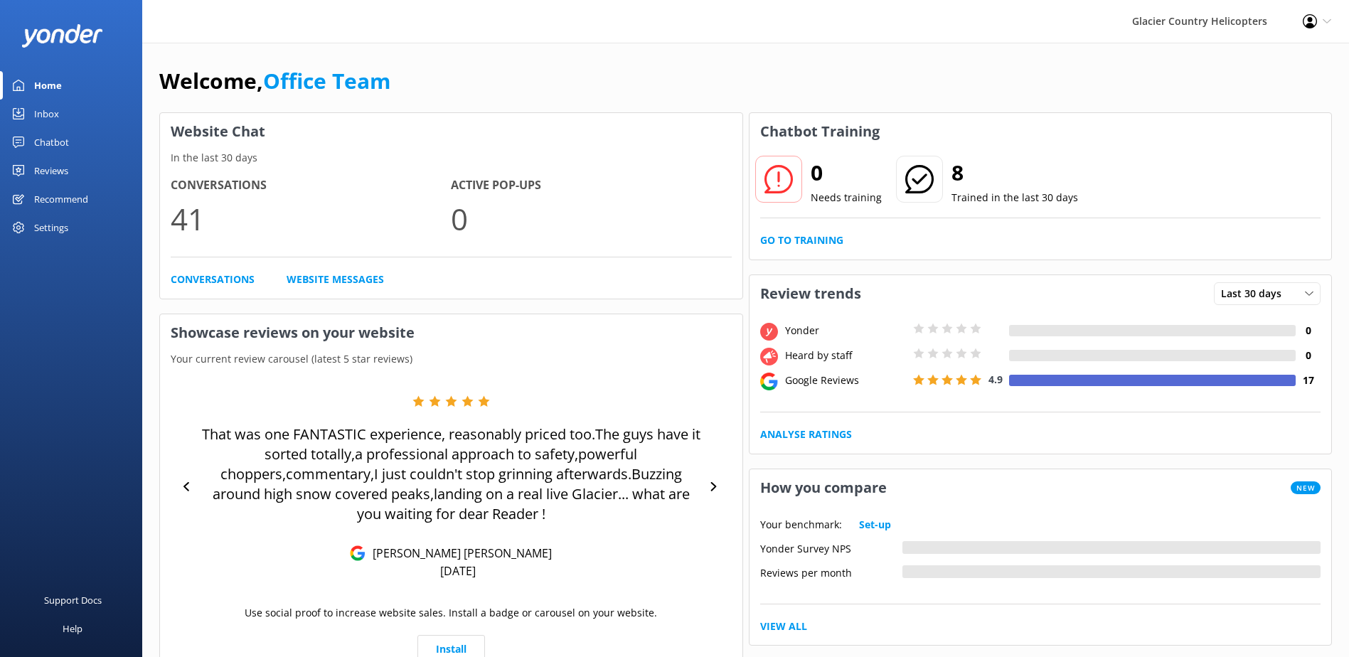
click at [38, 86] on div "Home" at bounding box center [48, 85] width 28 height 28
click at [30, 102] on link "Inbox" at bounding box center [71, 114] width 142 height 28
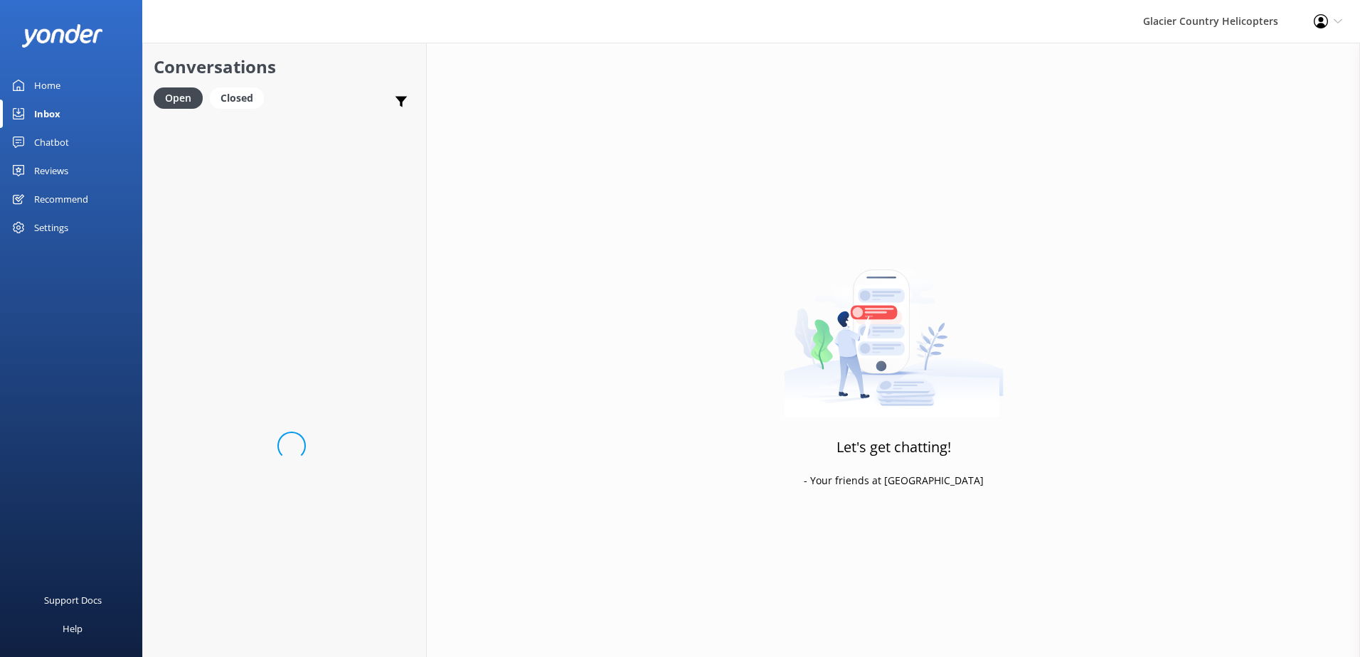
click at [33, 88] on link "Home" at bounding box center [71, 85] width 142 height 28
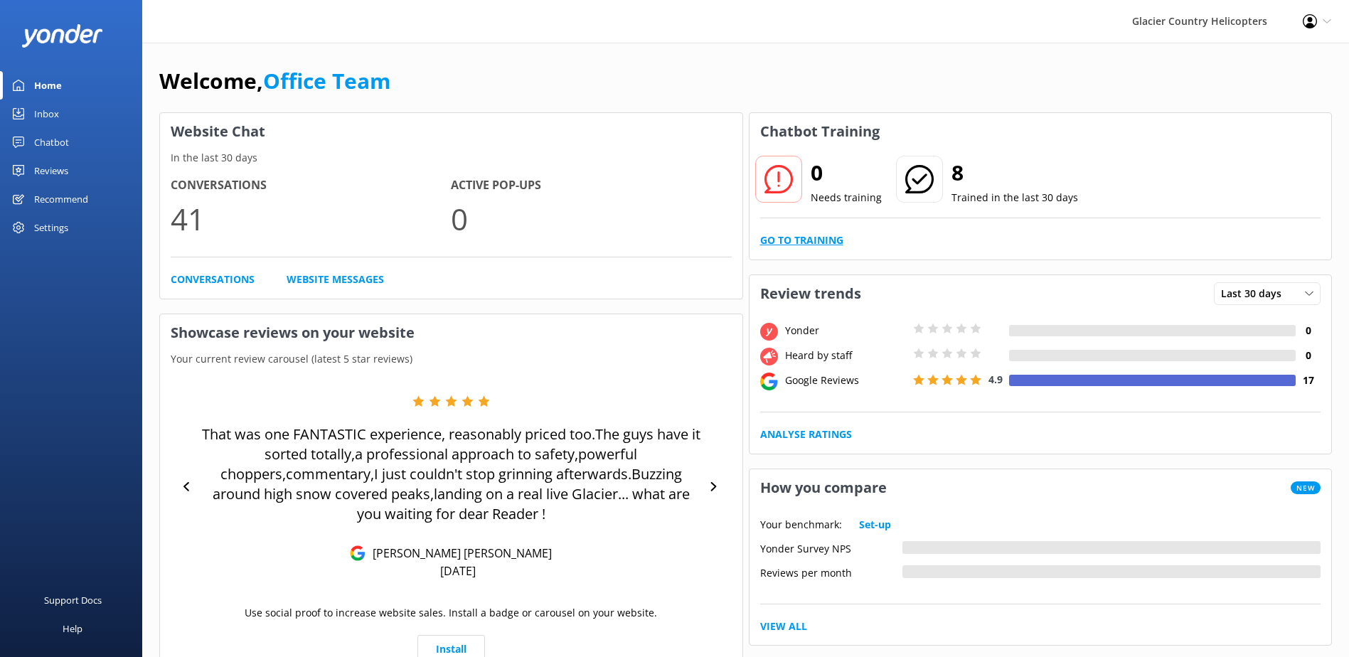
click at [769, 243] on link "Go to Training" at bounding box center [801, 241] width 83 height 16
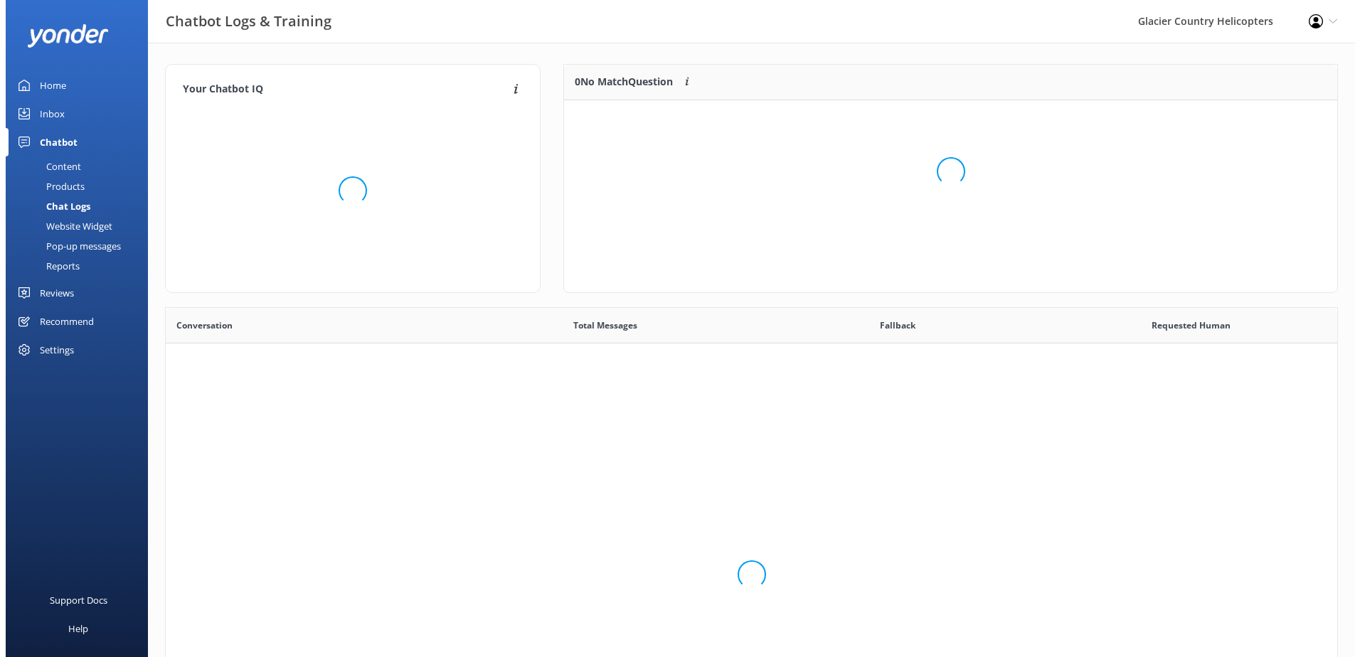
scroll to position [488, 1161]
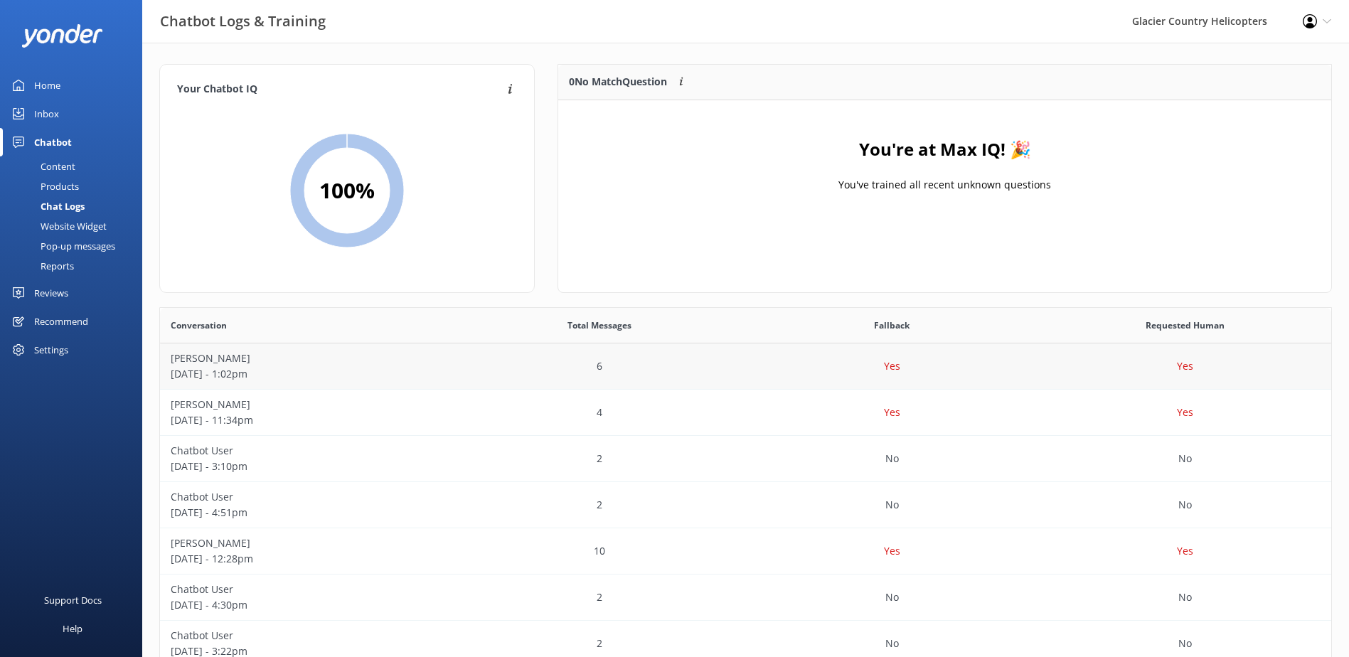
click at [459, 353] on div "6" at bounding box center [599, 367] width 293 height 46
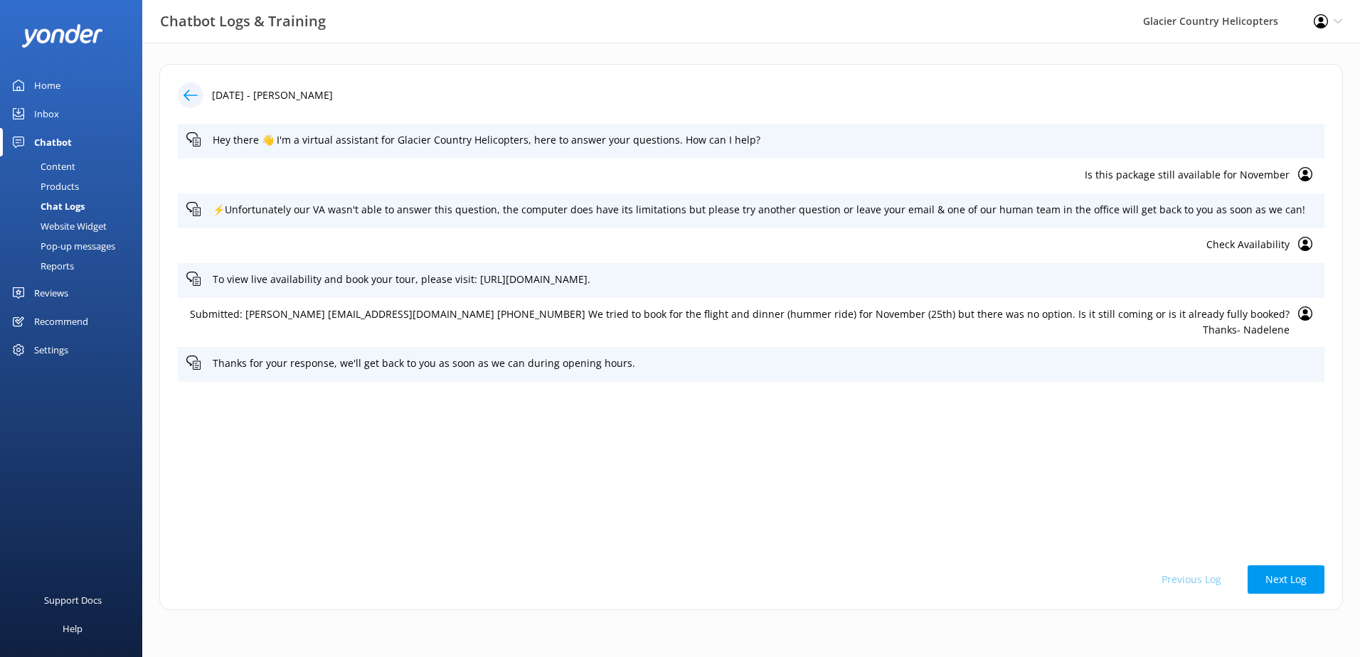
click at [196, 93] on icon at bounding box center [190, 95] width 14 height 14
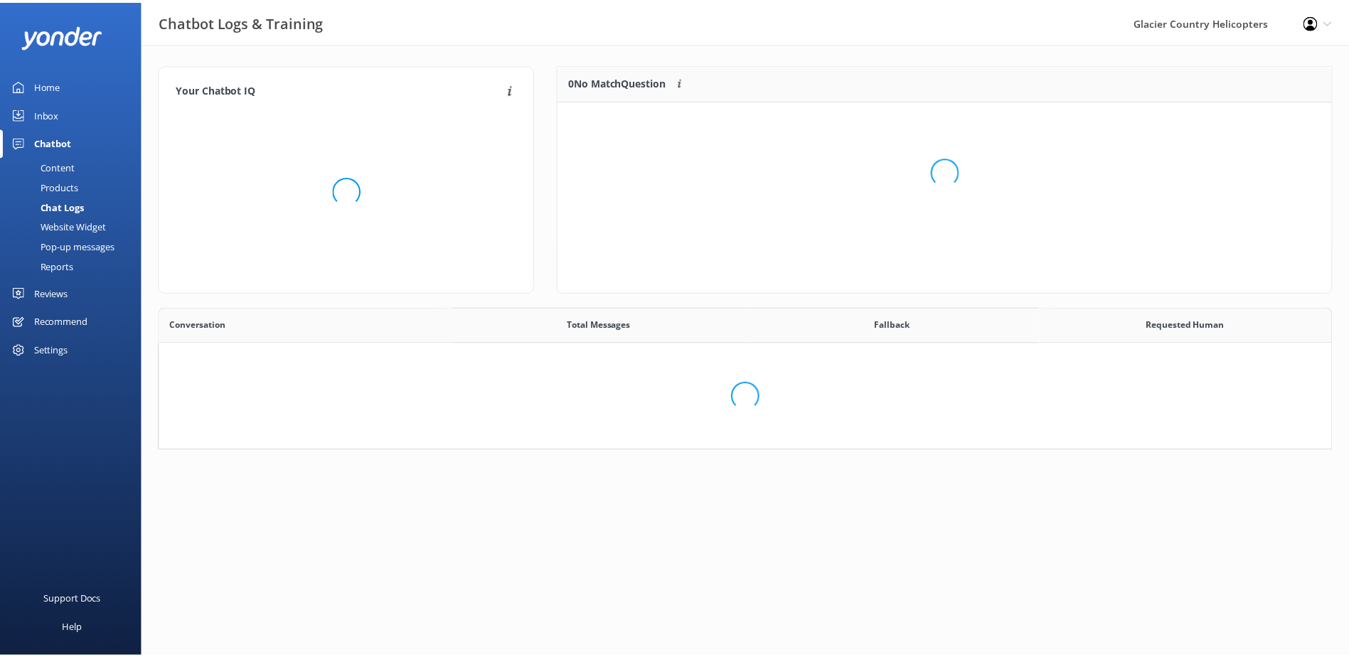
scroll to position [488, 1161]
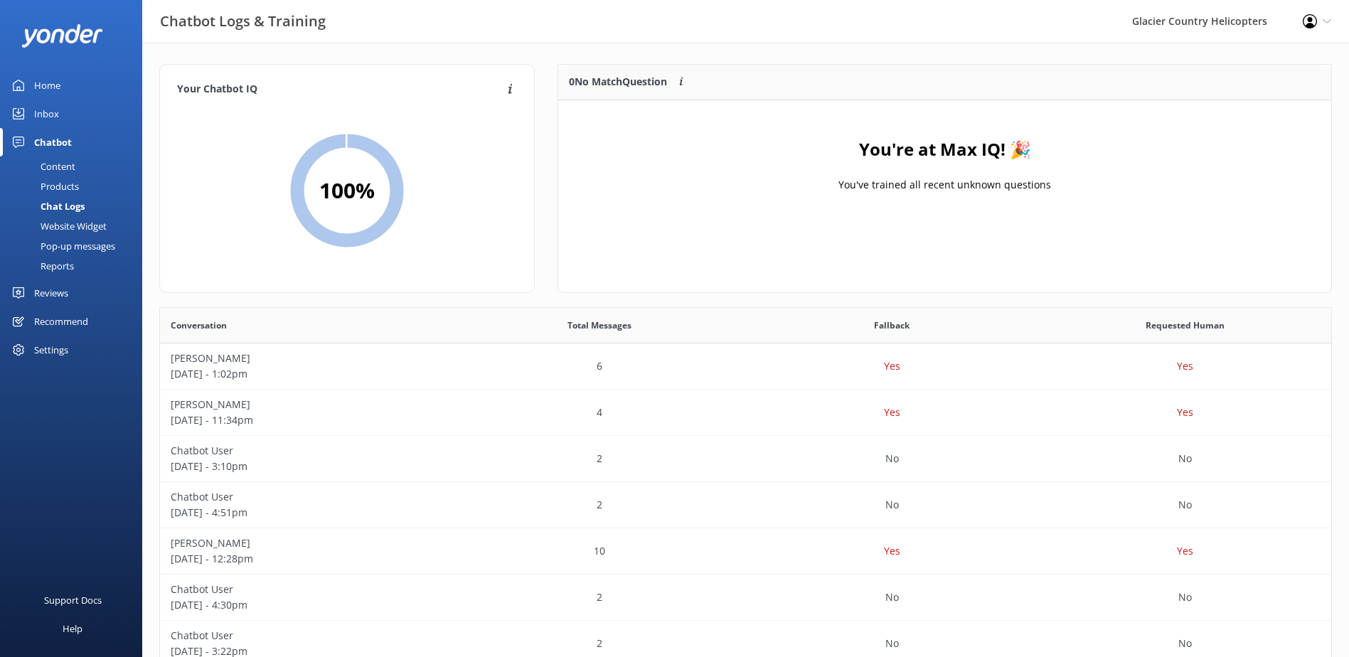
click at [76, 169] on link "Content" at bounding box center [76, 166] width 134 height 20
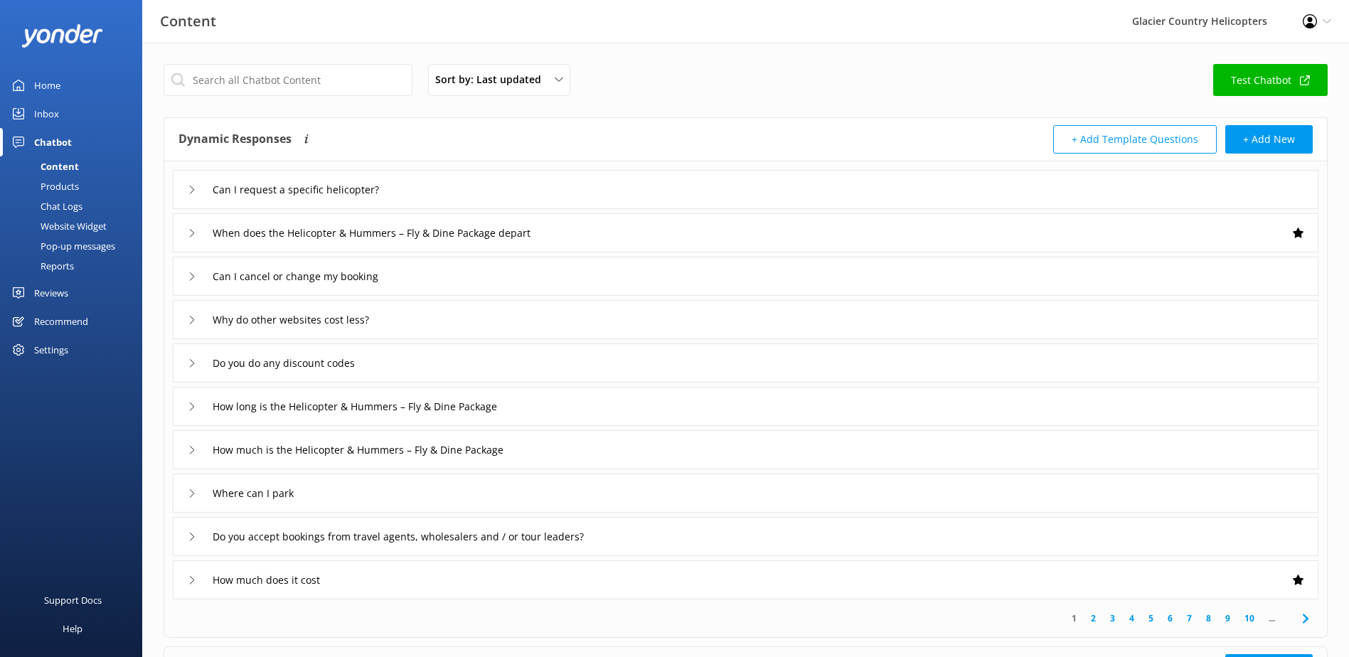
click at [486, 245] on div "When does the Helicopter & Hummers – Fly & Dine Package depart" at bounding box center [746, 232] width 1146 height 39
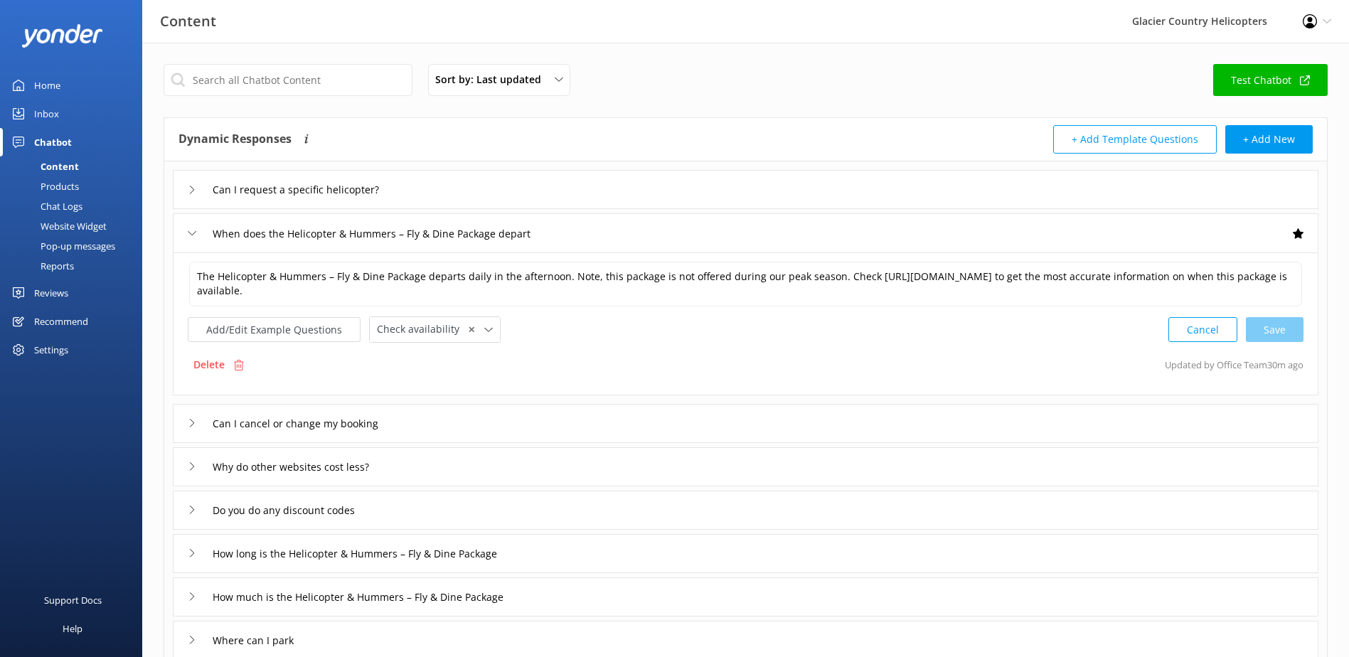
click at [191, 234] on use at bounding box center [192, 233] width 8 height 4
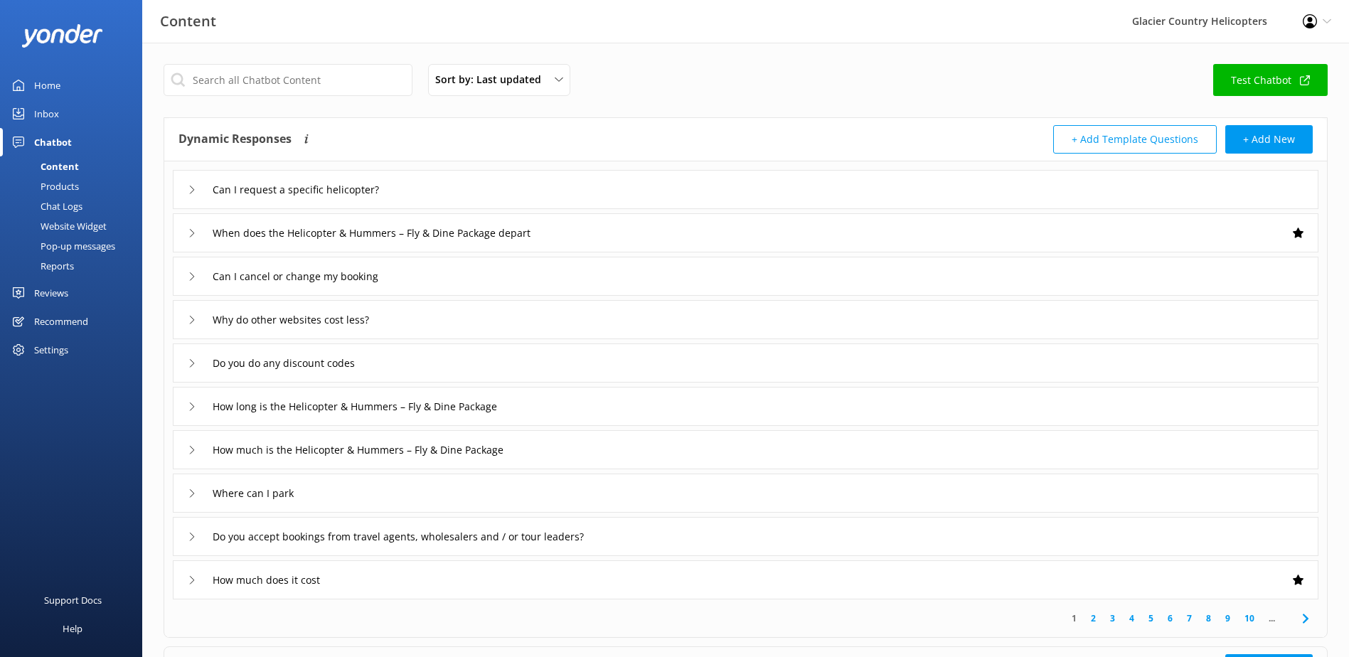
click at [79, 84] on link "Home" at bounding box center [71, 85] width 142 height 28
